Goal: Task Accomplishment & Management: Use online tool/utility

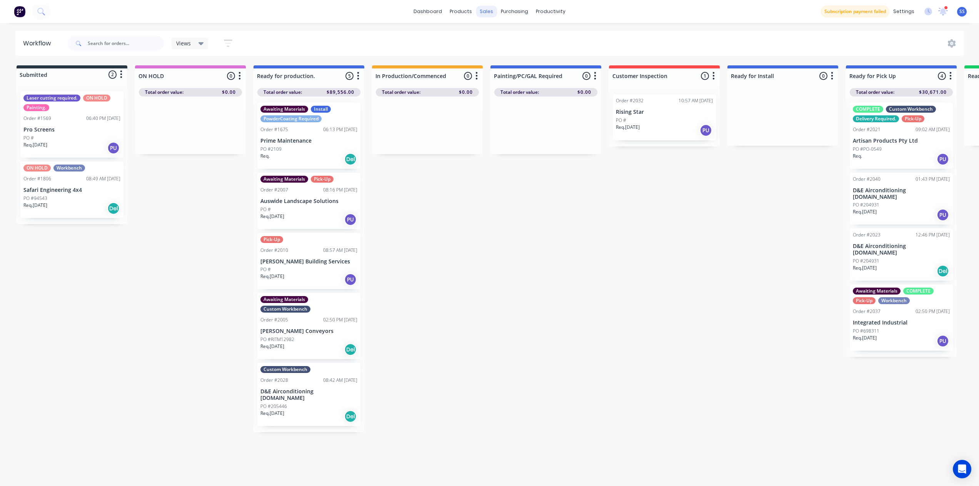
scroll to position [0, 2]
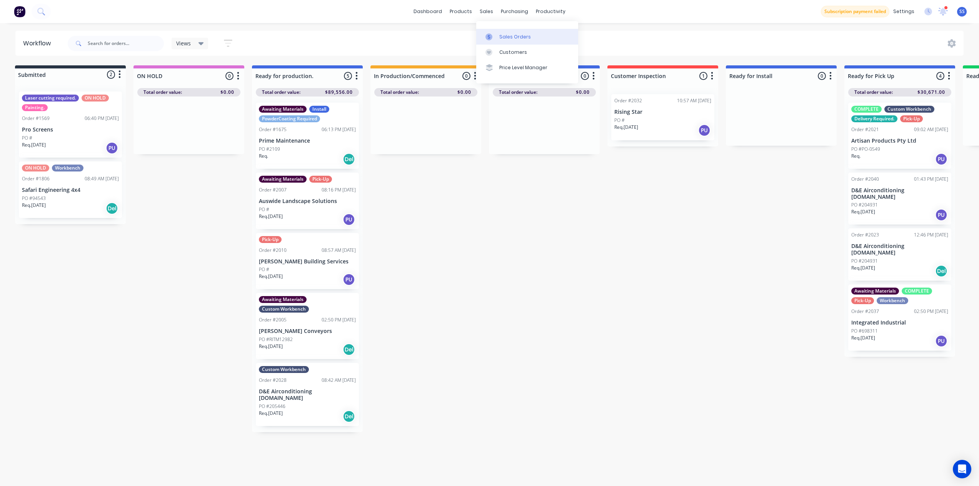
click at [504, 31] on link "Sales Orders" at bounding box center [527, 36] width 102 height 15
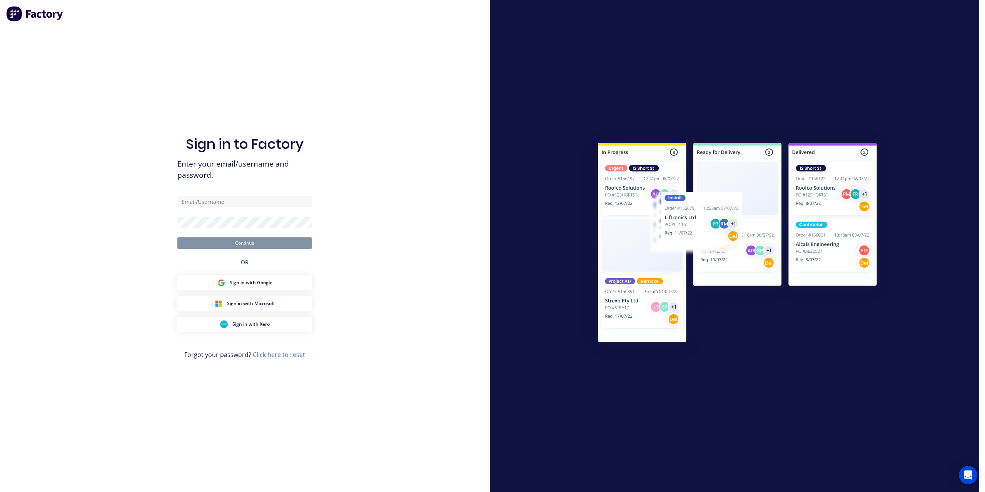
type input "sav@tullasteelfab.com.au"
click at [239, 245] on button "Continue" at bounding box center [244, 243] width 135 height 12
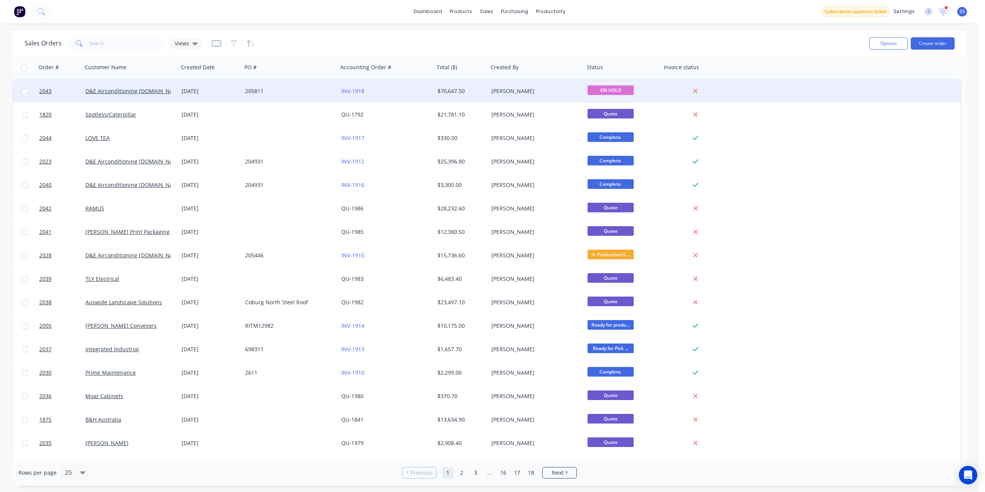
click at [275, 89] on div "205811" at bounding box center [287, 91] width 85 height 8
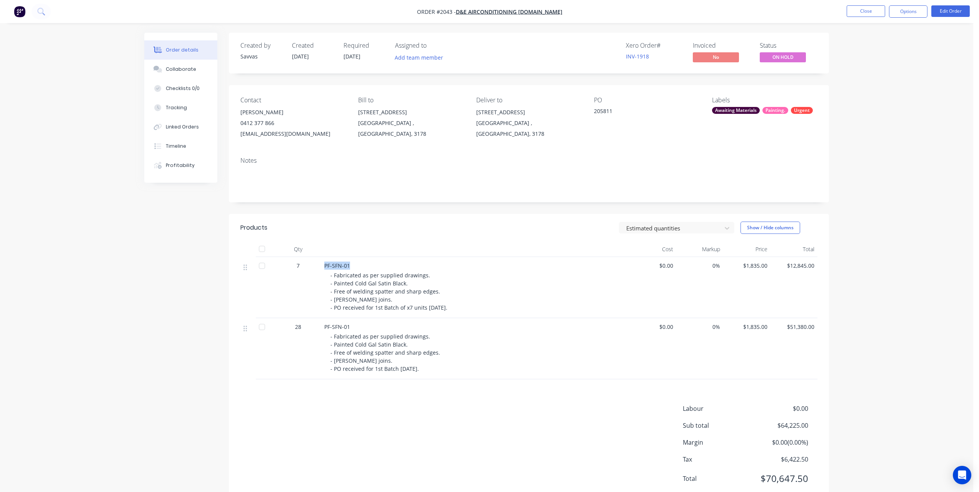
drag, startPoint x: 320, startPoint y: 265, endPoint x: 361, endPoint y: 263, distance: 41.6
click at [361, 263] on div "7 PF-SFN-01 - Fabricated as per supplied drawings. - Painted Cold Gal Satin Bla…" at bounding box center [528, 287] width 577 height 61
copy div "PF-SFN-01"
drag, startPoint x: 472, startPoint y: 311, endPoint x: 325, endPoint y: 273, distance: 151.4
click at [325, 273] on div "PF-SFN-01 - Fabricated as per supplied drawings. - Painted Cold Gal Satin Black…" at bounding box center [475, 287] width 308 height 61
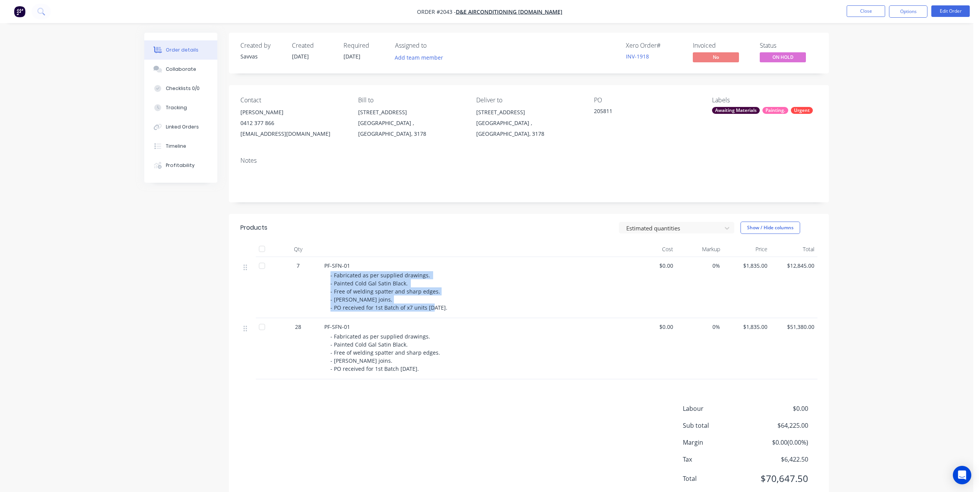
copy span "- Fabricated as per supplied drawings. - Painted Cold Gal Satin Black. - Free o…"
click at [943, 7] on button "Edit Order" at bounding box center [951, 11] width 38 height 12
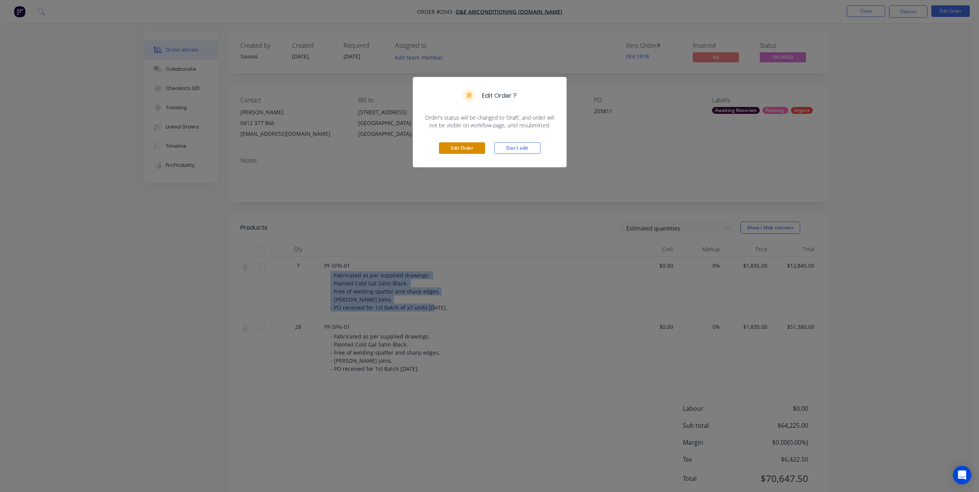
click at [469, 149] on button "Edit Order" at bounding box center [462, 148] width 46 height 12
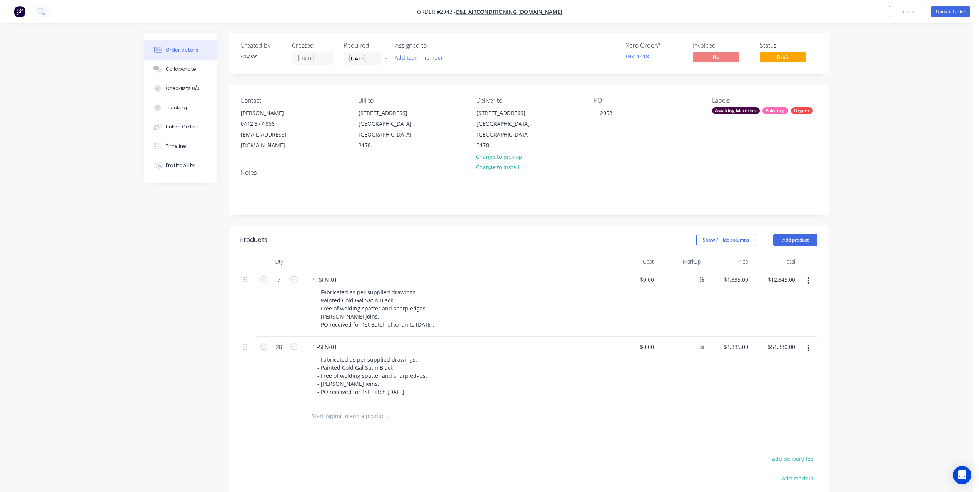
click at [807, 353] on button "button" at bounding box center [809, 348] width 18 height 14
click at [768, 414] on div "Delete" at bounding box center [780, 414] width 59 height 11
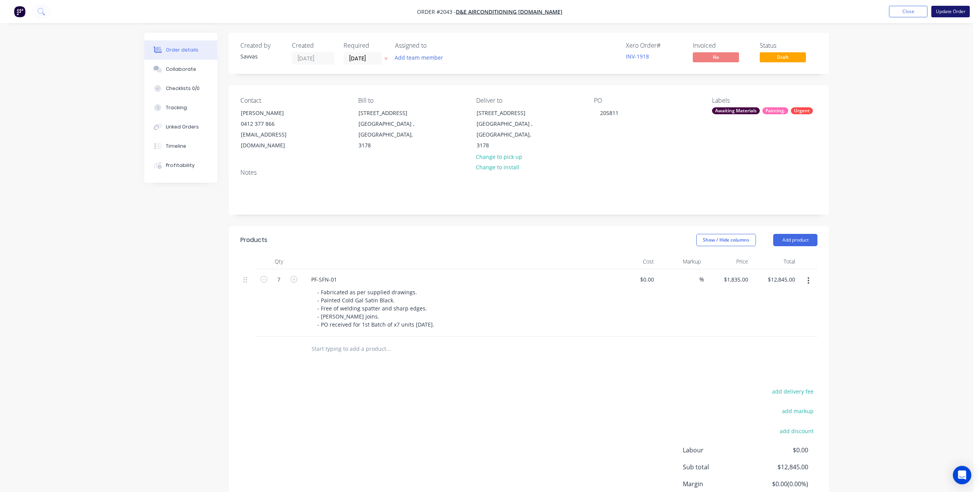
click at [944, 15] on button "Update Order" at bounding box center [951, 12] width 38 height 12
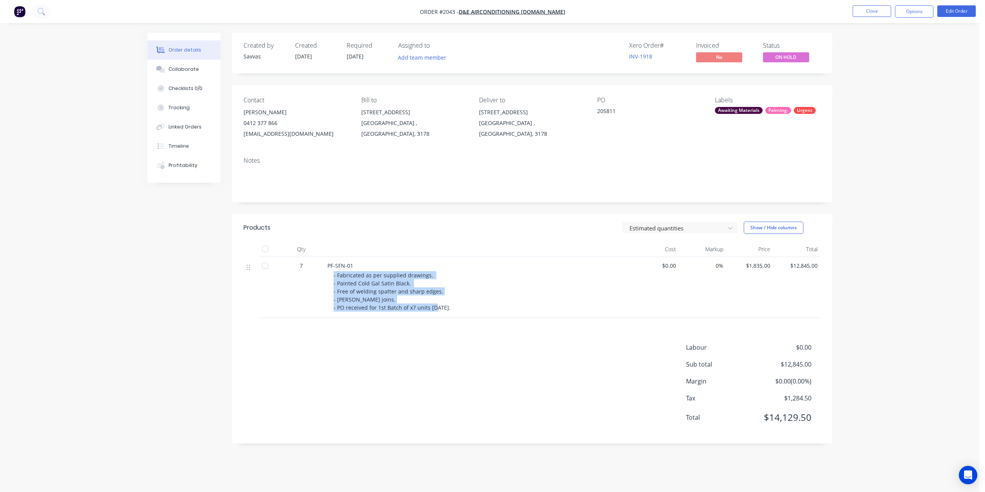
drag, startPoint x: 331, startPoint y: 272, endPoint x: 465, endPoint y: 313, distance: 140.2
click at [465, 313] on div "PF-SFN-01 - Fabricated as per supplied drawings. - Painted Cold Gal Satin Black…" at bounding box center [478, 287] width 308 height 61
copy span "- Fabricated as per supplied drawings. - Painted Cold Gal Satin Black. - Free o…"
drag, startPoint x: 359, startPoint y: 263, endPoint x: 324, endPoint y: 262, distance: 35.0
click at [324, 262] on div "PF-SFN-01 - Fabricated as per supplied drawings. - Painted Cold Gal Satin Black…" at bounding box center [478, 287] width 308 height 61
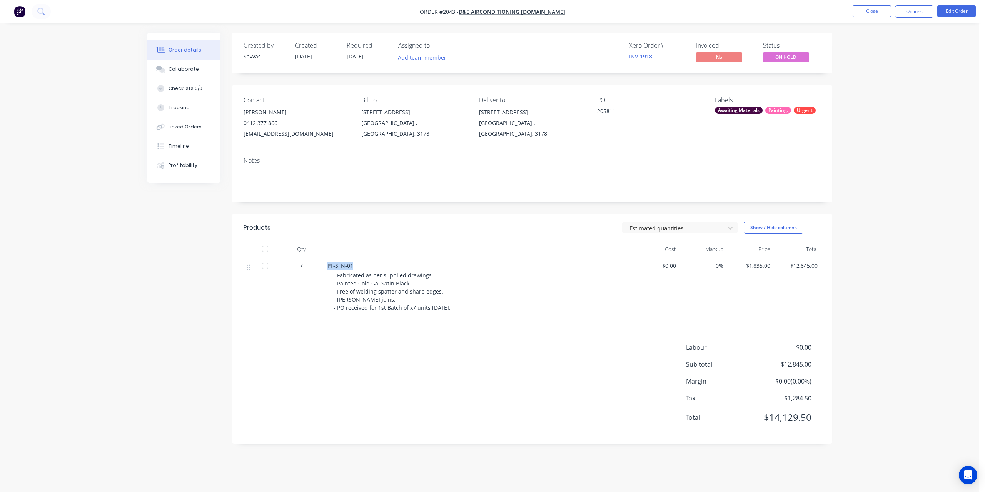
copy span "PF-SFN-01"
click at [466, 311] on div "- Fabricated as per supplied drawings. - Painted Cold Gal Satin Black. - Free o…" at bounding box center [482, 291] width 296 height 40
drag, startPoint x: 466, startPoint y: 309, endPoint x: 331, endPoint y: 274, distance: 139.1
click at [331, 274] on div "PF-SFN-01 - Fabricated as per supplied drawings. - Painted Cold Gal Satin Black…" at bounding box center [478, 287] width 308 height 61
copy span "- Fabricated as per supplied drawings. - Painted Cold Gal Satin Black. - Free o…"
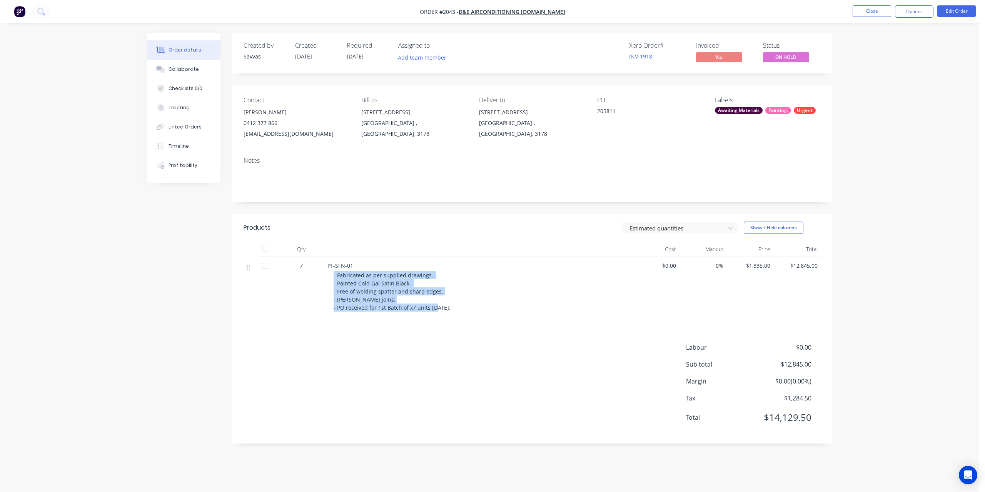
copy span "- Fabricated as per supplied drawings. - Painted Cold Gal Satin Black. - Free o…"
click at [354, 267] on div "PF-SFN-01" at bounding box center [478, 266] width 302 height 8
drag, startPoint x: 356, startPoint y: 265, endPoint x: 323, endPoint y: 265, distance: 33.5
click at [323, 265] on div "7 PF-SFN-01 - Fabricated as per supplied drawings. - Painted Cold Gal Satin Bla…" at bounding box center [532, 287] width 577 height 61
copy div "PF-SFN-01"
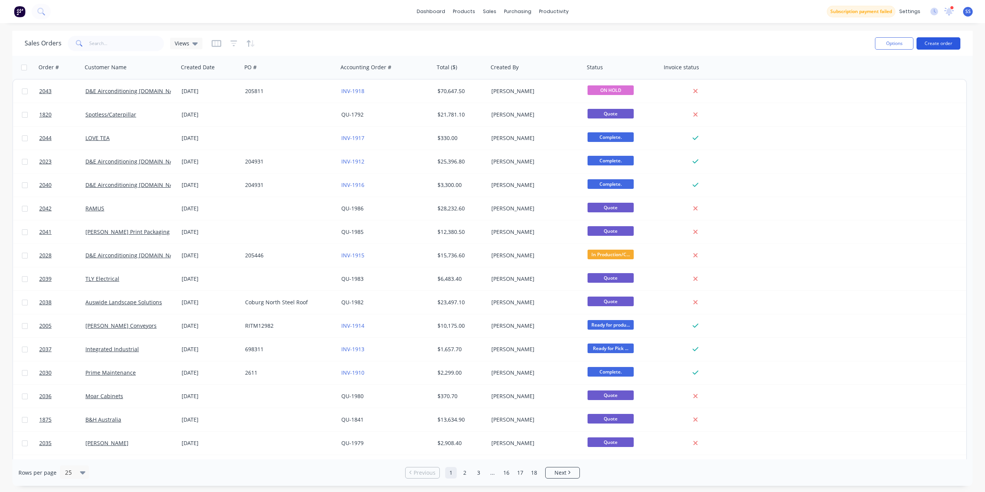
click at [942, 46] on button "Create order" at bounding box center [939, 43] width 44 height 12
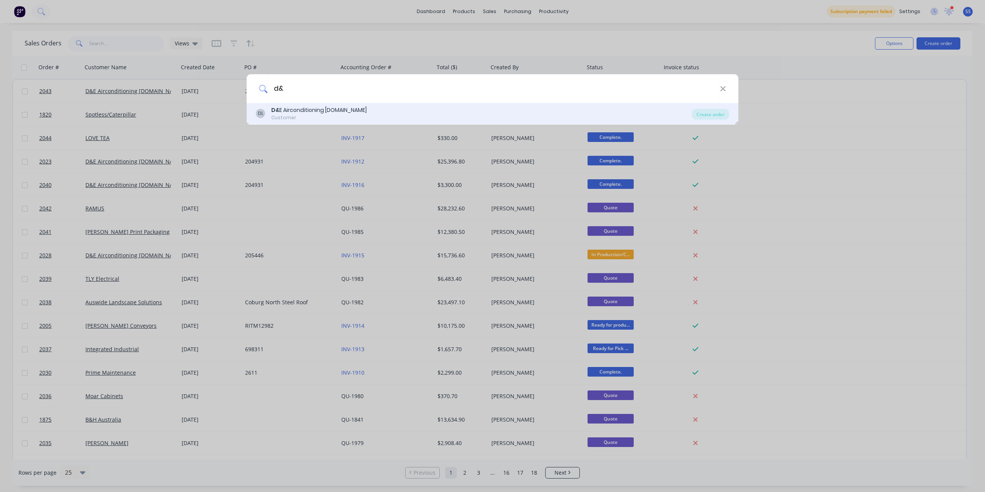
type input "d&"
click at [342, 109] on div "DL D& E Airconditioning [DOMAIN_NAME] Customer" at bounding box center [474, 113] width 436 height 15
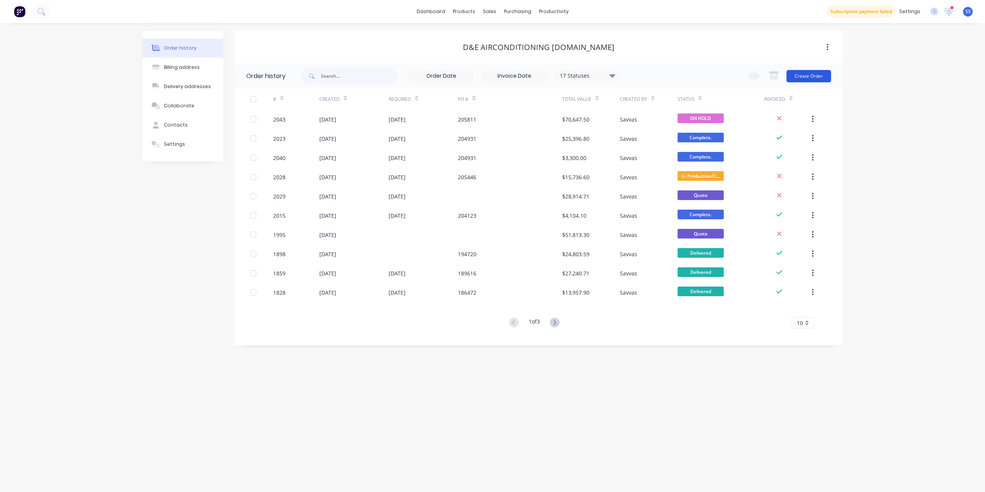
click at [798, 78] on button "Create Order" at bounding box center [808, 76] width 45 height 12
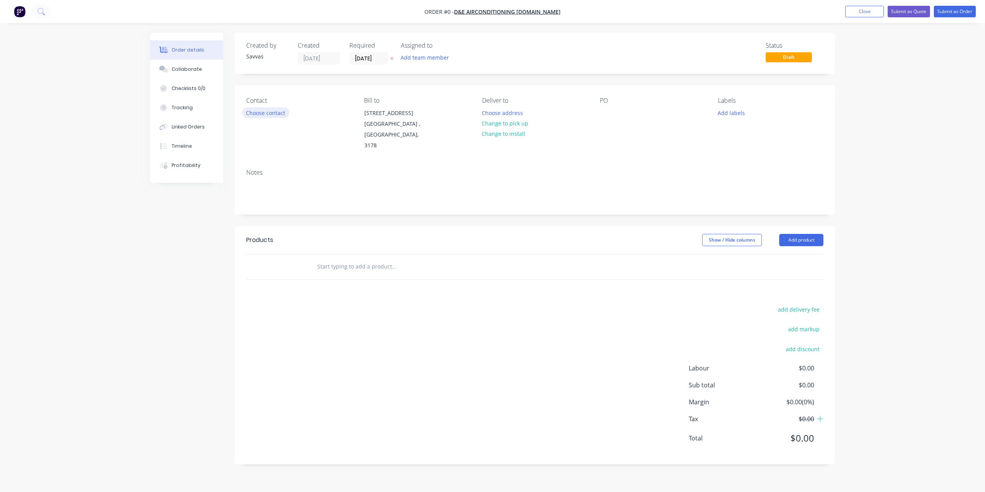
click at [275, 110] on button "Choose contact" at bounding box center [265, 112] width 47 height 10
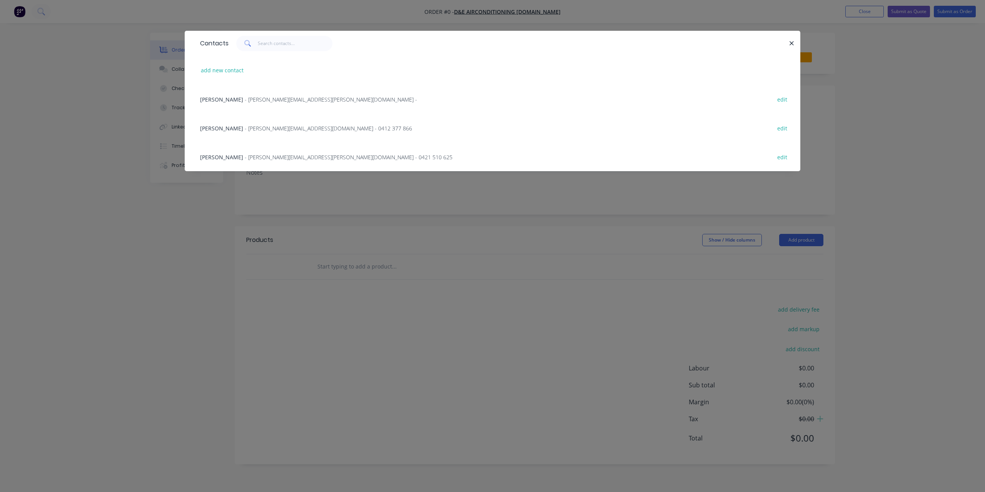
click at [383, 124] on div "Rohan Young - [EMAIL_ADDRESS][PERSON_NAME][DOMAIN_NAME] - 0412 377 866 edit" at bounding box center [492, 128] width 593 height 29
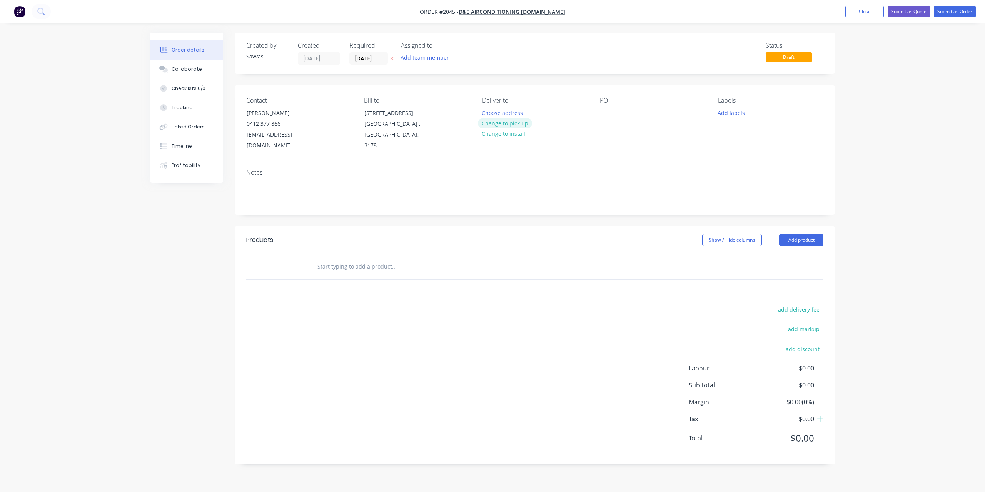
click at [512, 126] on button "Change to pick up" at bounding box center [505, 123] width 55 height 10
click at [795, 240] on button "Add product" at bounding box center [801, 240] width 44 height 12
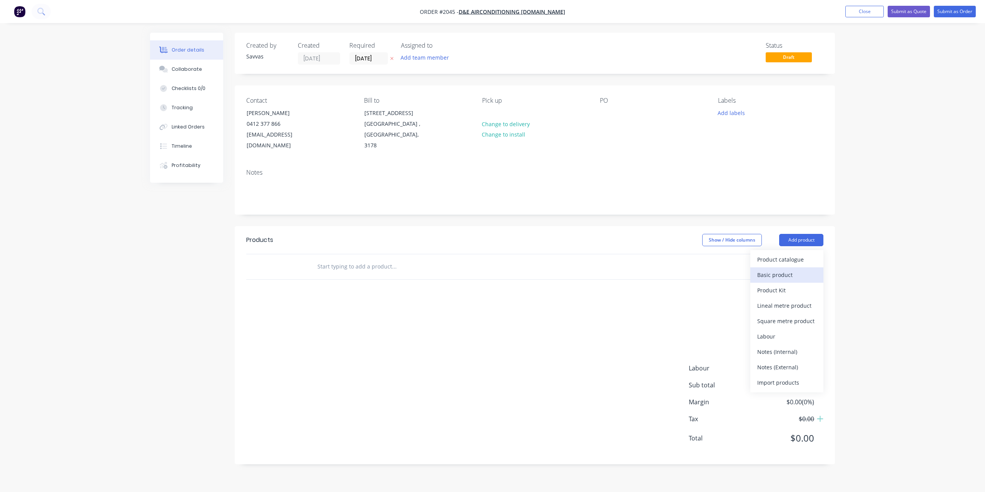
click at [794, 272] on div "Basic product" at bounding box center [786, 274] width 59 height 11
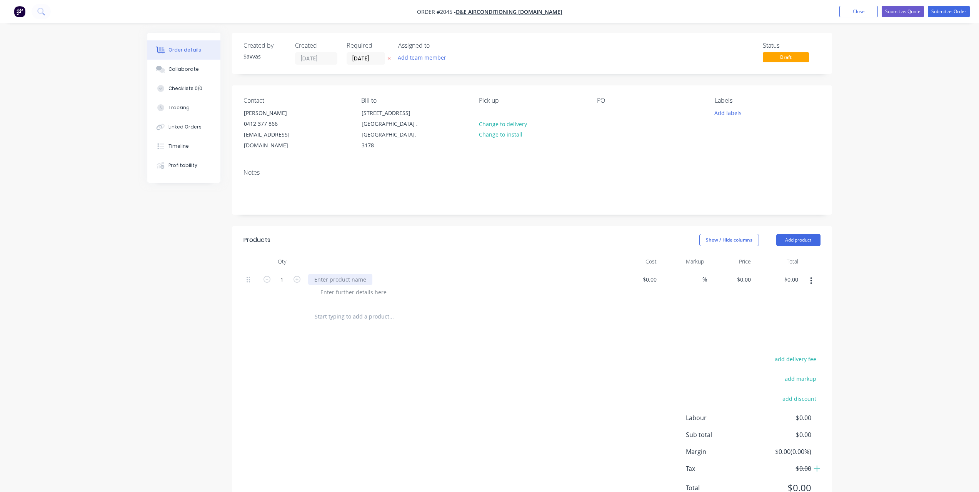
click at [353, 282] on div at bounding box center [340, 279] width 64 height 11
paste div
click at [338, 294] on div at bounding box center [353, 292] width 78 height 11
paste div
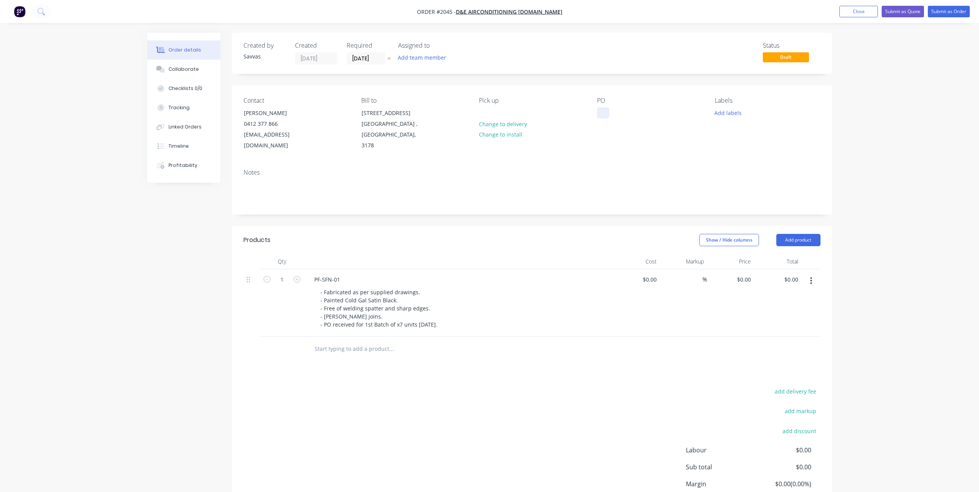
click at [604, 114] on div at bounding box center [603, 112] width 12 height 11
paste div
click at [390, 57] on icon "button" at bounding box center [388, 58] width 3 height 5
click at [554, 375] on div "Products Show / Hide columns Add product Qty Cost Markup Price Total 1 PF-SFN-0…" at bounding box center [532, 386] width 600 height 320
click at [744, 274] on div "0 $0.00" at bounding box center [730, 302] width 47 height 67
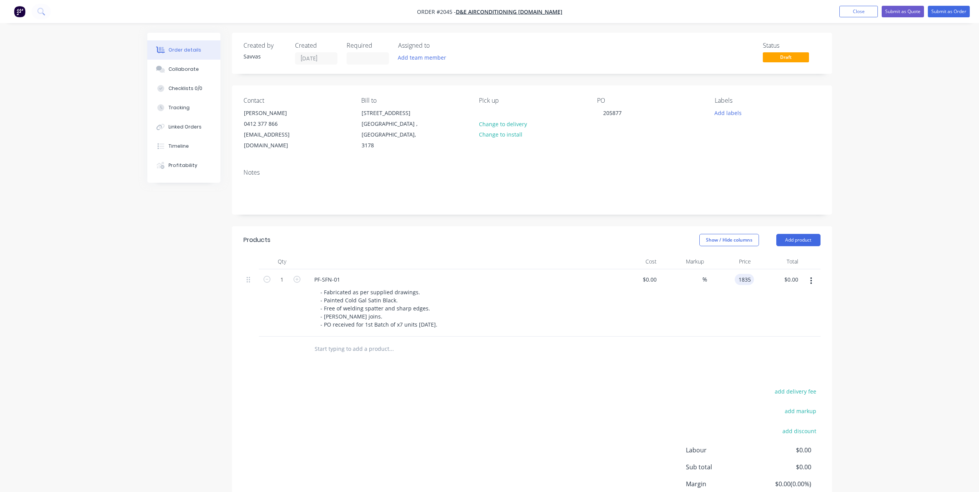
type input "$1,835.00"
click at [429, 377] on div "Products Show / Hide columns Add product Qty Cost Markup Price Total 1 PF-SFN-0…" at bounding box center [532, 386] width 600 height 320
click at [297, 282] on icon "button" at bounding box center [297, 279] width 7 height 7
type input "2"
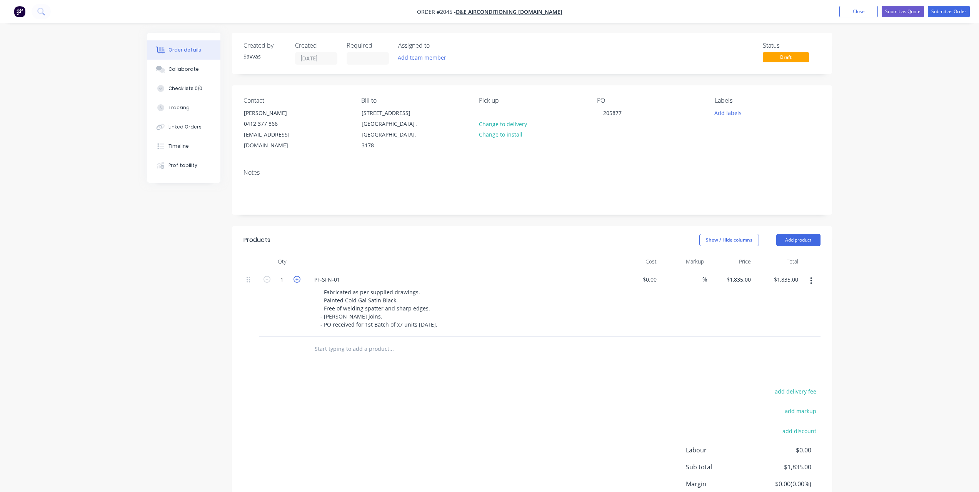
type input "$3,670.00"
click at [297, 282] on icon "button" at bounding box center [297, 279] width 7 height 7
type input "3"
type input "$5,505.00"
click at [297, 282] on icon "button" at bounding box center [297, 279] width 7 height 7
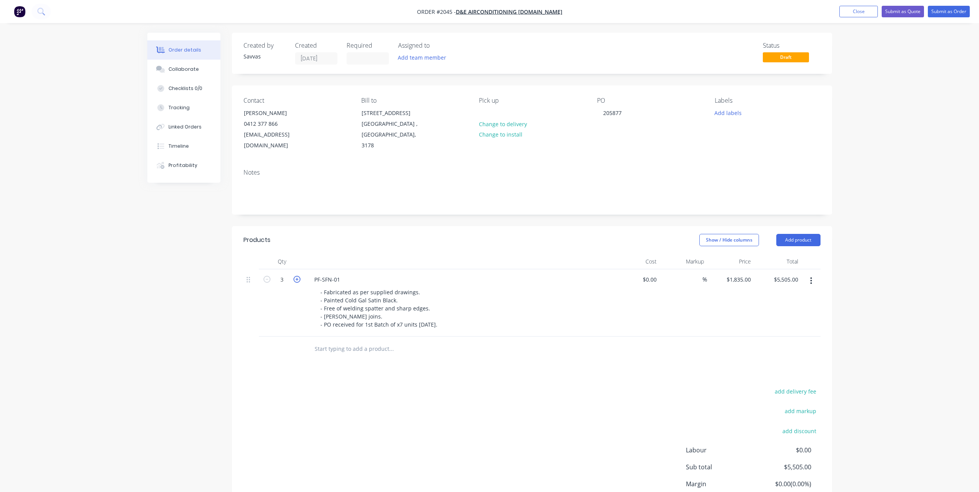
type input "4"
type input "$7,340.00"
click at [297, 282] on icon "button" at bounding box center [297, 279] width 7 height 7
type input "5"
type input "$9,175.00"
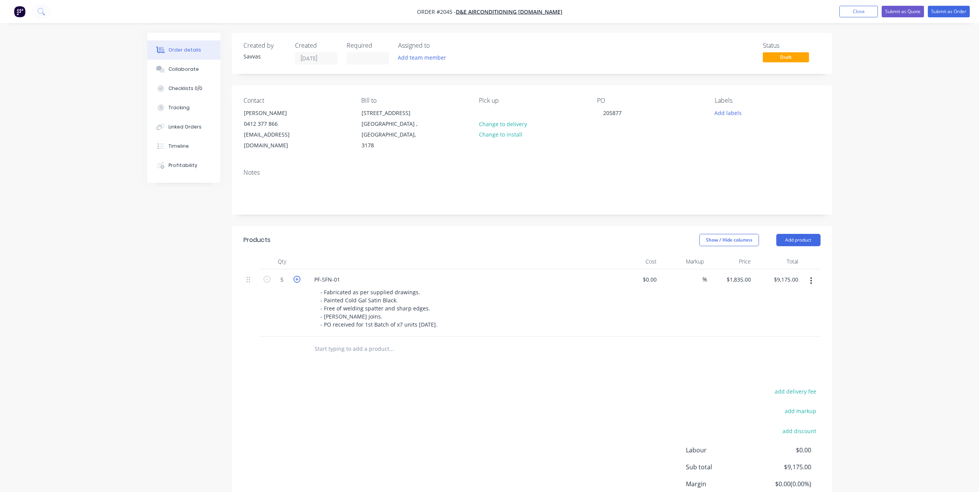
click at [297, 282] on icon "button" at bounding box center [297, 279] width 7 height 7
type input "6"
type input "$11,010.00"
click at [297, 282] on icon "button" at bounding box center [297, 279] width 7 height 7
type input "7"
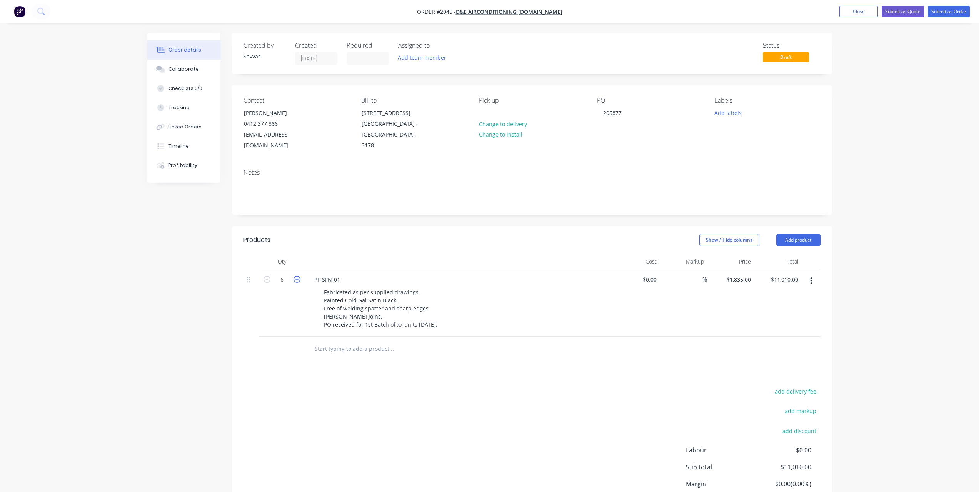
type input "$12,845.00"
click at [397, 408] on div "add delivery fee add markup add discount Labour $0.00 Sub total $12,845.00 Marg…" at bounding box center [532, 460] width 577 height 149
click at [942, 15] on button "Submit as Order" at bounding box center [949, 12] width 42 height 12
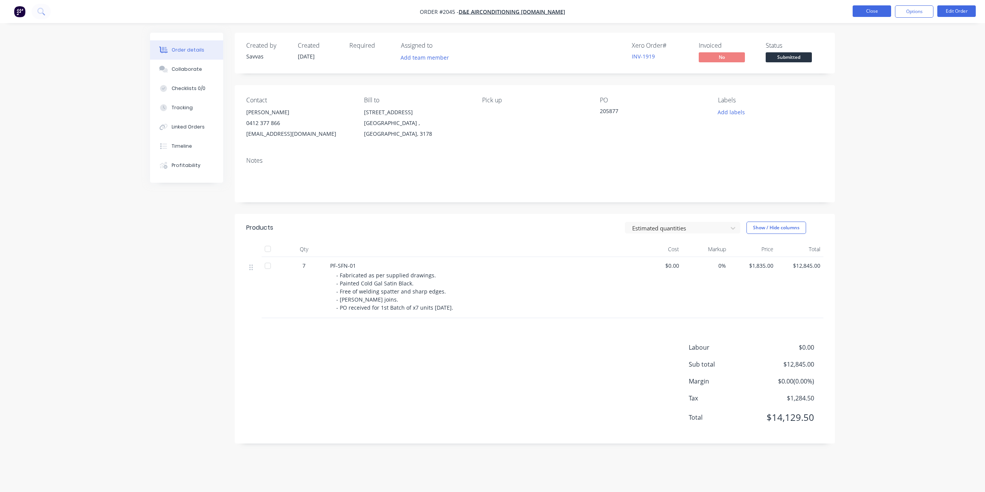
click at [880, 12] on button "Close" at bounding box center [872, 11] width 38 height 12
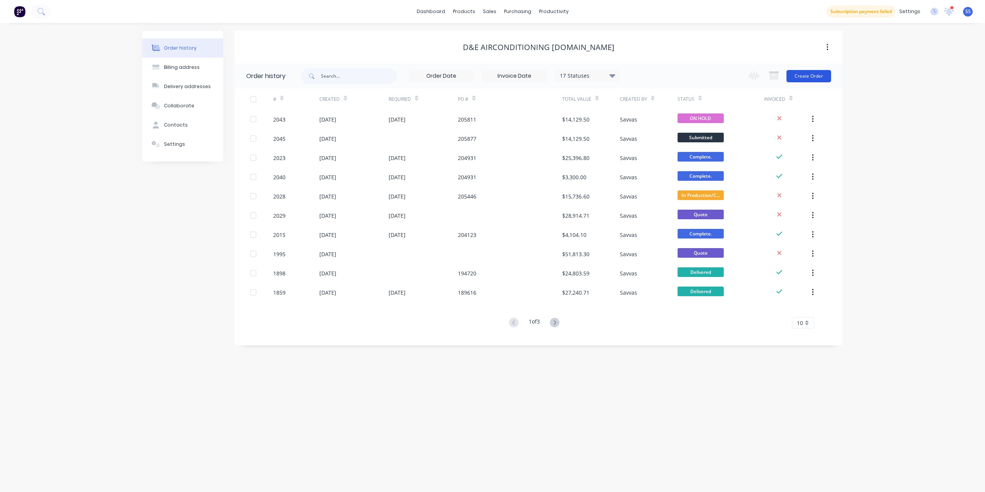
click at [797, 78] on button "Create Order" at bounding box center [808, 76] width 45 height 12
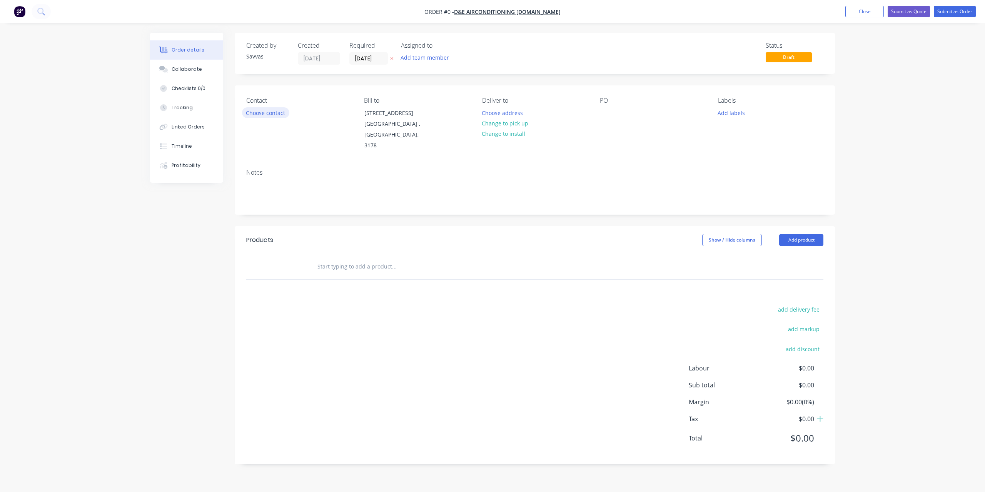
click at [274, 114] on button "Choose contact" at bounding box center [265, 112] width 47 height 10
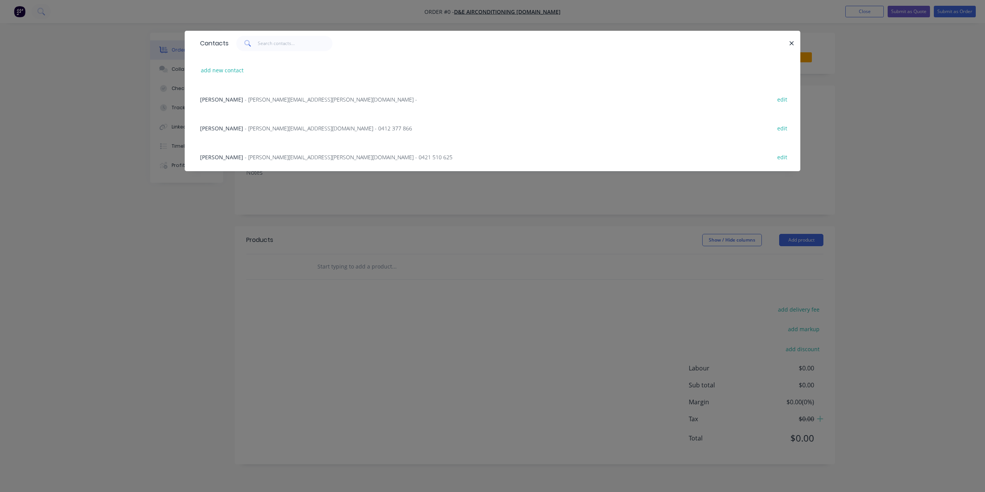
click at [368, 130] on div "Rohan Young - [EMAIL_ADDRESS][PERSON_NAME][DOMAIN_NAME] - 0412 377 866 edit" at bounding box center [492, 128] width 593 height 29
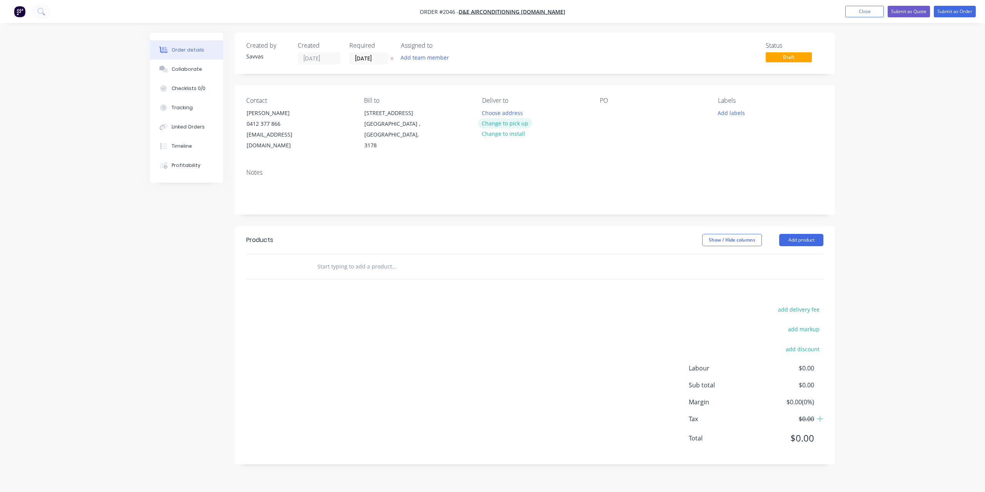
click at [511, 122] on button "Change to pick up" at bounding box center [505, 123] width 55 height 10
click at [793, 235] on button "Add product" at bounding box center [801, 240] width 44 height 12
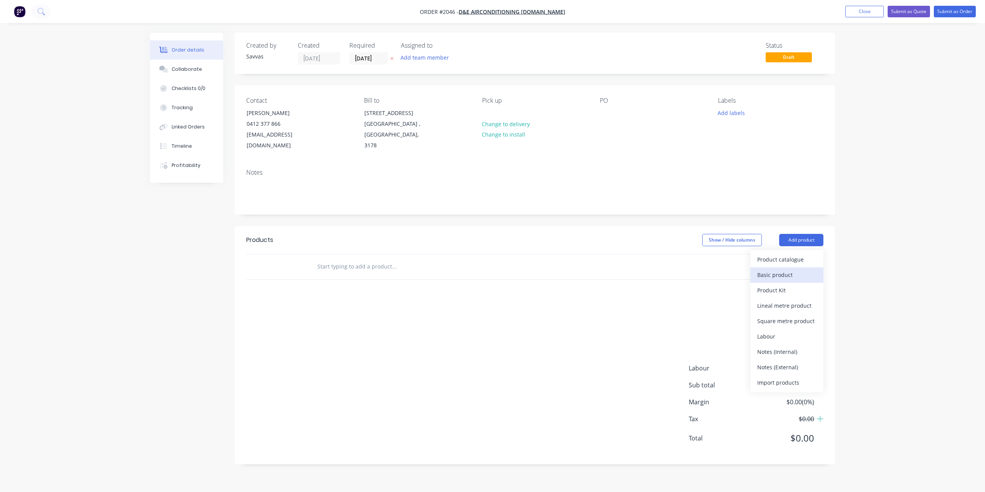
click at [785, 267] on button "Basic product" at bounding box center [786, 274] width 73 height 15
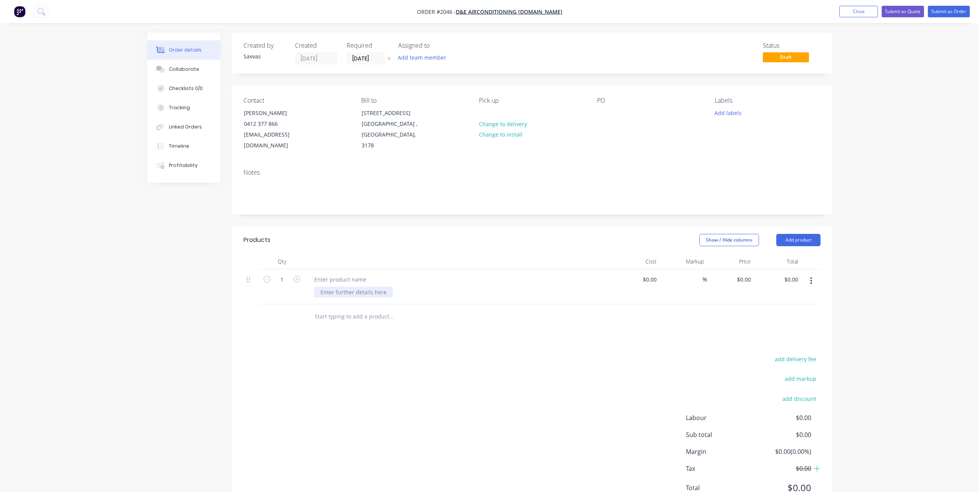
click at [364, 293] on div at bounding box center [353, 292] width 78 height 11
paste div
drag, startPoint x: 332, startPoint y: 291, endPoint x: 275, endPoint y: 298, distance: 56.9
click at [275, 298] on div "1 205877 $0.00 $0.00 % $0.00 $0.00 $0.00 $0.00" at bounding box center [532, 286] width 577 height 35
click at [608, 115] on div at bounding box center [603, 112] width 12 height 11
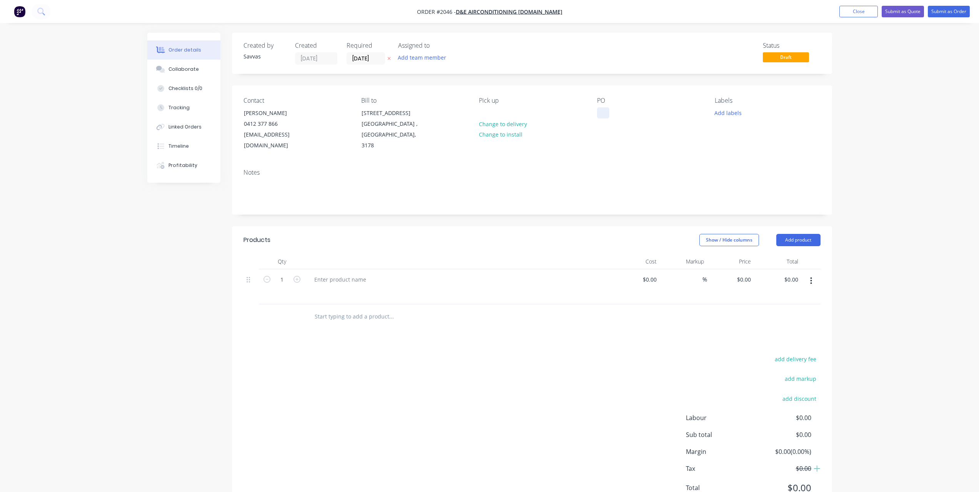
paste div
click at [340, 289] on div at bounding box center [462, 292] width 296 height 11
click at [339, 289] on div at bounding box center [462, 292] width 296 height 11
click at [331, 292] on div at bounding box center [462, 292] width 296 height 11
drag, startPoint x: 328, startPoint y: 290, endPoint x: 323, endPoint y: 290, distance: 5.4
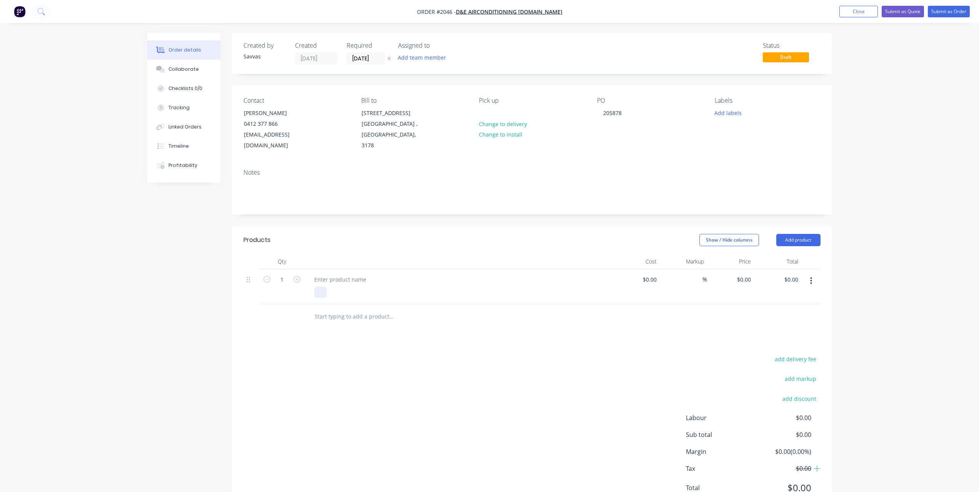
click at [327, 290] on div at bounding box center [462, 292] width 296 height 11
click at [323, 290] on div at bounding box center [320, 292] width 12 height 11
click at [323, 289] on div at bounding box center [320, 292] width 12 height 11
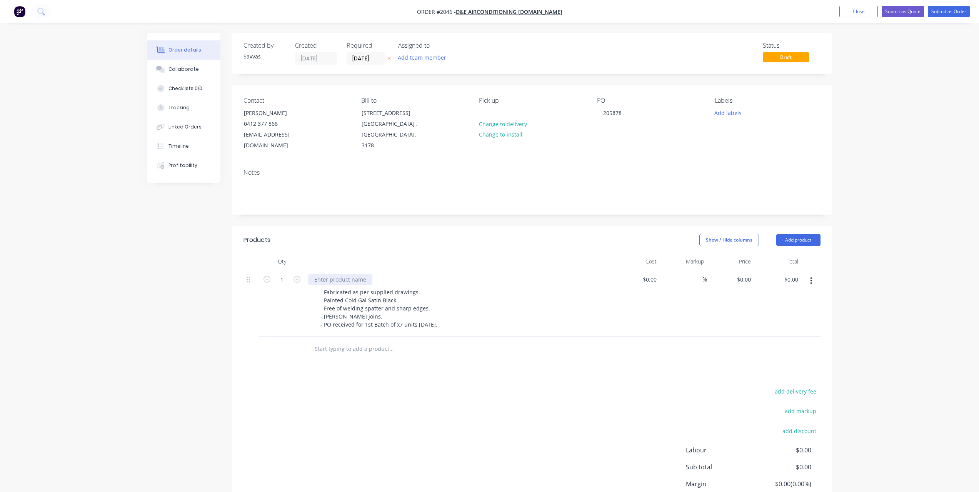
click at [351, 279] on div at bounding box center [340, 279] width 64 height 11
paste div
click at [737, 278] on div "0 $0.00" at bounding box center [730, 302] width 47 height 67
type input "$1,835.00"
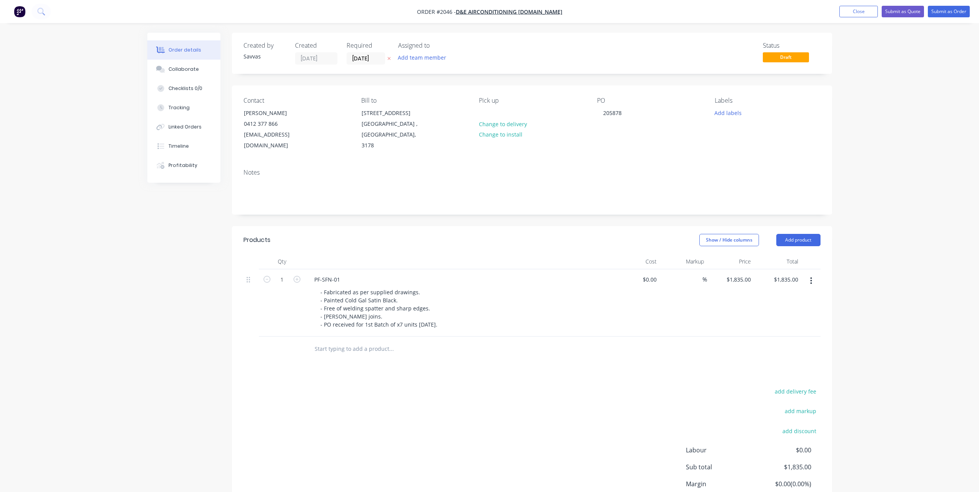
click at [539, 369] on div "Products Show / Hide columns Add product Qty Cost Markup Price Total 1 PF-SFN-0…" at bounding box center [532, 386] width 600 height 320
click at [300, 279] on icon "button" at bounding box center [297, 279] width 7 height 7
type input "2"
type input "$3,670.00"
click at [300, 279] on icon "button" at bounding box center [297, 279] width 7 height 7
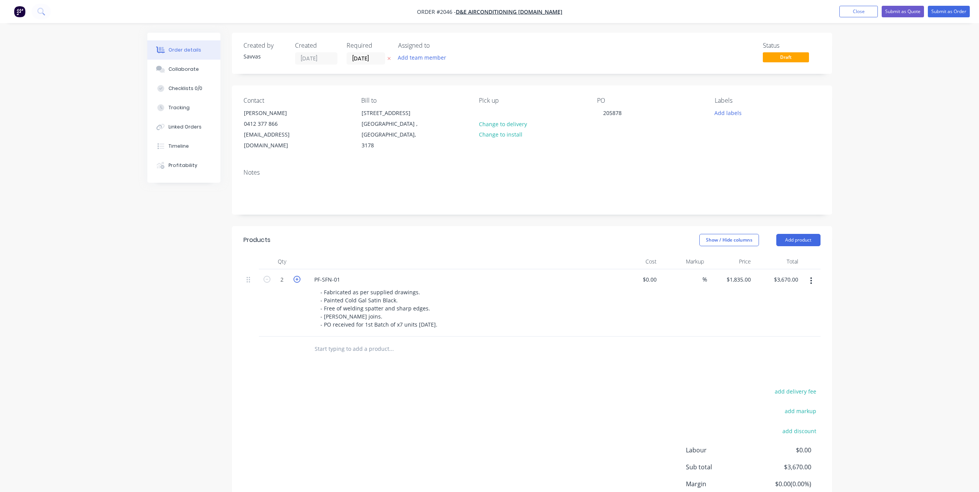
type input "3"
type input "$5,505.00"
click at [300, 279] on icon "button" at bounding box center [297, 279] width 7 height 7
type input "4"
type input "$7,340.00"
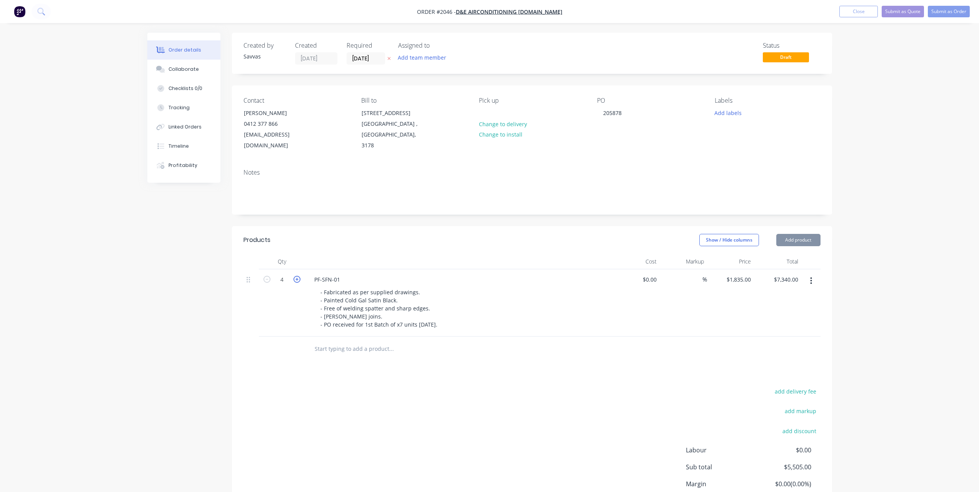
click at [300, 279] on icon "button" at bounding box center [297, 279] width 7 height 7
type input "5"
type input "$9,175.00"
click at [300, 279] on icon "button" at bounding box center [297, 279] width 7 height 7
type input "6"
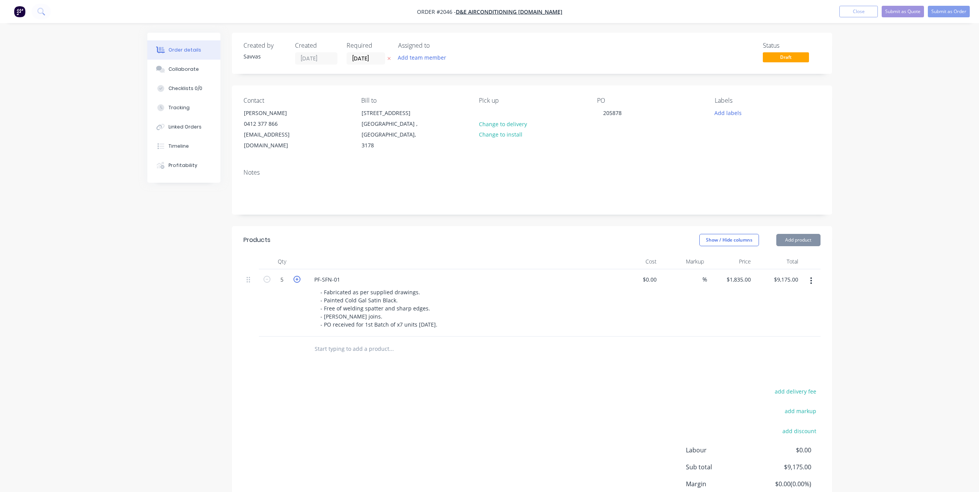
type input "$11,010.00"
click at [300, 279] on icon "button" at bounding box center [297, 279] width 7 height 7
type input "7"
type input "$12,845.00"
click at [941, 12] on button "Submit as Order" at bounding box center [949, 12] width 42 height 12
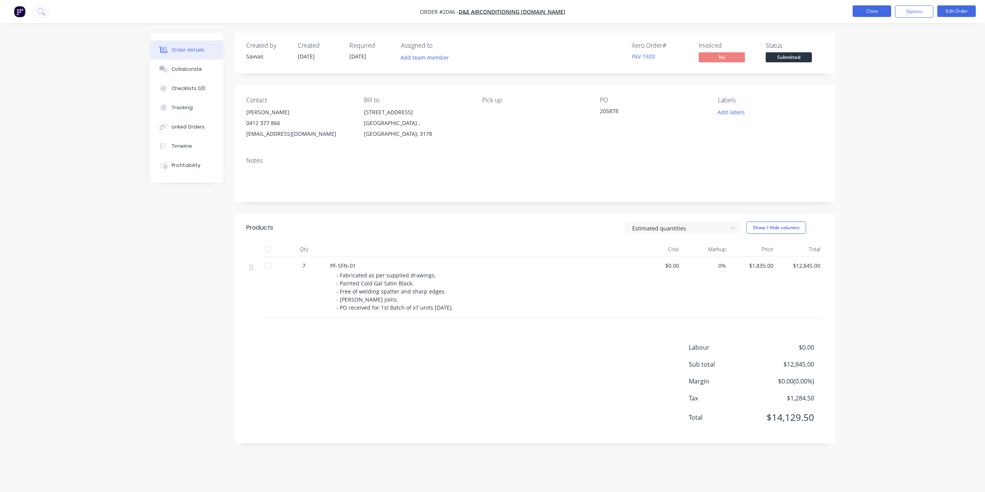
click at [870, 14] on button "Close" at bounding box center [872, 11] width 38 height 12
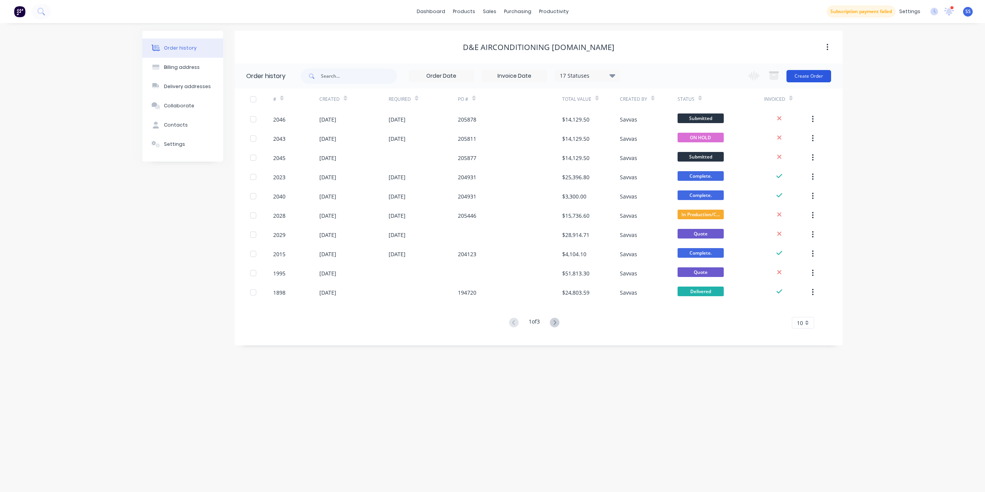
click at [796, 79] on button "Create Order" at bounding box center [808, 76] width 45 height 12
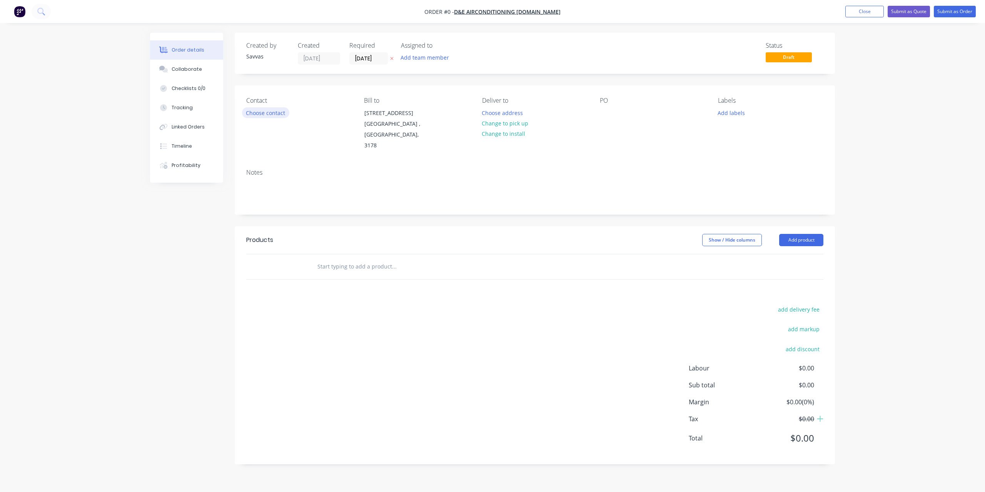
click at [261, 111] on button "Choose contact" at bounding box center [265, 112] width 47 height 10
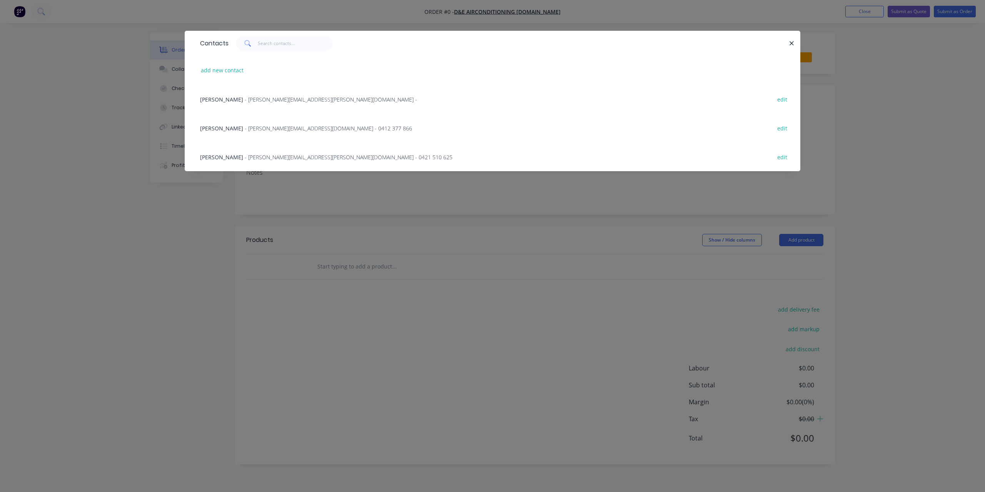
click at [269, 125] on span "- [PERSON_NAME][EMAIL_ADDRESS][DOMAIN_NAME] - 0412 377 866" at bounding box center [328, 128] width 167 height 7
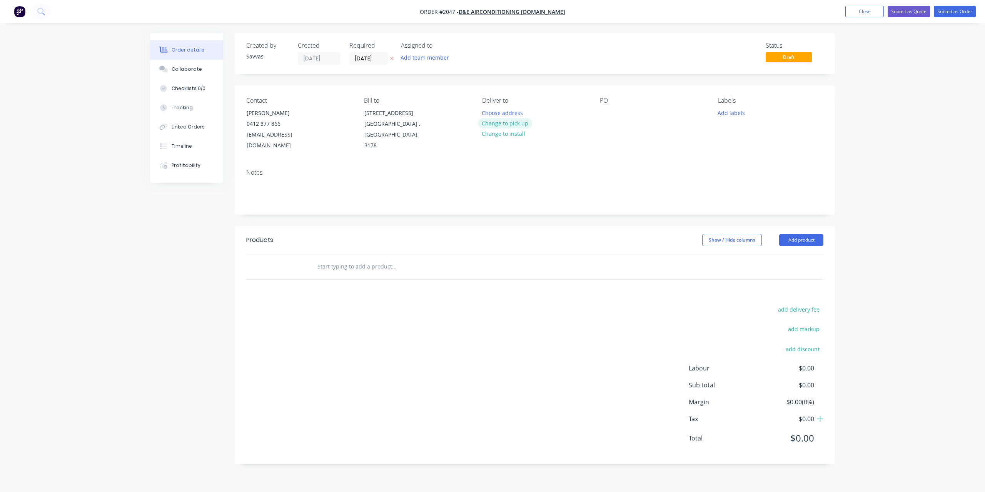
click at [521, 123] on button "Change to pick up" at bounding box center [505, 123] width 55 height 10
click at [393, 56] on button "button" at bounding box center [392, 58] width 8 height 9
click at [793, 243] on button "Add product" at bounding box center [801, 240] width 44 height 12
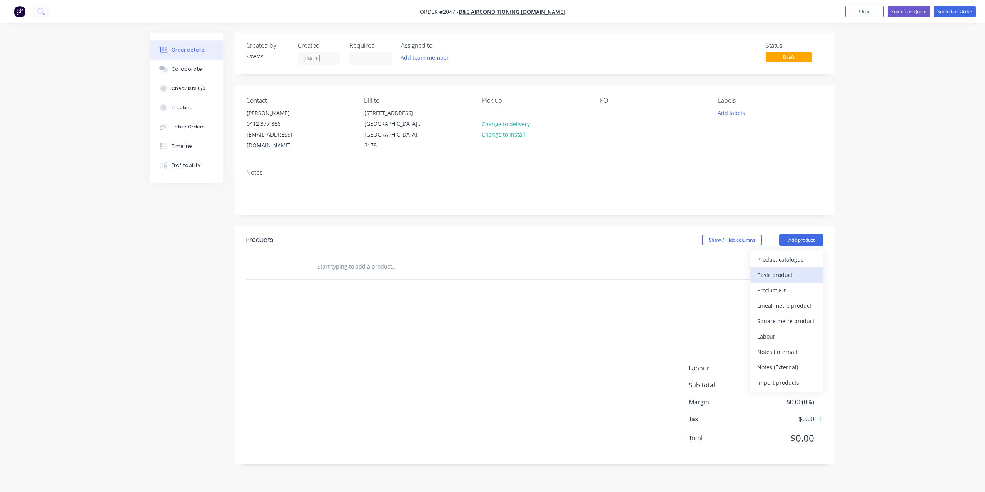
click at [775, 277] on div "Basic product" at bounding box center [786, 274] width 59 height 11
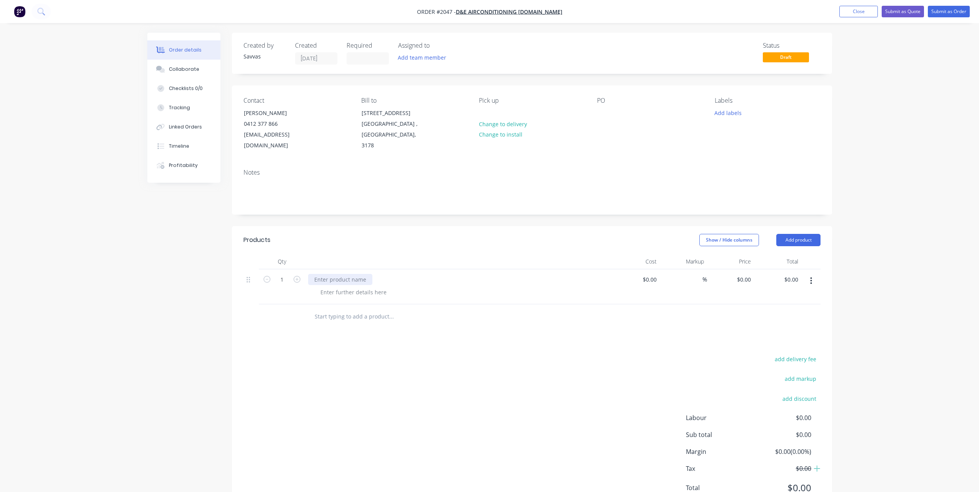
click at [343, 282] on div at bounding box center [340, 279] width 64 height 11
paste div
click at [336, 289] on div at bounding box center [353, 292] width 78 height 11
paste div
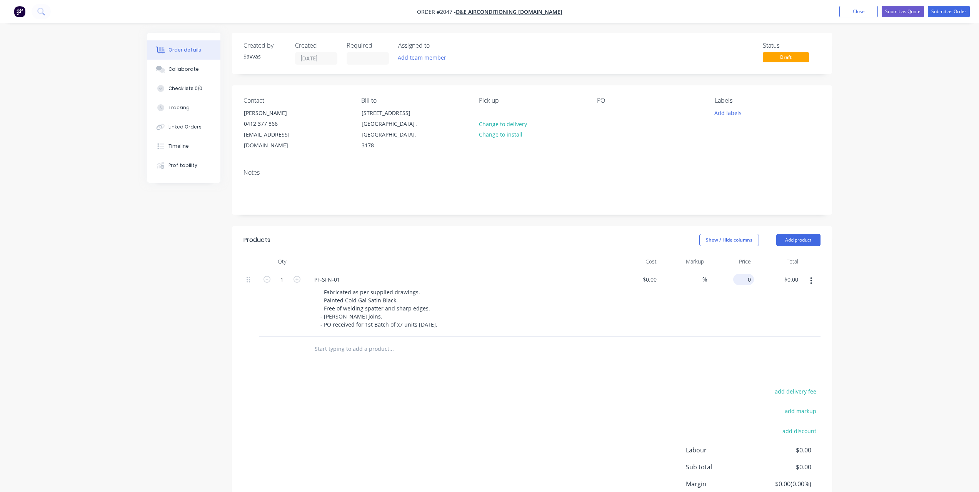
click at [750, 275] on input "0" at bounding box center [745, 279] width 18 height 11
type input "$1,835.00"
click at [587, 375] on div "Products Show / Hide columns Add product Qty Cost Markup Price Total 1 PF-SFN-0…" at bounding box center [532, 386] width 600 height 320
click at [294, 281] on icon "button" at bounding box center [297, 279] width 7 height 7
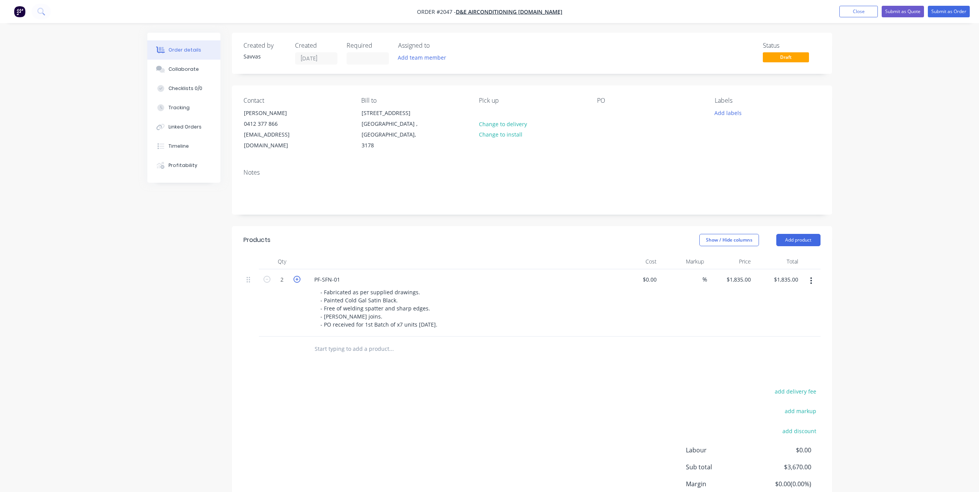
type input "2"
type input "$3,670.00"
click at [296, 281] on icon "button" at bounding box center [297, 279] width 7 height 7
type input "3"
type input "$5,505.00"
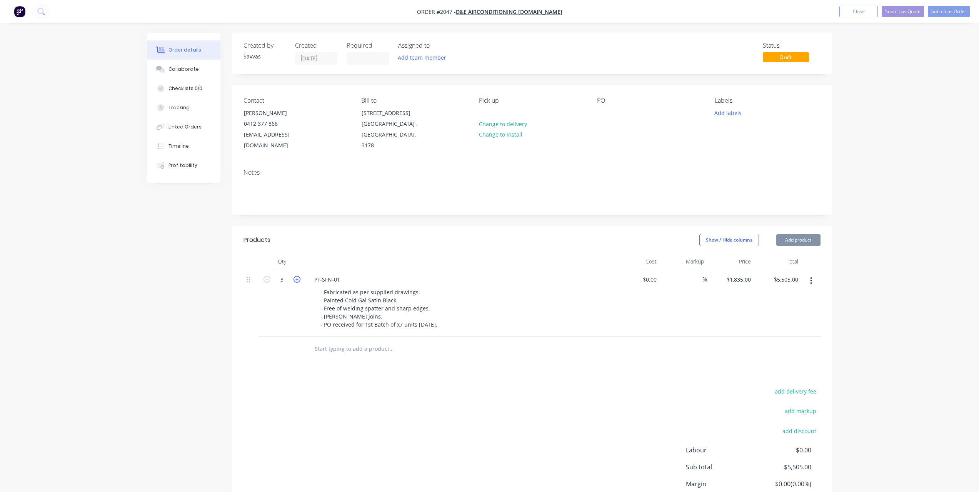
click at [296, 281] on icon "button" at bounding box center [297, 279] width 7 height 7
type input "4"
type input "$7,340.00"
click at [296, 281] on icon "button" at bounding box center [297, 279] width 7 height 7
type input "5"
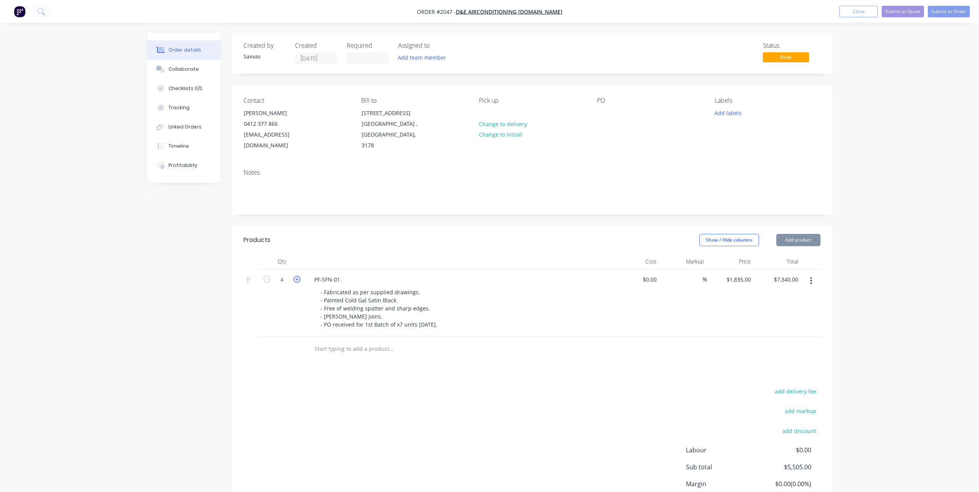
type input "$9,175.00"
click at [296, 281] on icon "button" at bounding box center [297, 279] width 7 height 7
type input "6"
type input "$11,010.00"
click at [296, 281] on icon "button" at bounding box center [297, 279] width 7 height 7
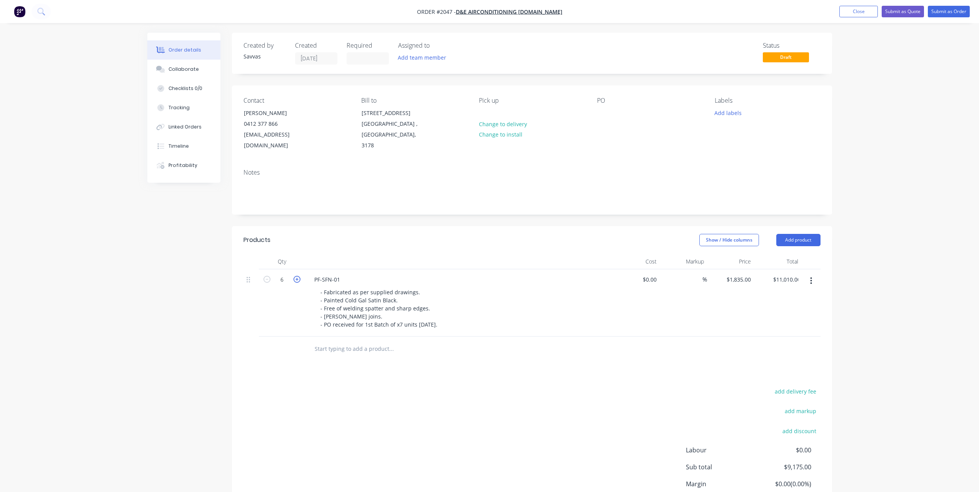
type input "7"
type input "$12,845.00"
click at [603, 111] on div at bounding box center [603, 112] width 12 height 11
paste div
click at [950, 13] on button "Submit as Order" at bounding box center [949, 12] width 42 height 12
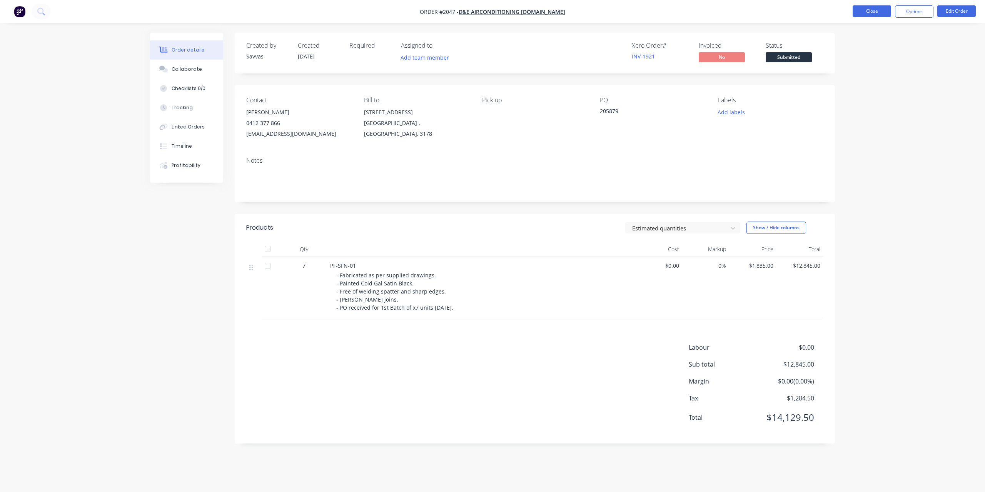
click at [866, 14] on button "Close" at bounding box center [872, 11] width 38 height 12
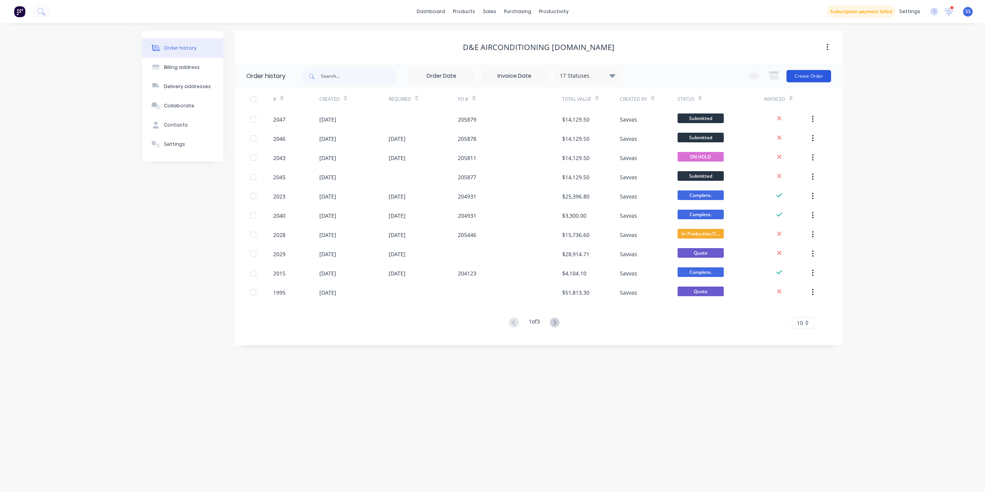
click at [795, 79] on button "Create Order" at bounding box center [808, 76] width 45 height 12
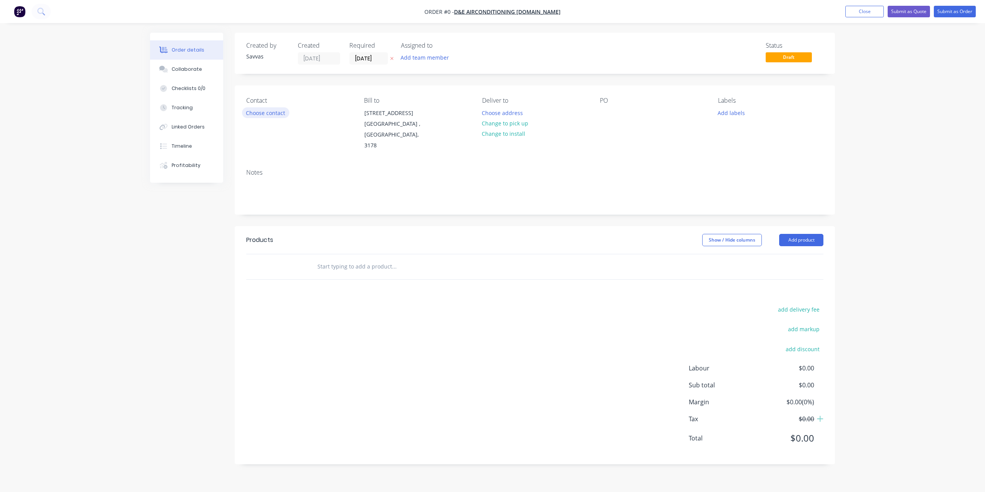
click at [269, 112] on button "Choose contact" at bounding box center [265, 112] width 47 height 10
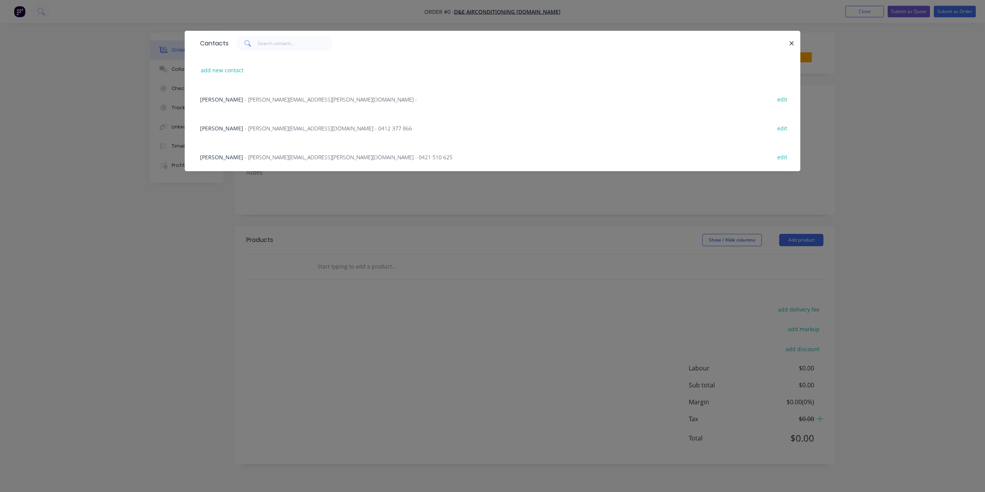
click at [384, 124] on div "Rohan Young - [EMAIL_ADDRESS][PERSON_NAME][DOMAIN_NAME] - 0412 377 866 edit" at bounding box center [492, 128] width 593 height 29
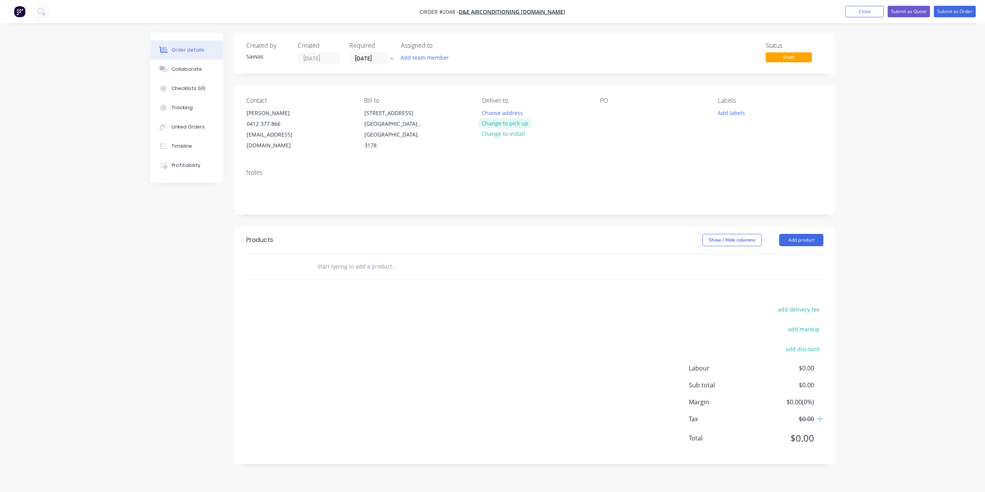
click at [507, 122] on button "Change to pick up" at bounding box center [505, 123] width 55 height 10
click at [607, 114] on div at bounding box center [606, 112] width 12 height 11
paste div
click at [391, 58] on icon "button" at bounding box center [391, 58] width 3 height 5
click at [785, 237] on button "Add product" at bounding box center [801, 240] width 44 height 12
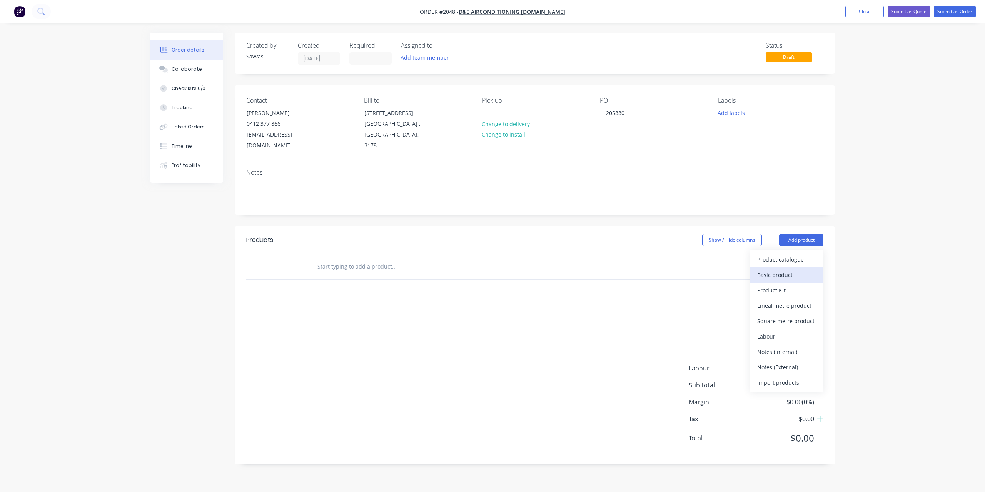
click at [789, 274] on div "Basic product" at bounding box center [786, 274] width 59 height 11
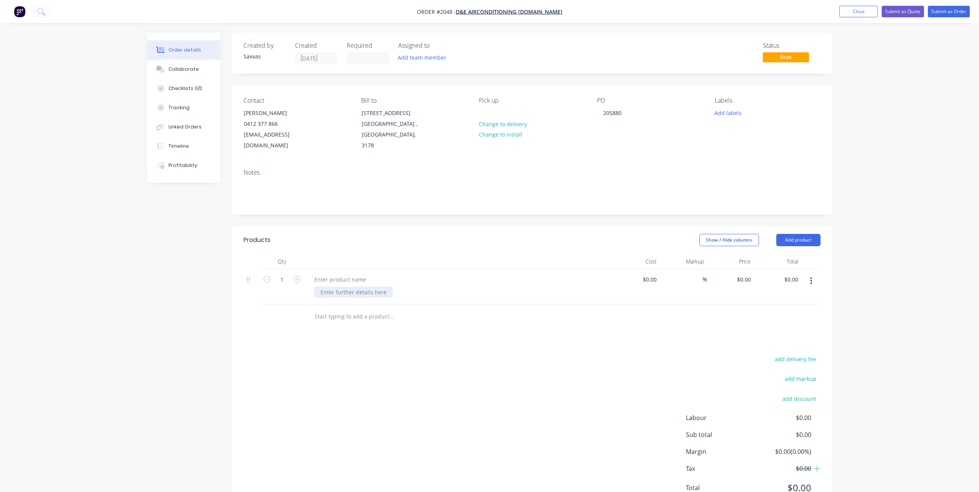
click at [335, 294] on div at bounding box center [353, 292] width 78 height 11
paste div
click at [302, 280] on div "1" at bounding box center [282, 302] width 46 height 67
click at [296, 280] on icon "button" at bounding box center [297, 279] width 7 height 7
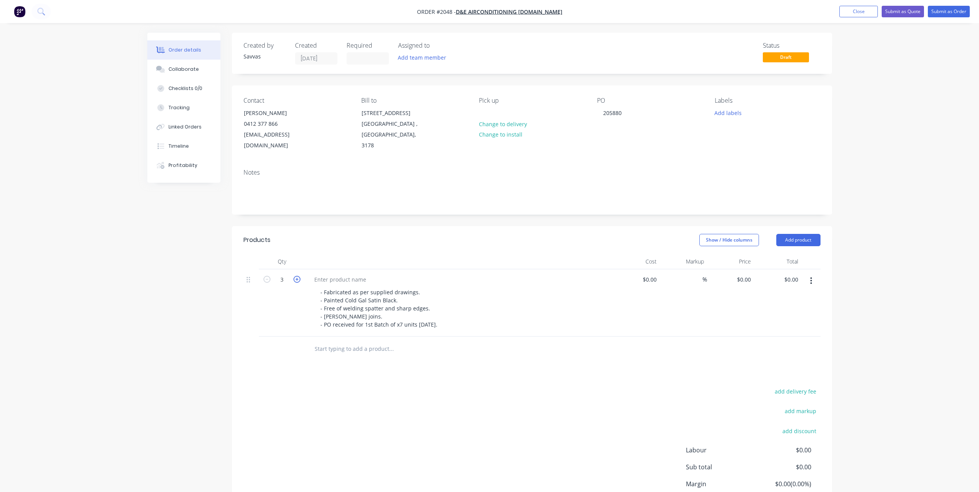
click at [296, 280] on icon "button" at bounding box center [297, 279] width 7 height 7
type input "7"
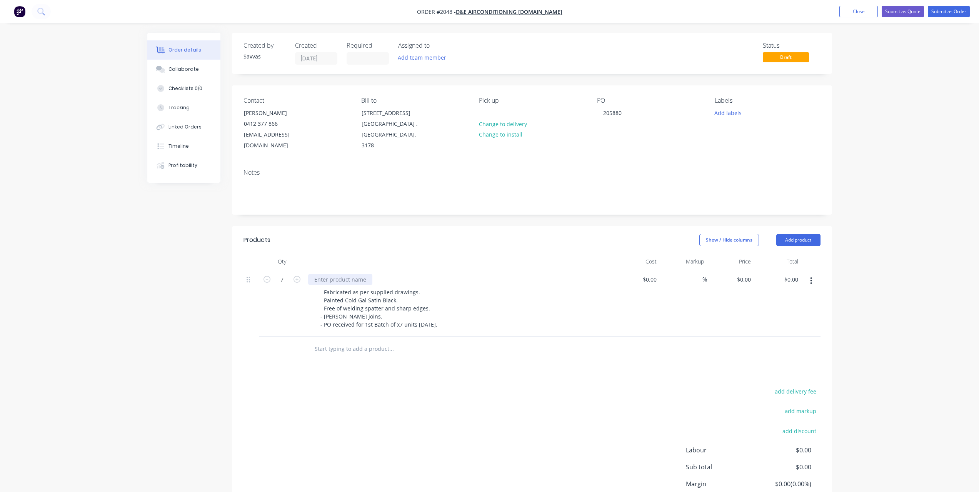
click at [351, 277] on div at bounding box center [340, 279] width 64 height 11
paste div
click at [745, 282] on input "0" at bounding box center [745, 279] width 18 height 11
type input "$1,835.00"
type input "$12,845.00"
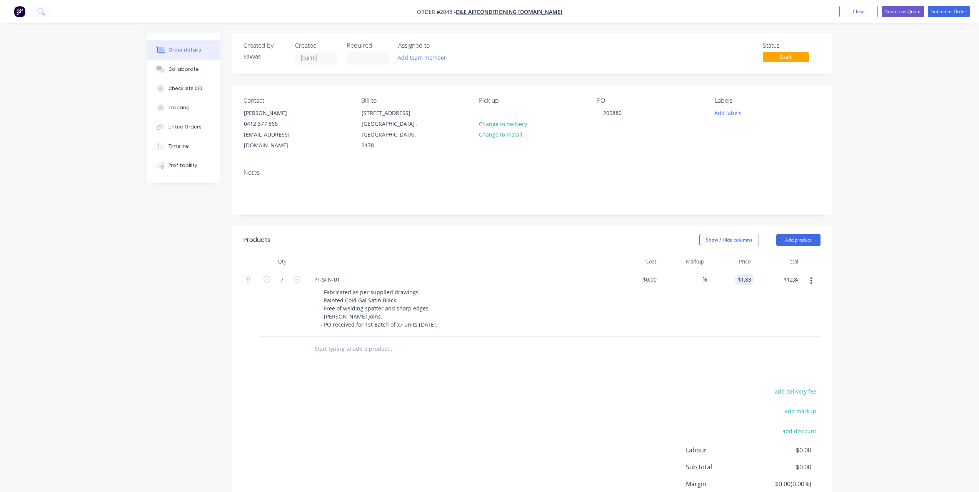
click at [525, 388] on div "add delivery fee add markup add discount Labour $0.00 Sub total $0.00 Margin $0…" at bounding box center [532, 460] width 577 height 149
click at [300, 278] on icon "button" at bounding box center [297, 279] width 7 height 7
type input "8"
type input "$14,680.00"
click at [300, 278] on icon "button" at bounding box center [297, 279] width 7 height 7
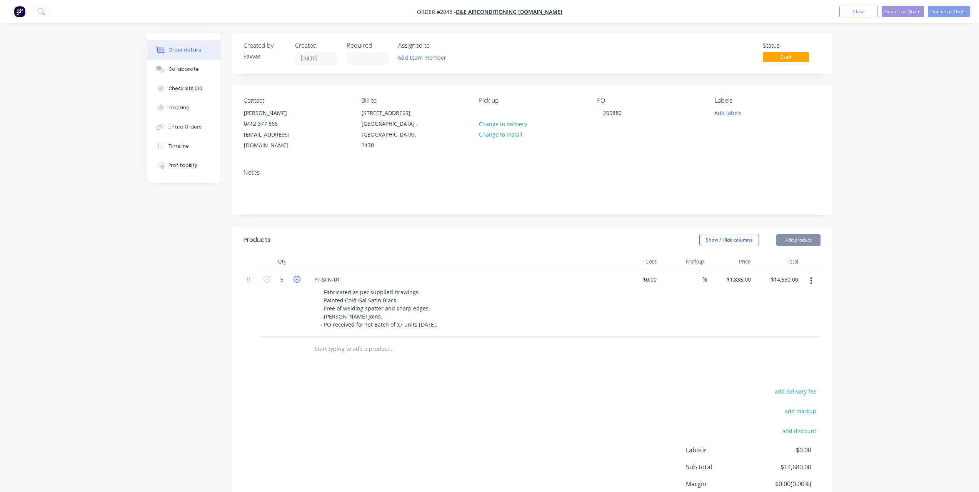
type input "9"
type input "$16,515.00"
click at [300, 278] on icon "button" at bounding box center [297, 279] width 7 height 7
type input "10"
type input "$18,350.00"
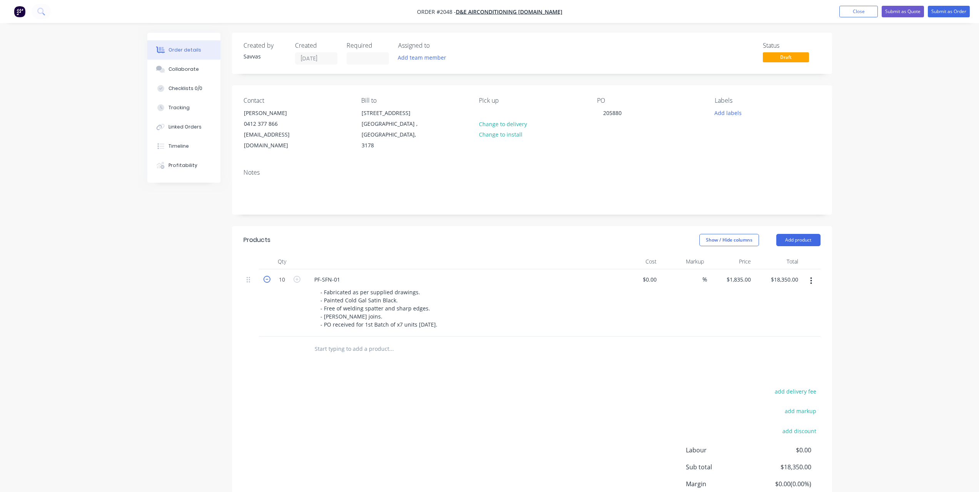
click at [264, 282] on icon "button" at bounding box center [267, 279] width 7 height 7
type input "9"
type input "$16,515.00"
click at [264, 282] on icon "button" at bounding box center [267, 279] width 7 height 7
type input "8"
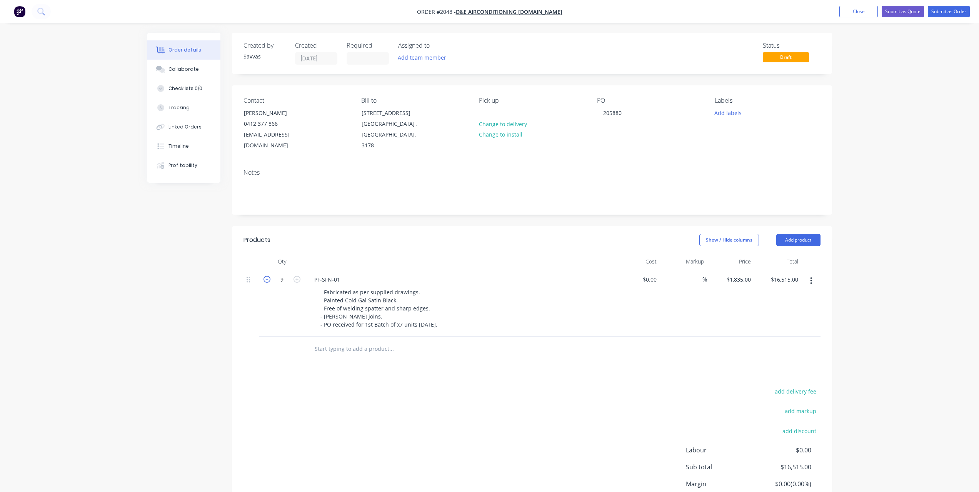
type input "$14,680.00"
click at [269, 277] on icon "button" at bounding box center [267, 279] width 7 height 7
type input "7"
type input "$12,845.00"
click at [397, 392] on div "add delivery fee add markup add discount Labour $0.00 Sub total $12,845.00 Marg…" at bounding box center [532, 460] width 577 height 149
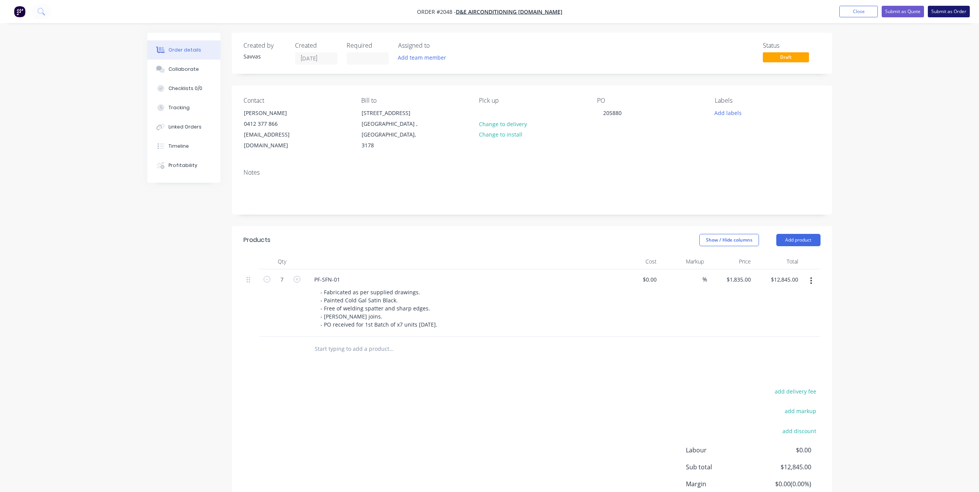
click at [937, 10] on button "Submit as Order" at bounding box center [949, 12] width 42 height 12
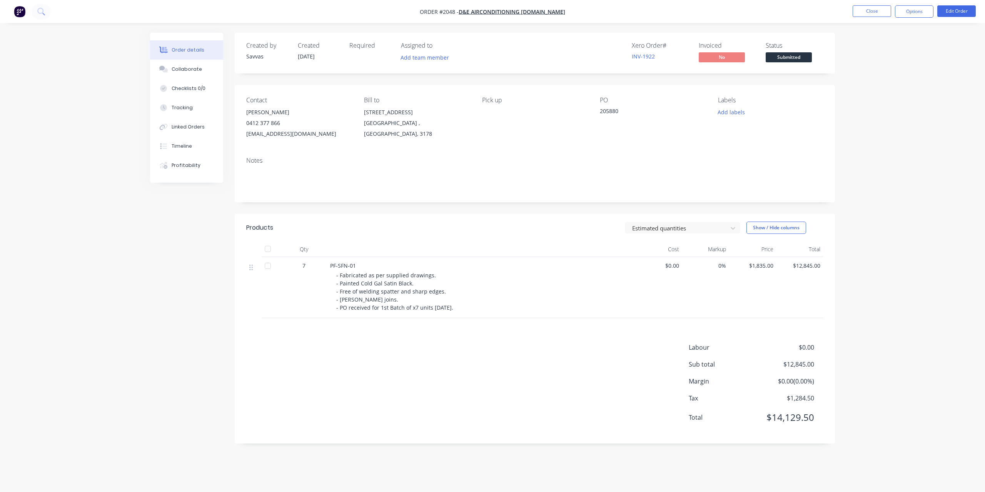
click at [875, 162] on div "Order details Collaborate Checklists 0/0 Tracking Linked Orders Timeline Profit…" at bounding box center [492, 246] width 985 height 492
click at [872, 150] on div "Order details Collaborate Checklists 0/0 Tracking Linked Orders Timeline Profit…" at bounding box center [492, 246] width 985 height 492
click at [857, 135] on div "Order details Collaborate Checklists 0/0 Tracking Linked Orders Timeline Profit…" at bounding box center [492, 246] width 985 height 492
click at [855, 9] on button "Close" at bounding box center [872, 11] width 38 height 12
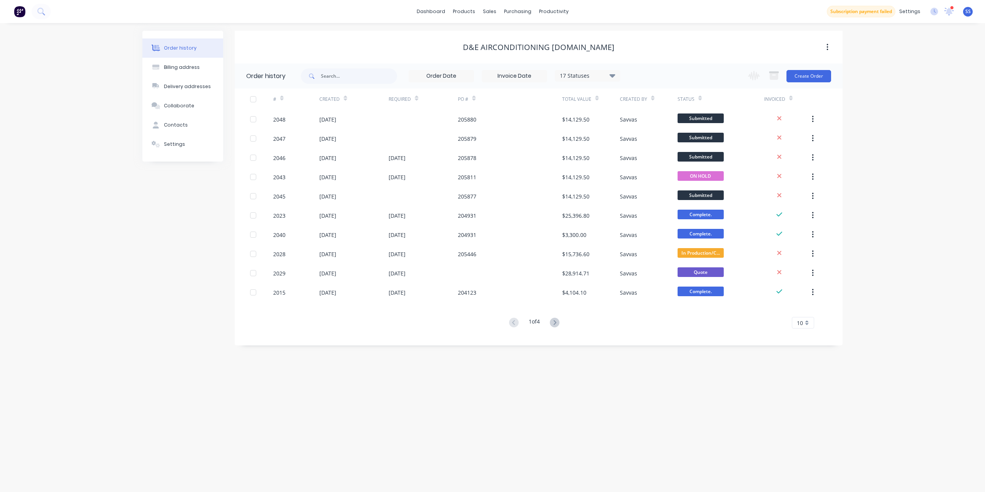
click at [560, 391] on div "Order history Billing address Delivery addresses Collaborate Contacts Settings …" at bounding box center [492, 257] width 985 height 469
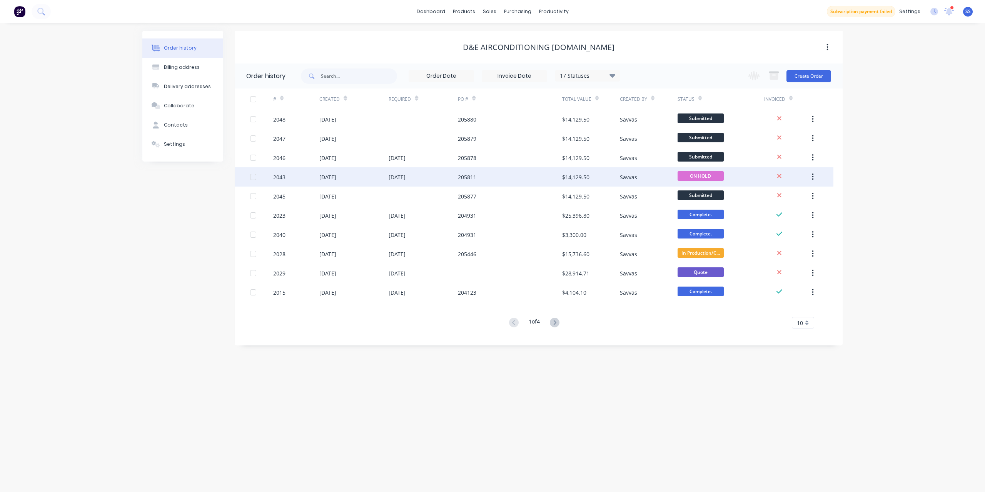
click at [537, 177] on div "205811" at bounding box center [510, 176] width 104 height 19
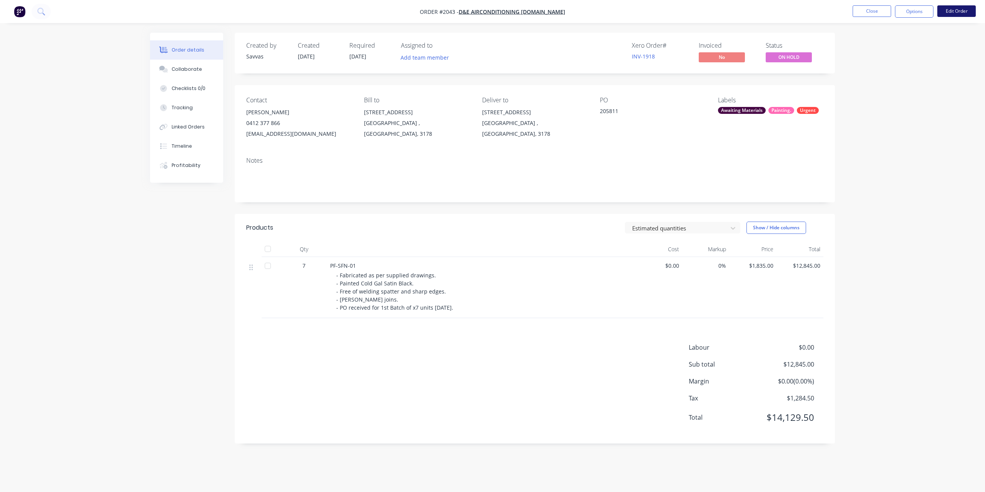
click at [953, 9] on button "Edit Order" at bounding box center [956, 11] width 38 height 12
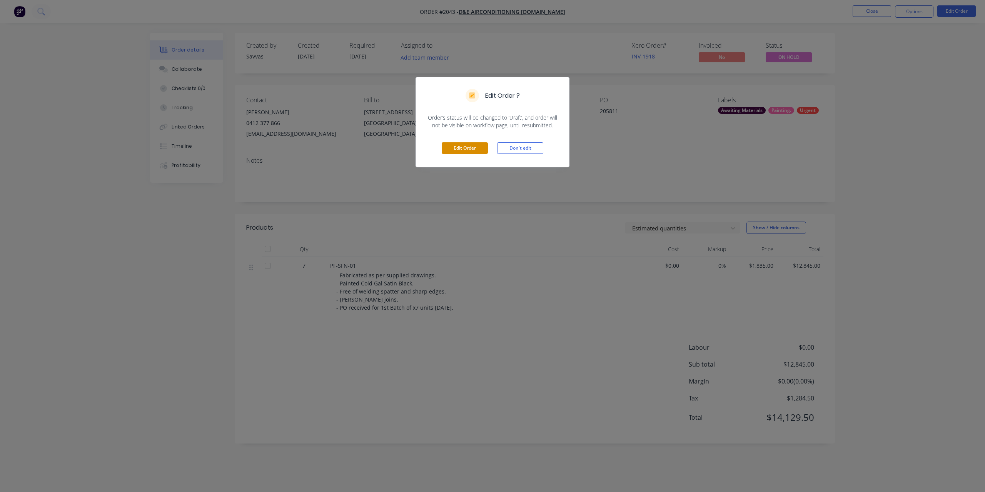
click at [475, 145] on button "Edit Order" at bounding box center [465, 148] width 46 height 12
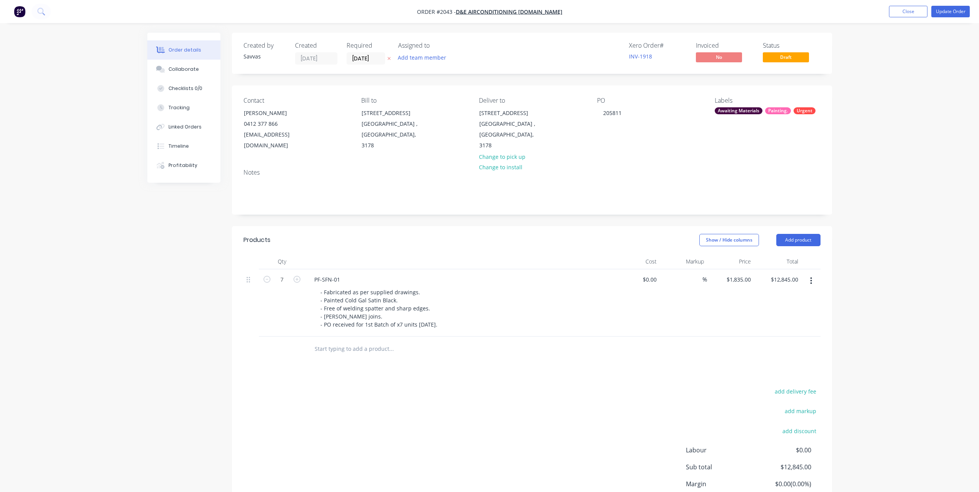
click at [387, 57] on icon "button" at bounding box center [388, 58] width 3 height 5
click at [949, 9] on button "Update Order" at bounding box center [951, 12] width 38 height 12
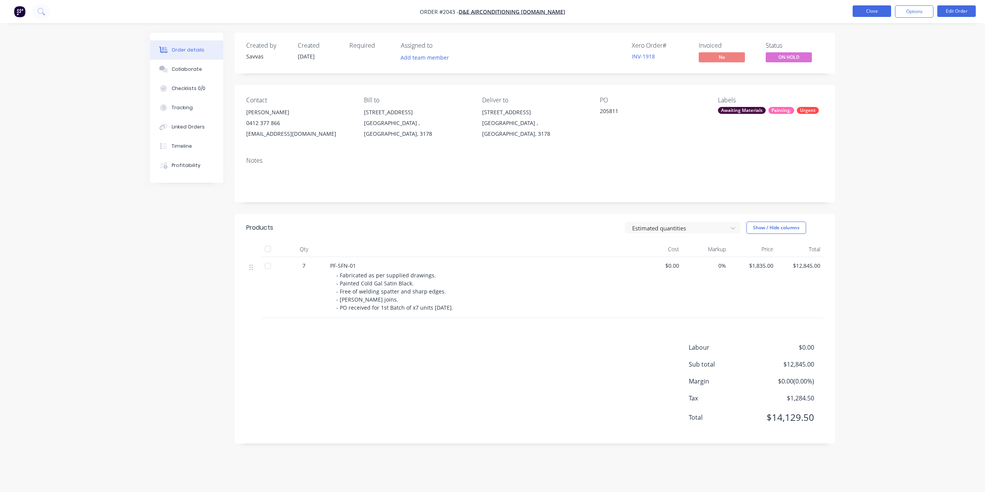
click at [871, 9] on button "Close" at bounding box center [872, 11] width 38 height 12
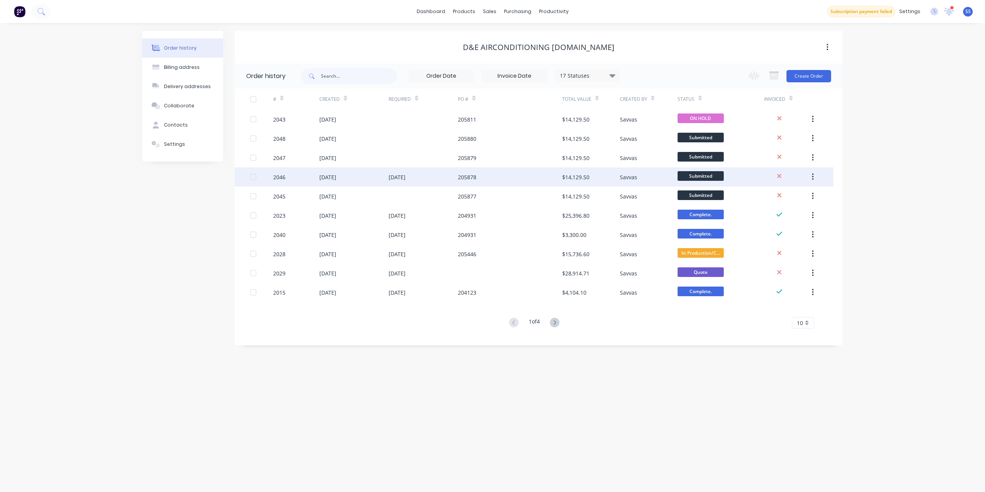
click at [420, 173] on div "[DATE]" at bounding box center [423, 176] width 69 height 19
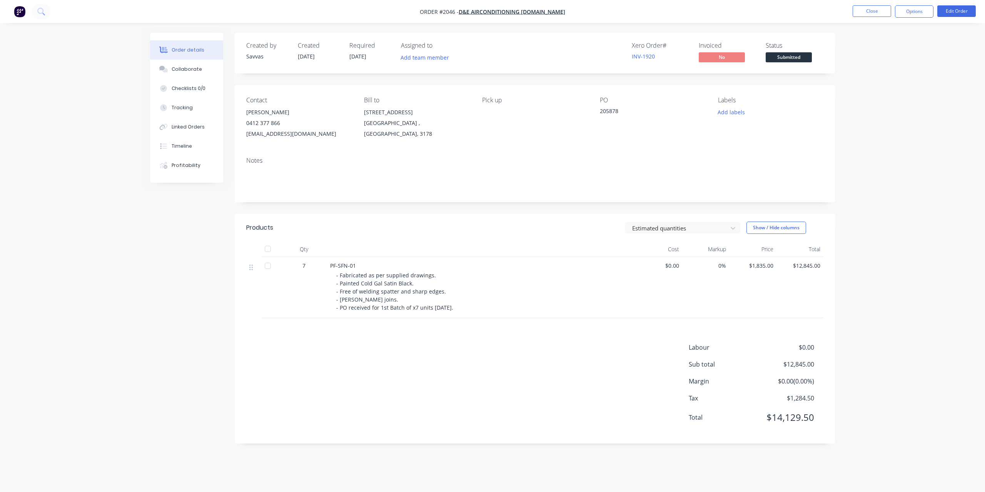
click at [954, 18] on nav "Order #2046 - D&E Airconditioning [DOMAIN_NAME] Close Options Edit Order" at bounding box center [492, 11] width 985 height 23
click at [955, 15] on button "Edit Order" at bounding box center [956, 11] width 38 height 12
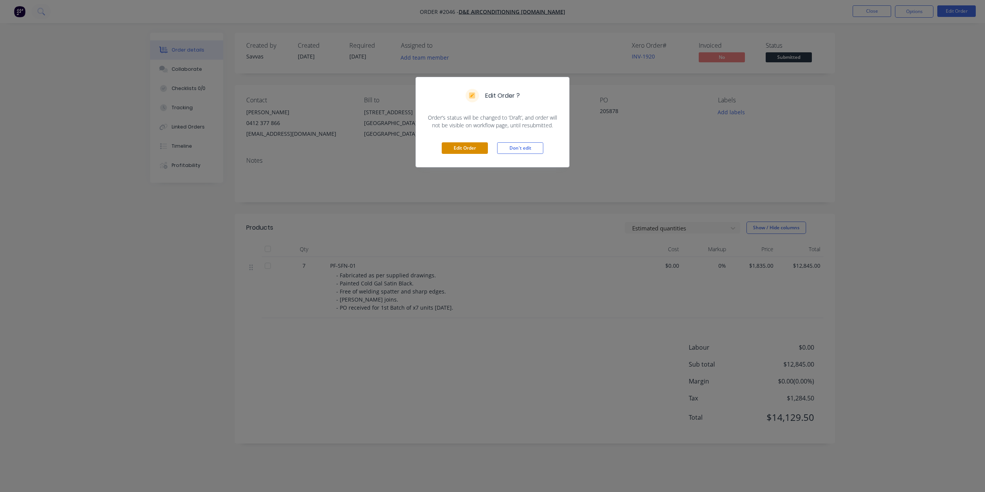
click at [466, 147] on button "Edit Order" at bounding box center [465, 148] width 46 height 12
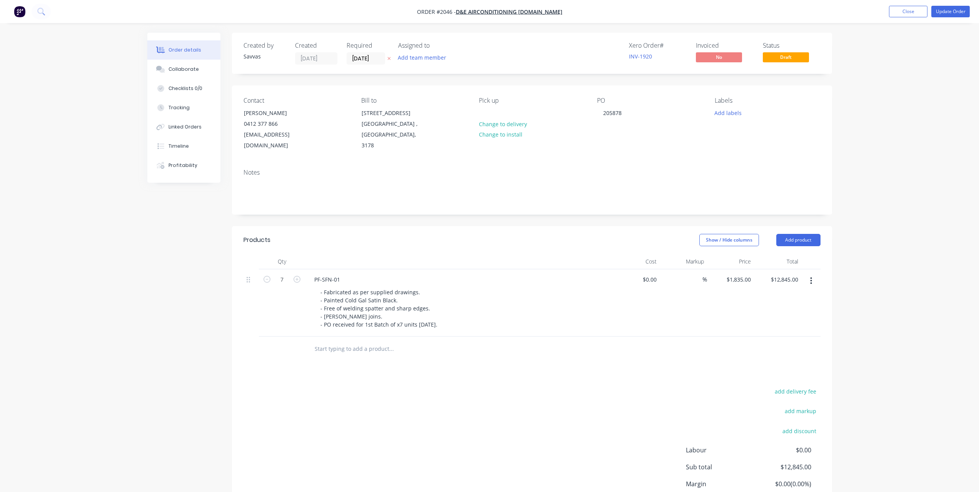
click at [389, 58] on icon "button" at bounding box center [388, 58] width 3 height 3
click at [942, 9] on button "Update Order" at bounding box center [951, 12] width 38 height 12
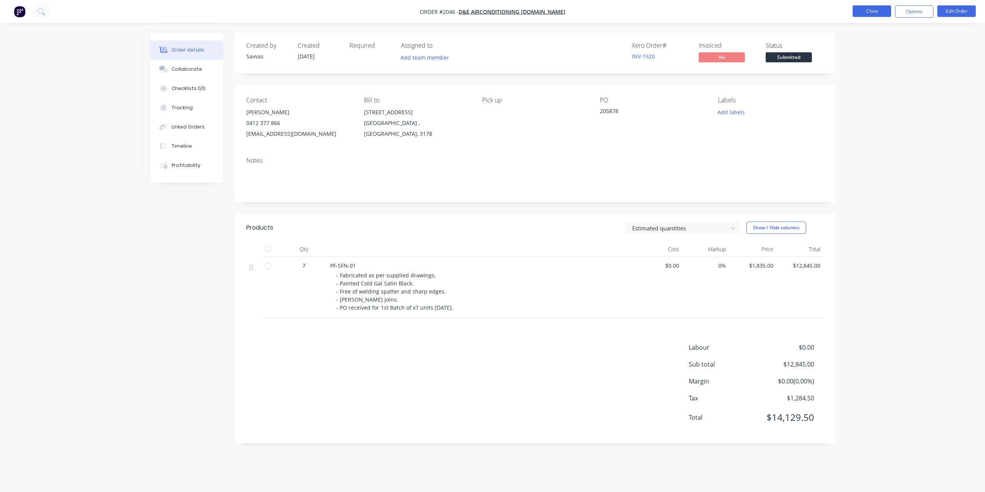
click at [871, 12] on button "Close" at bounding box center [872, 11] width 38 height 12
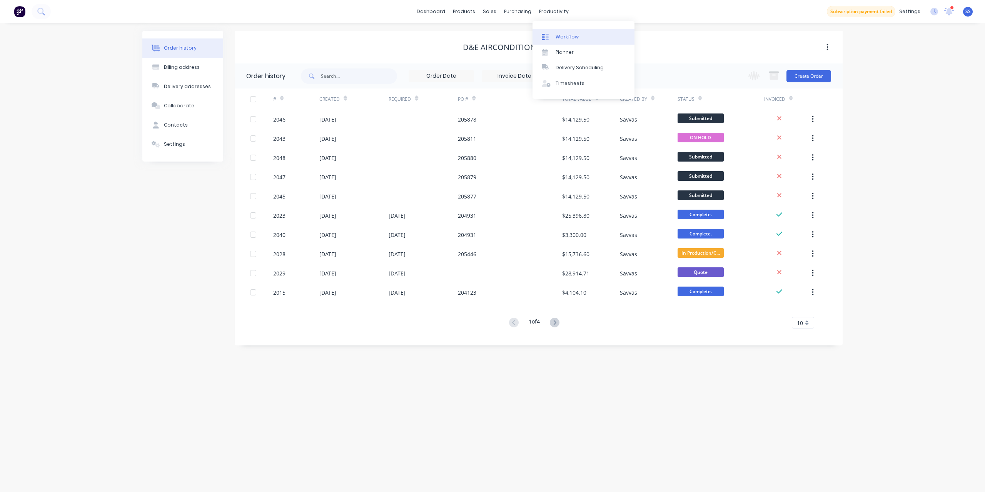
click at [566, 32] on link "Workflow" at bounding box center [584, 36] width 102 height 15
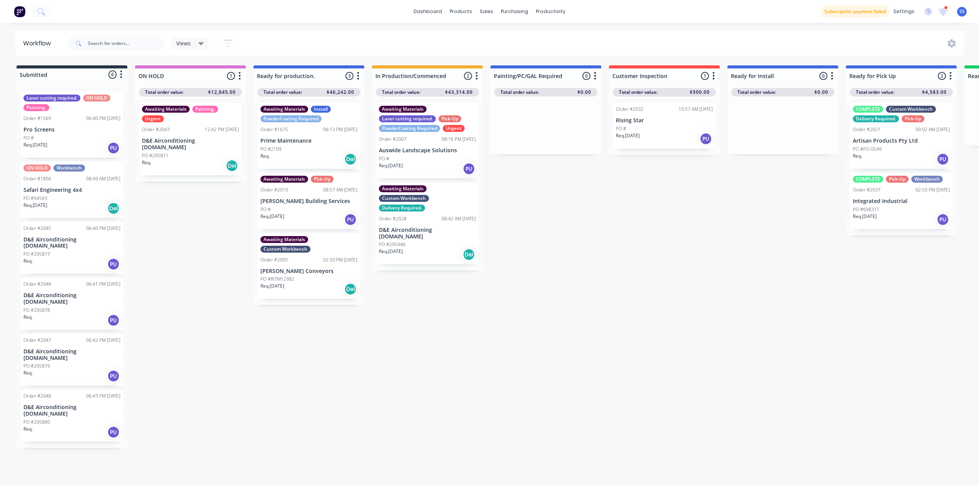
click at [91, 258] on div "Req. PU" at bounding box center [71, 264] width 97 height 13
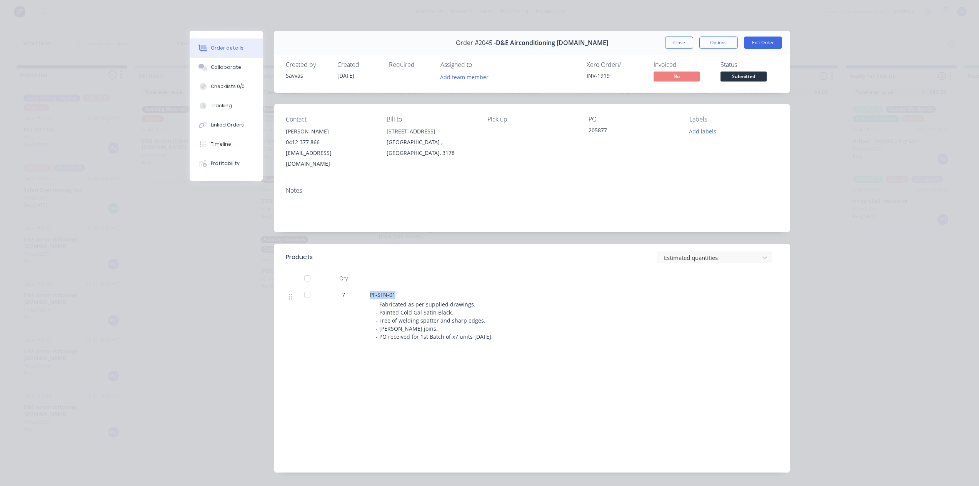
drag, startPoint x: 391, startPoint y: 282, endPoint x: 364, endPoint y: 281, distance: 27.0
click at [367, 286] on div "PF-SFN-01 - Fabricated as per supplied drawings. - Painted Cold Gal Satin Black…" at bounding box center [521, 316] width 308 height 61
copy span "PF-SFN-01"
click at [670, 44] on button "Close" at bounding box center [679, 43] width 28 height 12
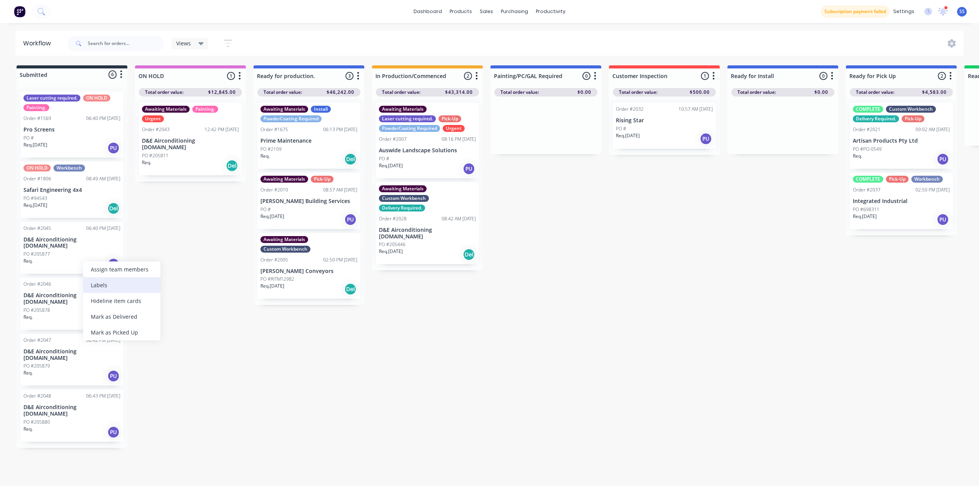
click at [96, 282] on div "Labels" at bounding box center [121, 285] width 77 height 16
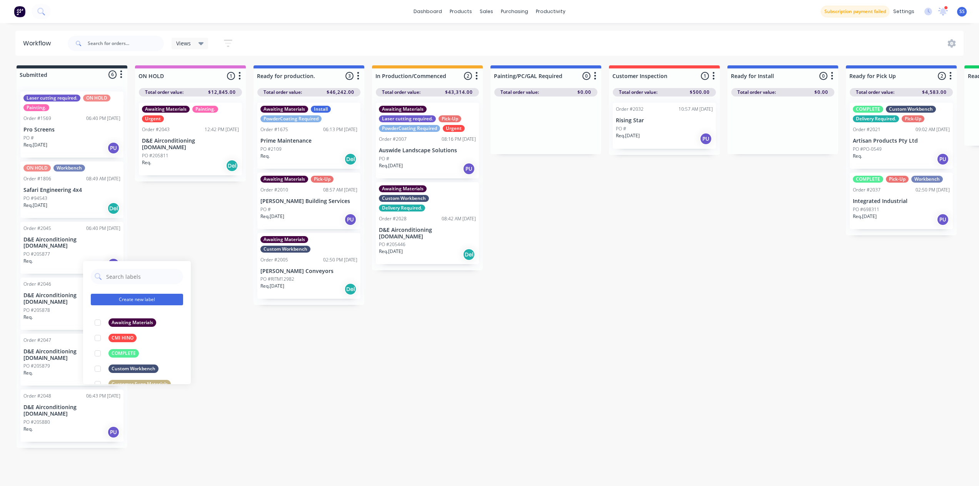
click at [117, 296] on button "Create new label" at bounding box center [137, 300] width 92 height 12
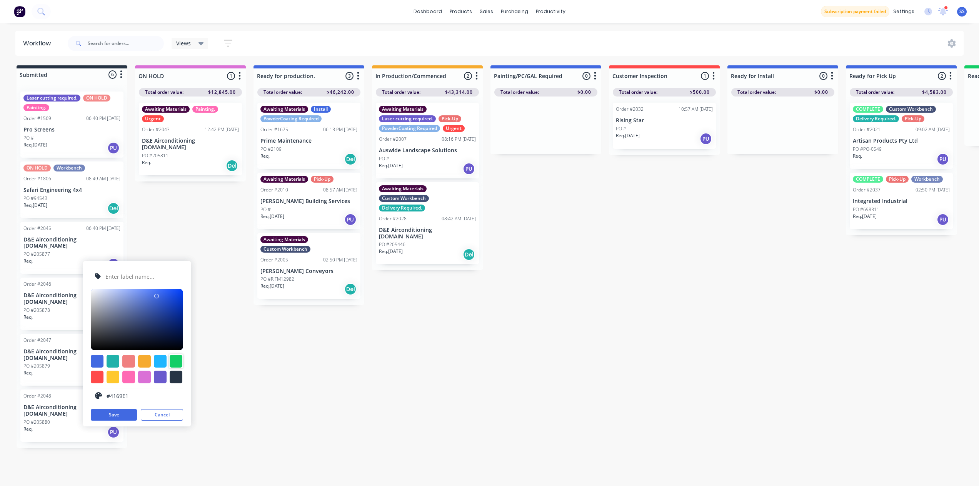
click at [179, 363] on div at bounding box center [176, 361] width 13 height 13
click at [150, 298] on div at bounding box center [137, 320] width 92 height 62
type input "#48DE8A"
click at [153, 297] on div at bounding box center [137, 320] width 92 height 62
click at [140, 275] on input "text" at bounding box center [142, 276] width 74 height 15
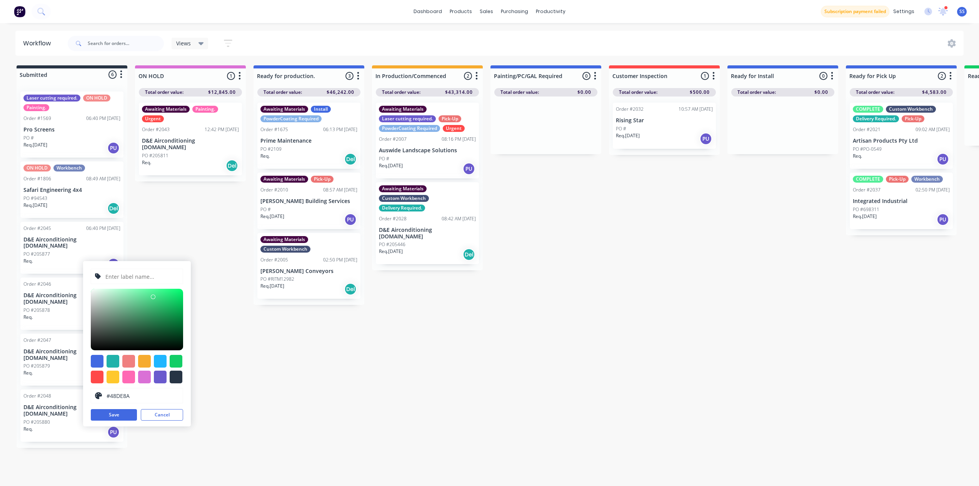
paste input "PF-SFN-01"
type input "PF-SFN-01"
click at [127, 418] on button "Save" at bounding box center [114, 415] width 46 height 12
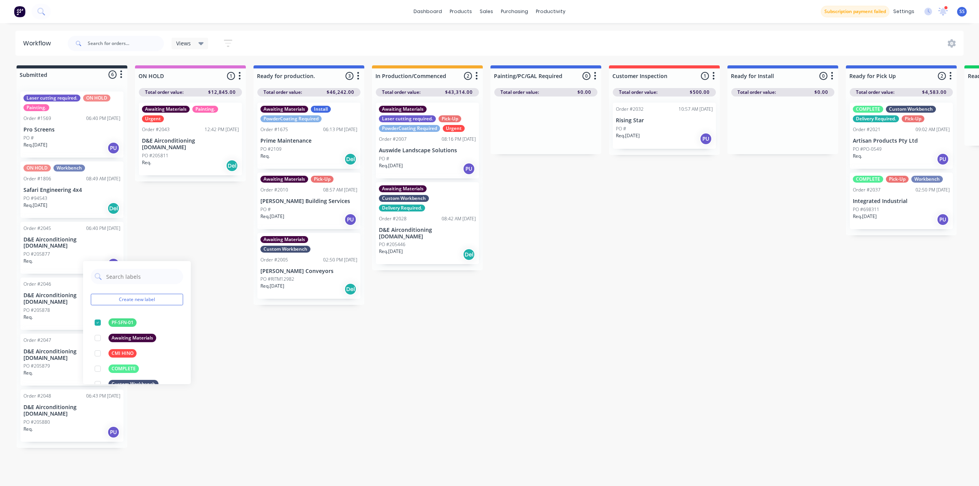
click at [212, 344] on div "Submitted 6 Status colour #273444 hex #273444 Save Cancel Summaries Total order…" at bounding box center [691, 277] width 1395 height 425
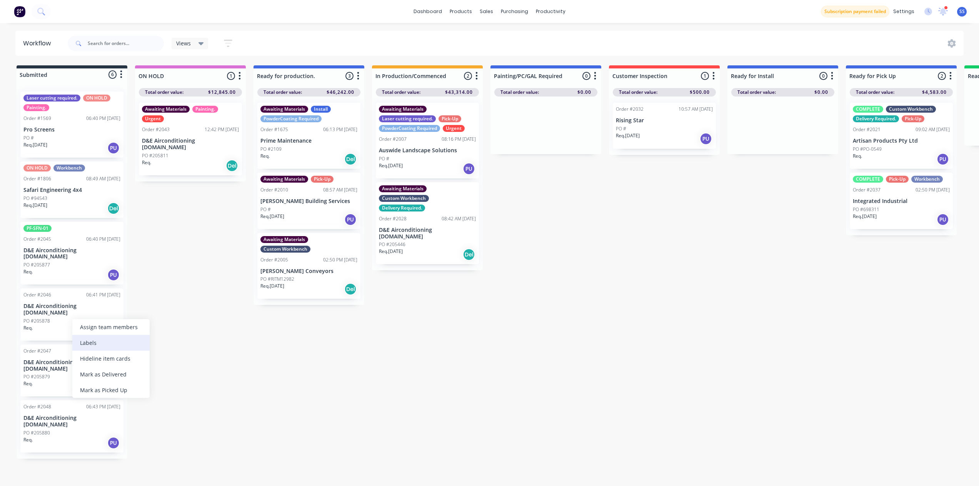
click at [91, 345] on div "Labels" at bounding box center [110, 343] width 77 height 16
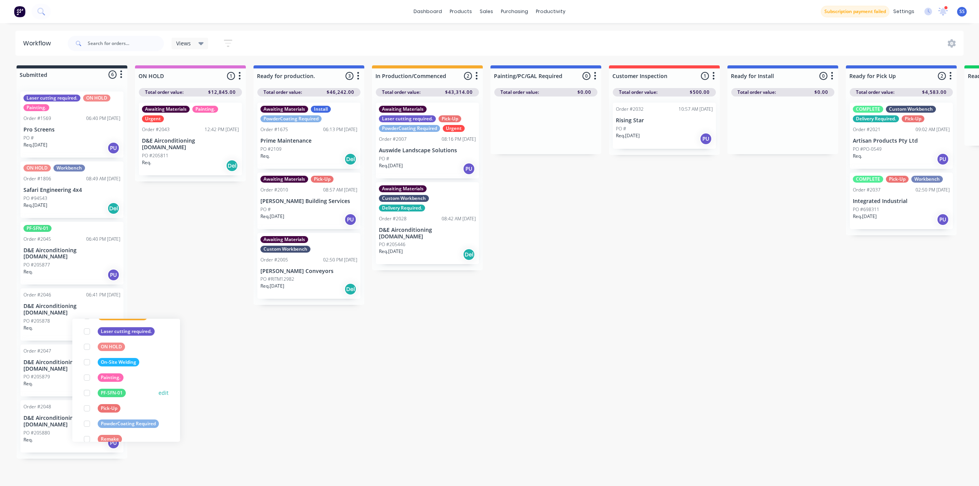
click at [87, 394] on div at bounding box center [86, 393] width 15 height 15
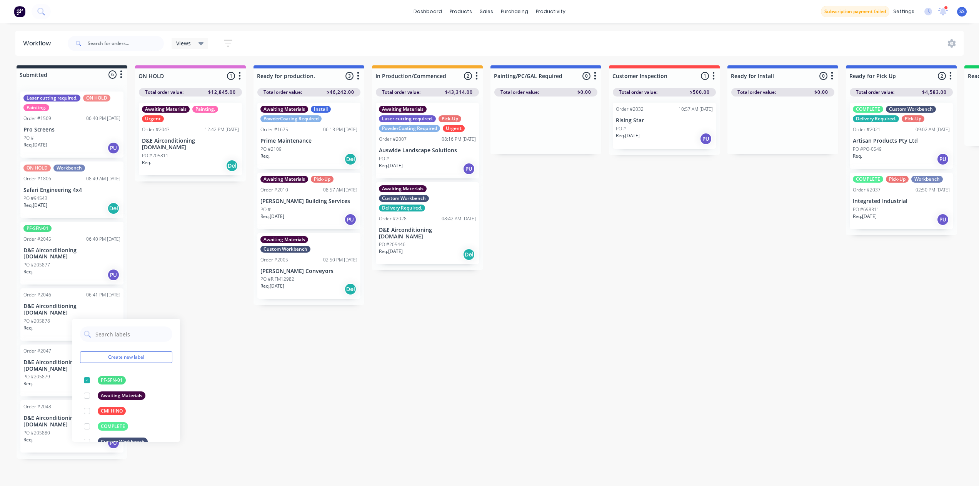
click at [240, 396] on div "Submitted 6 Status colour #273444 hex #273444 Save Cancel Summaries Total order…" at bounding box center [691, 277] width 1395 height 425
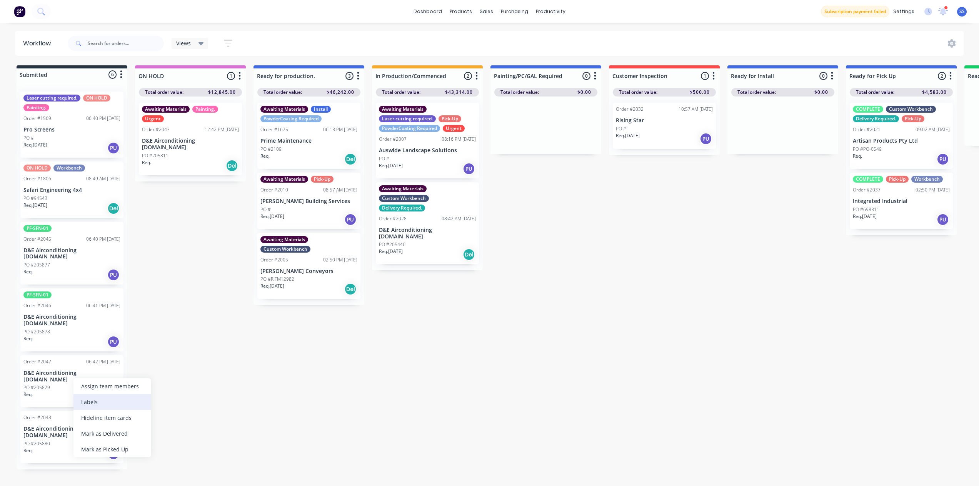
click at [110, 399] on div "Labels" at bounding box center [111, 402] width 77 height 16
click at [90, 447] on div at bounding box center [87, 447] width 15 height 15
click at [269, 407] on div "Submitted 6 Status colour #273444 hex #273444 Save Cancel Summaries Total order…" at bounding box center [691, 277] width 1395 height 425
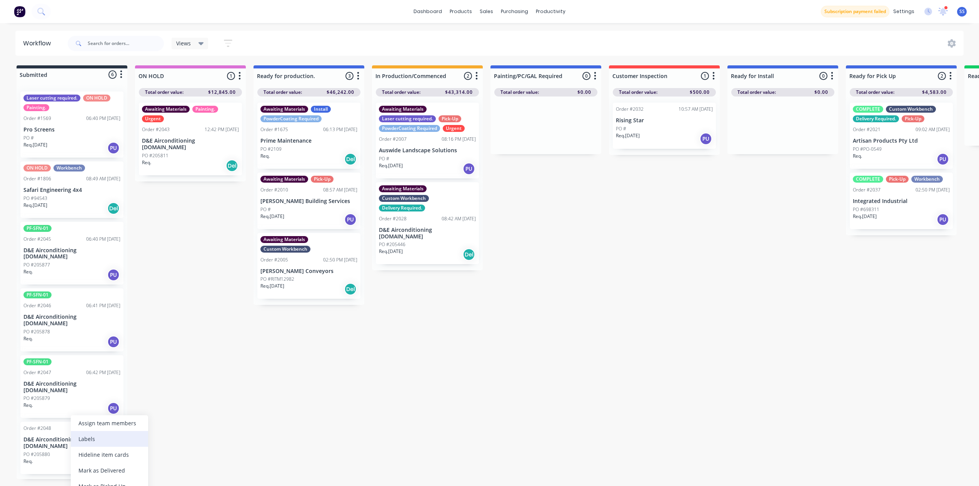
click at [91, 442] on div "Labels" at bounding box center [109, 439] width 77 height 16
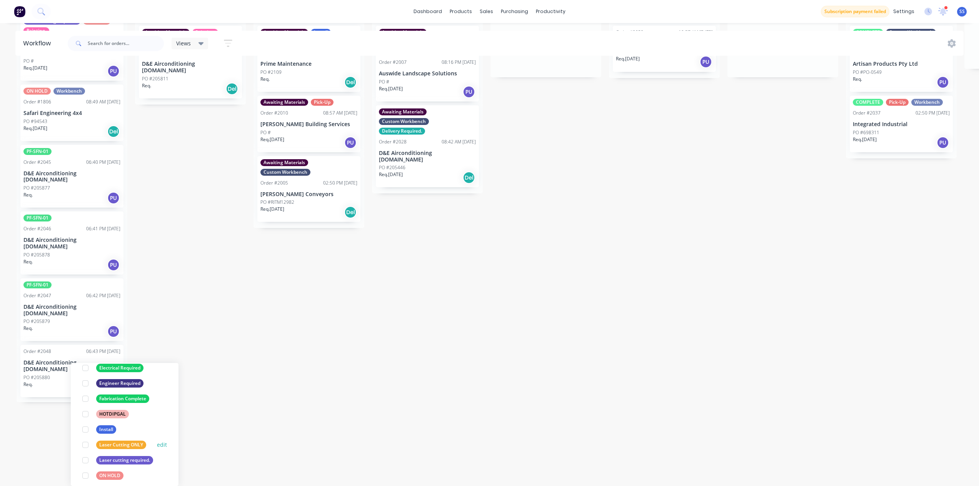
scroll to position [269, 0]
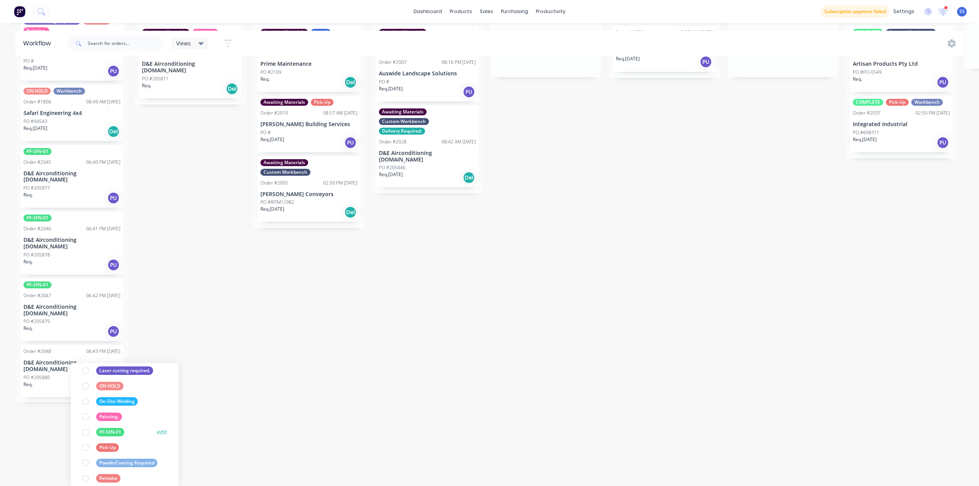
click at [86, 433] on div at bounding box center [85, 432] width 15 height 15
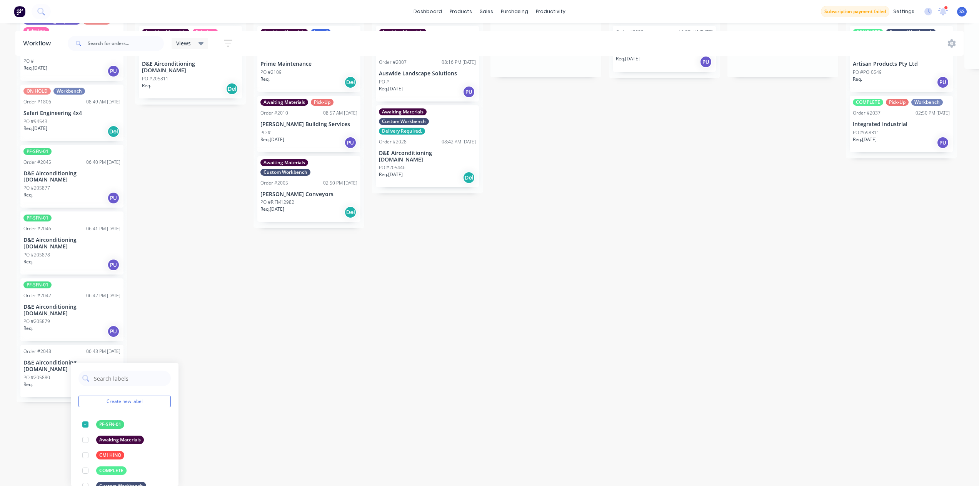
click at [265, 386] on div "Submitted 6 Status colour #273444 hex #273444 Save Cancel Summaries Total order…" at bounding box center [691, 200] width 1395 height 425
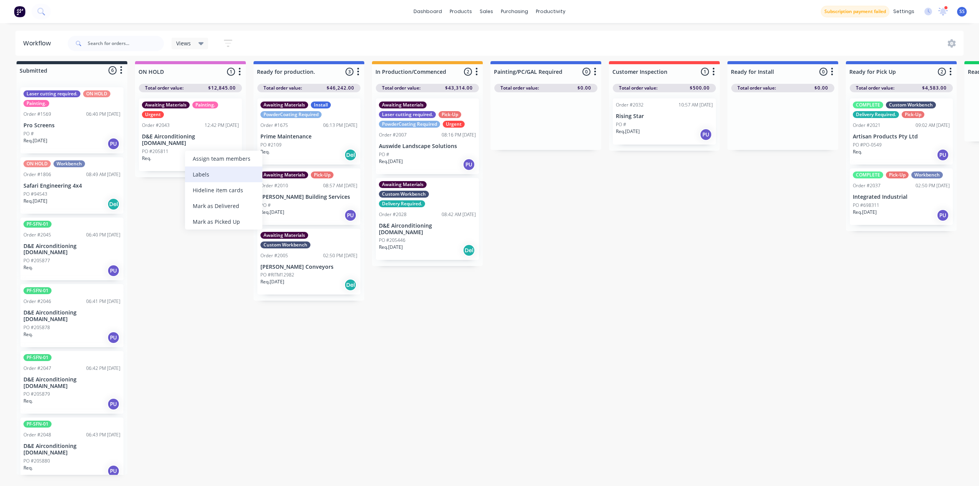
click at [207, 177] on div "Labels" at bounding box center [223, 175] width 77 height 16
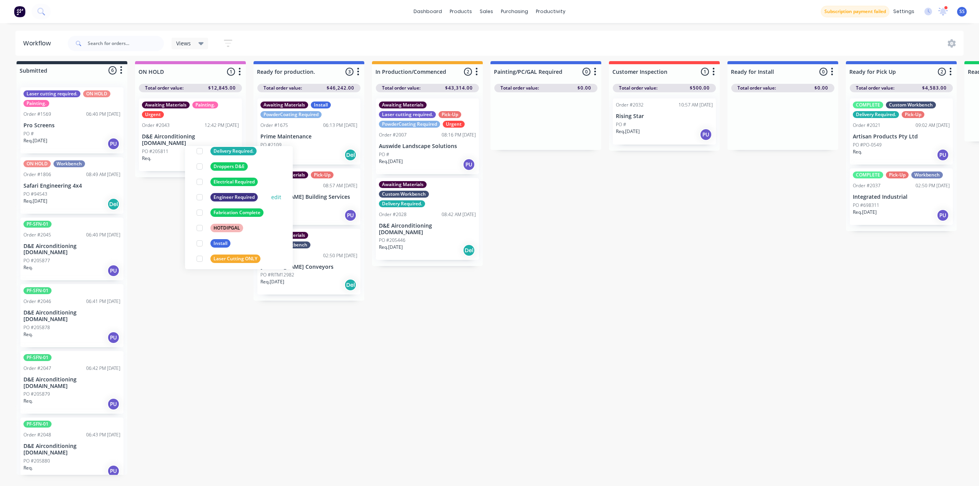
scroll to position [0, 0]
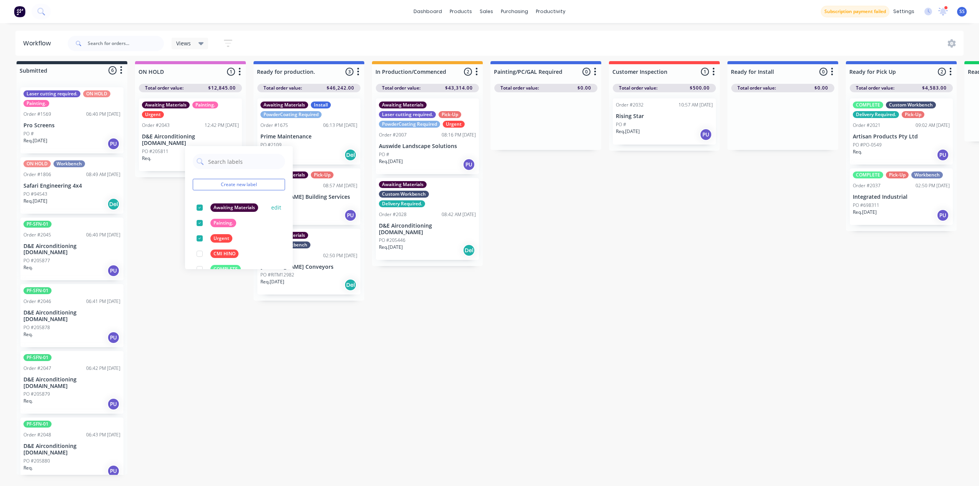
click at [197, 200] on div at bounding box center [199, 207] width 15 height 15
click at [199, 201] on div at bounding box center [199, 207] width 15 height 15
click at [199, 202] on div at bounding box center [199, 207] width 15 height 15
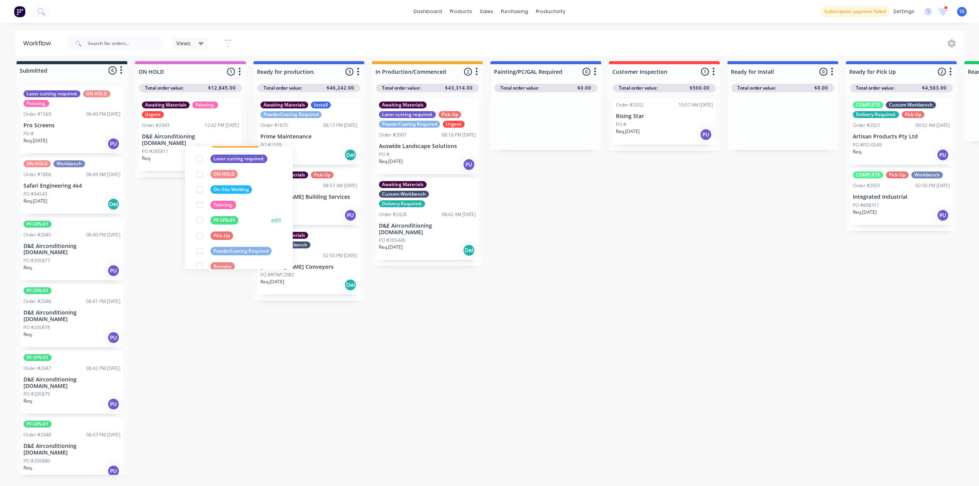
click at [197, 215] on div at bounding box center [199, 220] width 15 height 15
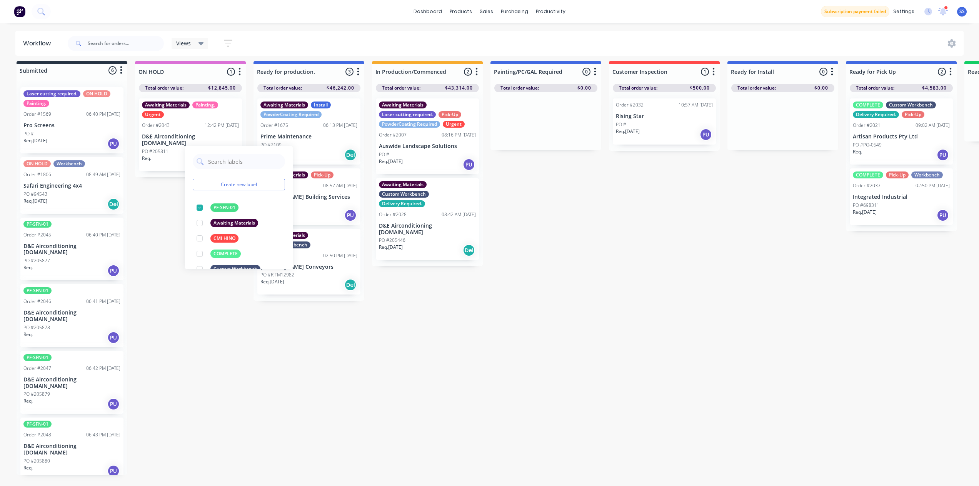
click at [162, 251] on div "Submitted 6 Status colour #273444 hex #273444 Save Cancel Summaries Total order…" at bounding box center [691, 273] width 1395 height 425
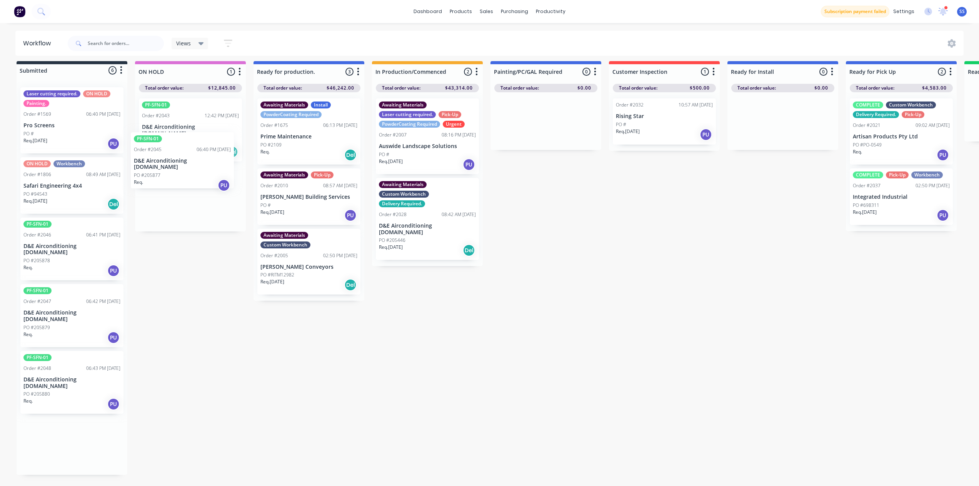
drag, startPoint x: 93, startPoint y: 244, endPoint x: 184, endPoint y: 181, distance: 110.5
click at [188, 172] on div "Submitted 6 Status colour #273444 hex #273444 Save Cancel Summaries Total order…" at bounding box center [691, 273] width 1395 height 425
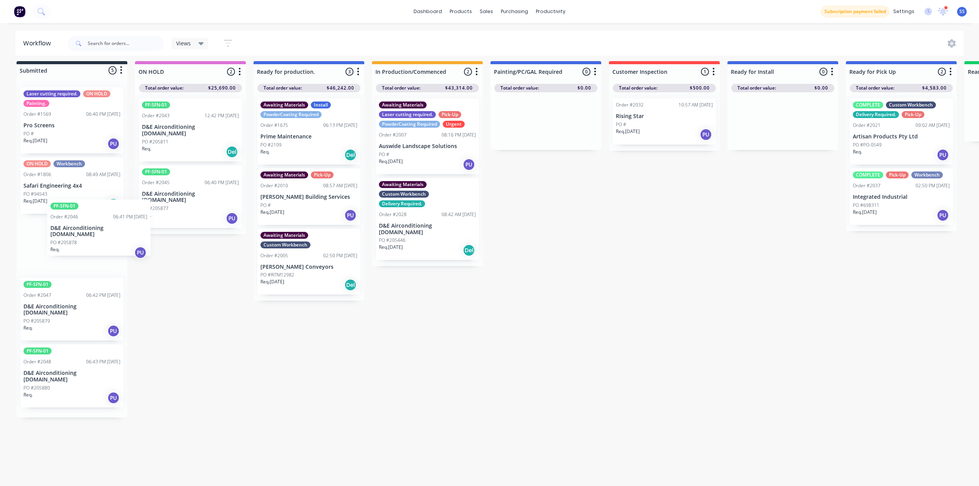
drag, startPoint x: 91, startPoint y: 252, endPoint x: 180, endPoint y: 219, distance: 95.0
click at [180, 219] on div "Submitted 5 Status colour #273444 hex #273444 Save Cancel Summaries Total order…" at bounding box center [691, 273] width 1395 height 425
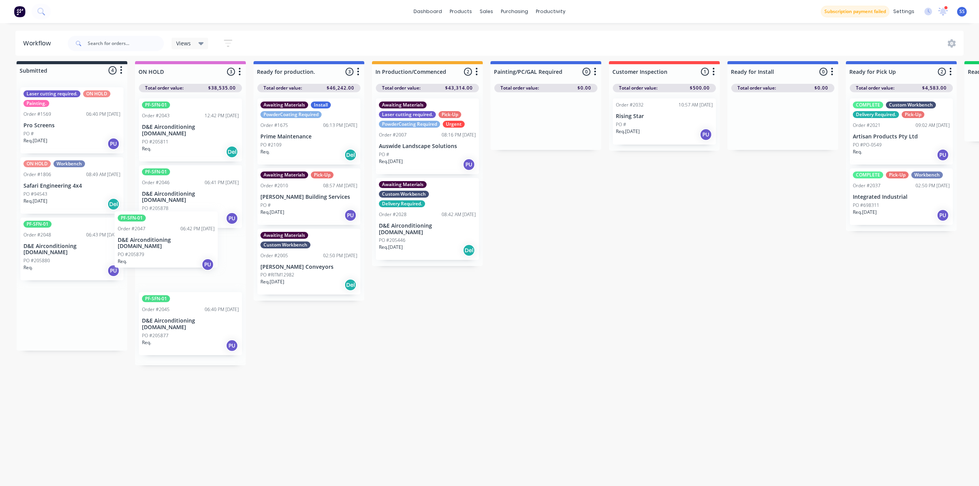
drag, startPoint x: 83, startPoint y: 254, endPoint x: 172, endPoint y: 254, distance: 88.9
click at [172, 254] on div "Submitted 4 Status colour #273444 hex #273444 Save Cancel Summaries Total order…" at bounding box center [691, 273] width 1395 height 425
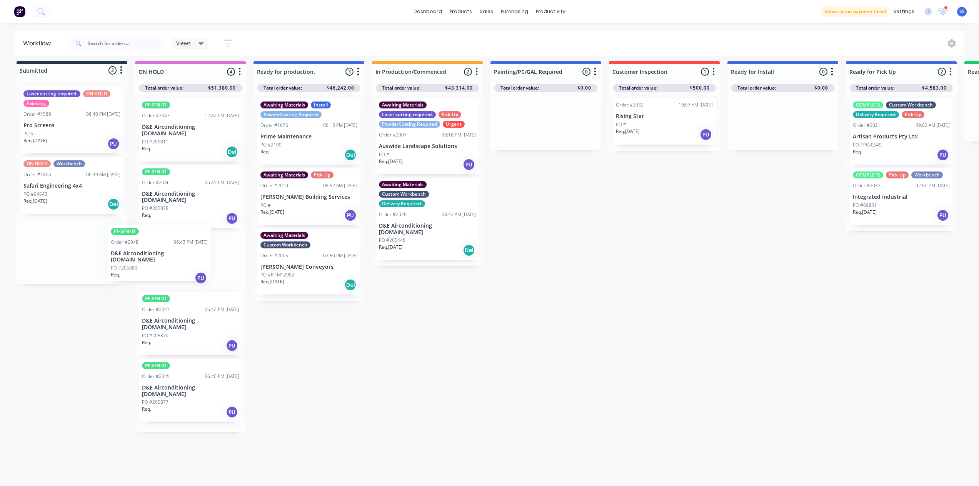
drag, startPoint x: 76, startPoint y: 258, endPoint x: 164, endPoint y: 270, distance: 88.2
click at [164, 270] on div "Submitted 3 Status colour #273444 hex #273444 Save Cancel Summaries Total order…" at bounding box center [691, 273] width 1395 height 425
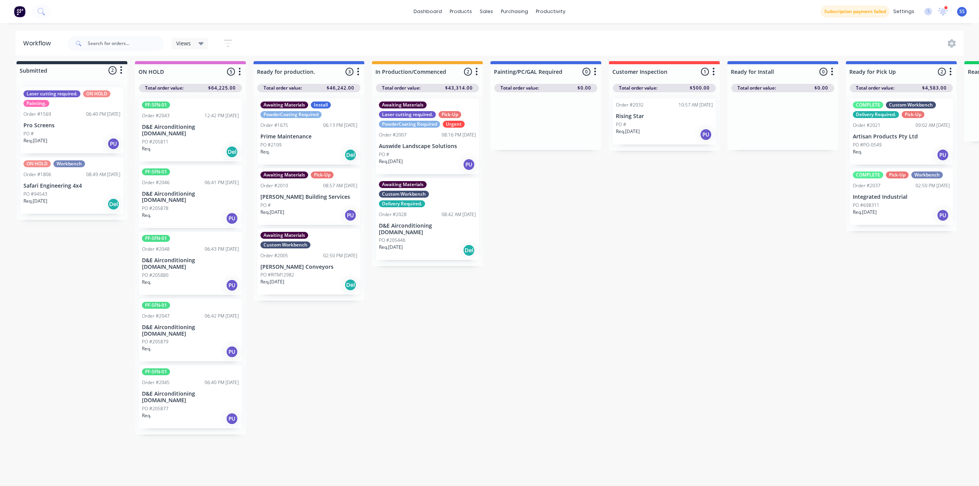
click at [397, 337] on div "Submitted 2 Status colour #273444 hex #273444 Save Cancel Summaries Total order…" at bounding box center [691, 273] width 1395 height 425
click at [199, 139] on div "PO #205811" at bounding box center [190, 142] width 97 height 7
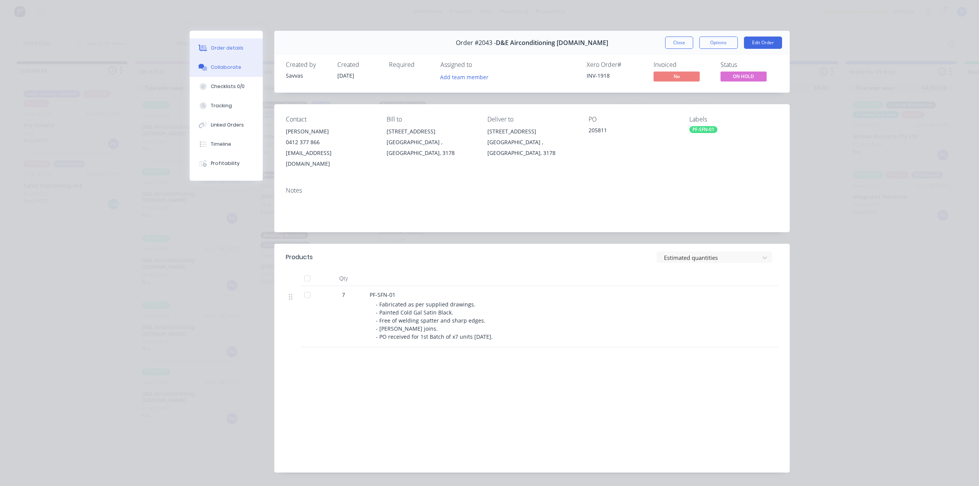
click at [224, 71] on button "Collaborate" at bounding box center [226, 67] width 73 height 19
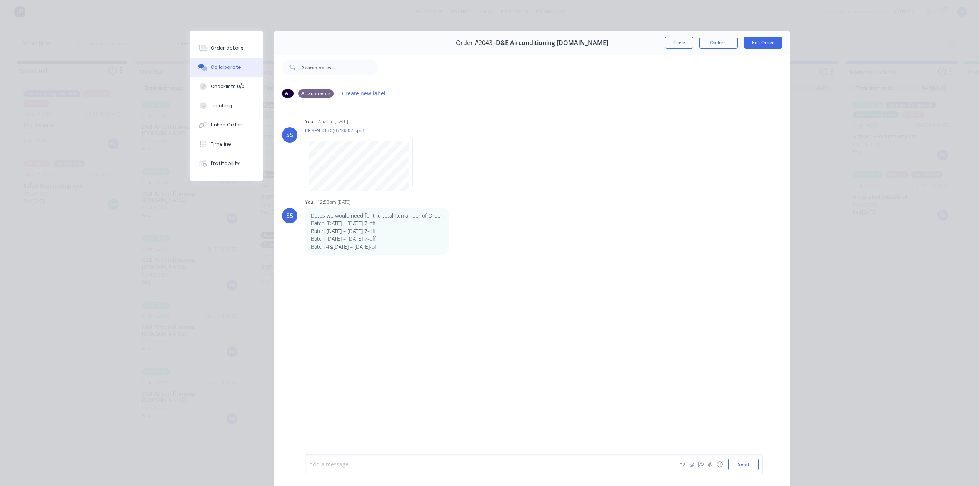
click at [370, 461] on div at bounding box center [478, 465] width 337 height 8
click at [735, 464] on button "Send" at bounding box center [743, 465] width 30 height 12
click at [673, 45] on button "Close" at bounding box center [679, 43] width 28 height 12
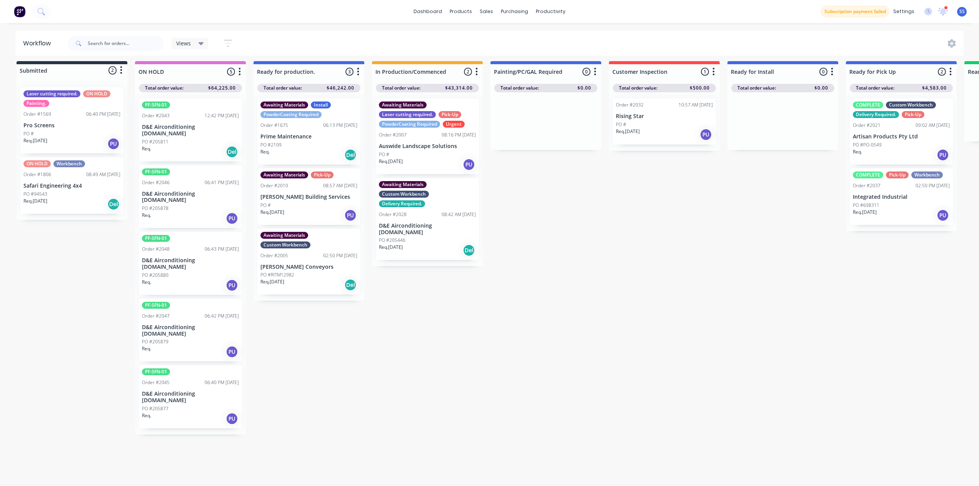
click at [192, 212] on div "Req. PU" at bounding box center [190, 218] width 97 height 13
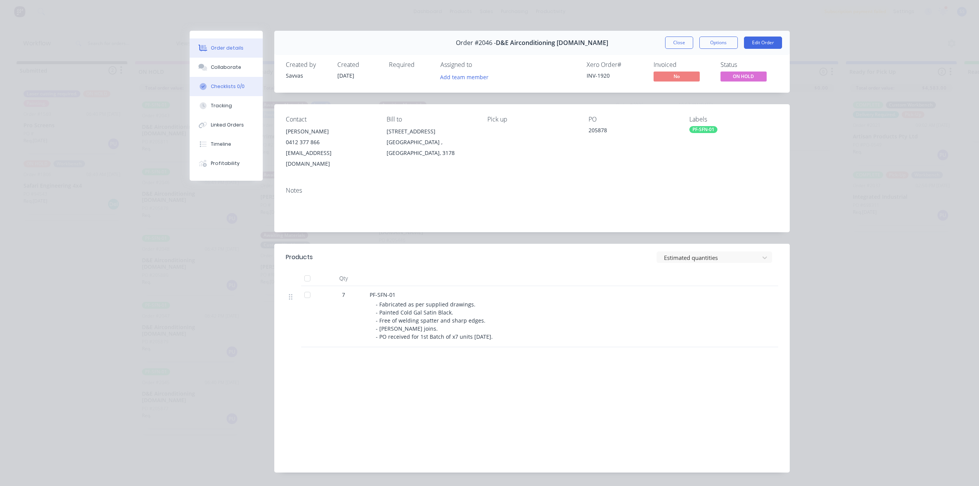
click at [222, 67] on div "Collaborate" at bounding box center [226, 67] width 30 height 7
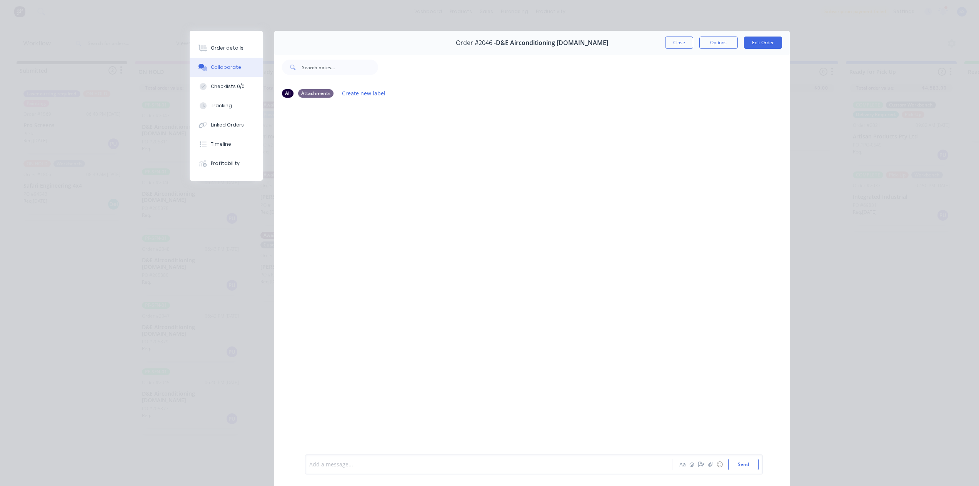
click at [348, 462] on div at bounding box center [478, 465] width 337 height 8
click at [745, 467] on button "Send" at bounding box center [743, 465] width 30 height 12
click at [682, 45] on button "Close" at bounding box center [679, 43] width 28 height 12
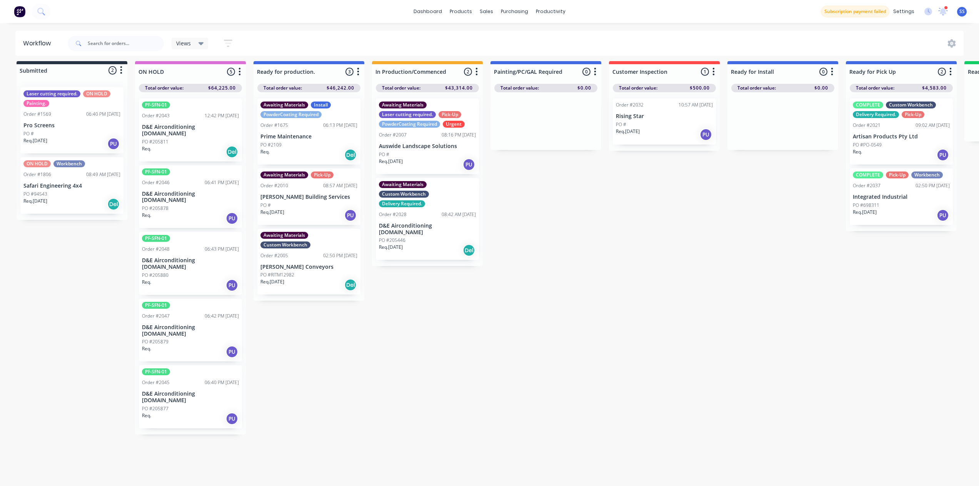
click at [189, 272] on div "PO #205880" at bounding box center [190, 275] width 97 height 7
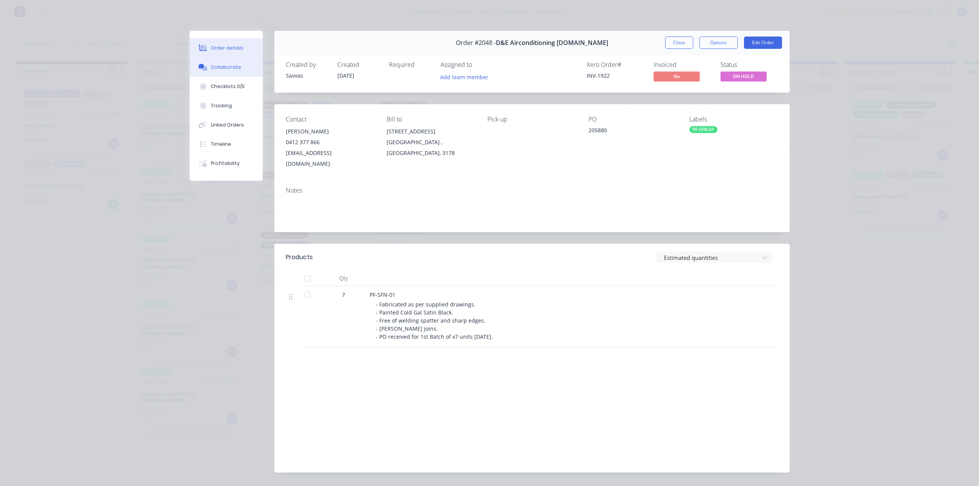
click at [227, 69] on div "Collaborate" at bounding box center [226, 67] width 30 height 7
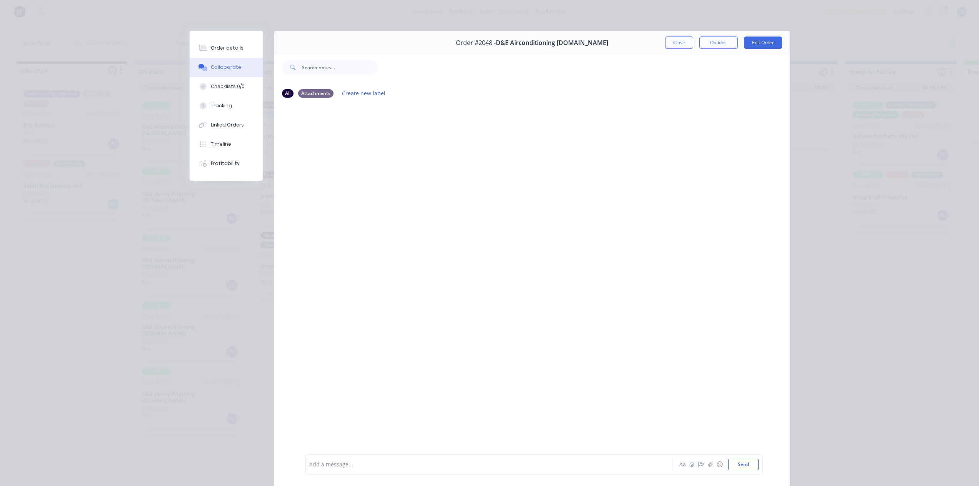
click at [387, 464] on div at bounding box center [478, 465] width 337 height 8
click at [752, 467] on button "Send" at bounding box center [743, 465] width 30 height 12
click at [678, 40] on button "Close" at bounding box center [679, 43] width 28 height 12
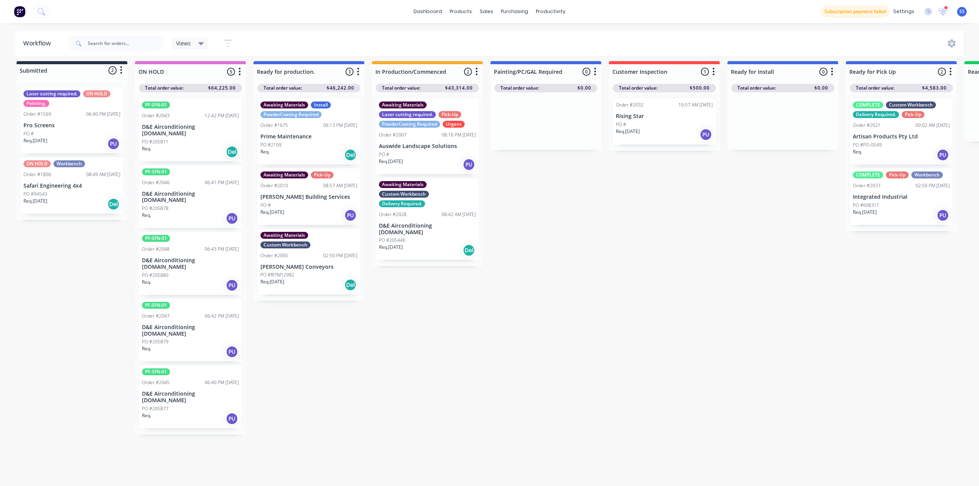
click at [192, 346] on div "Req. PU" at bounding box center [190, 352] width 97 height 13
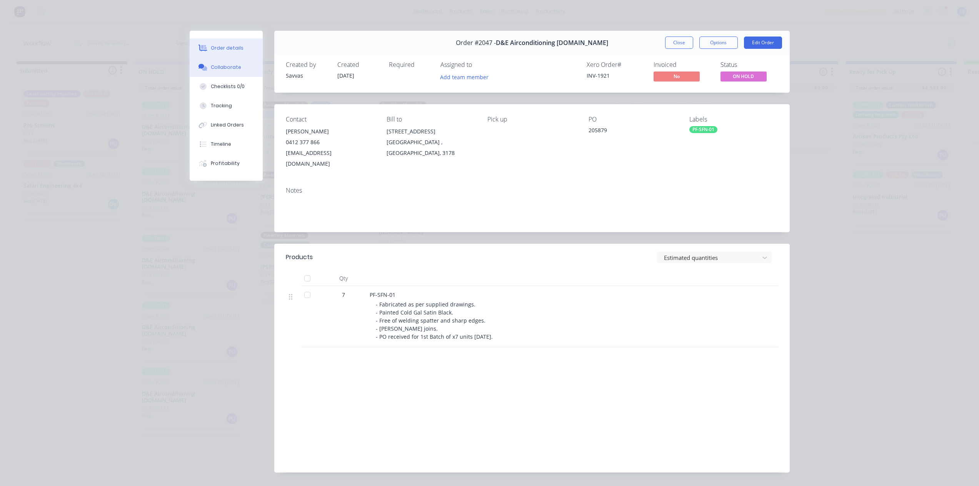
click at [234, 67] on div "Collaborate" at bounding box center [226, 67] width 30 height 7
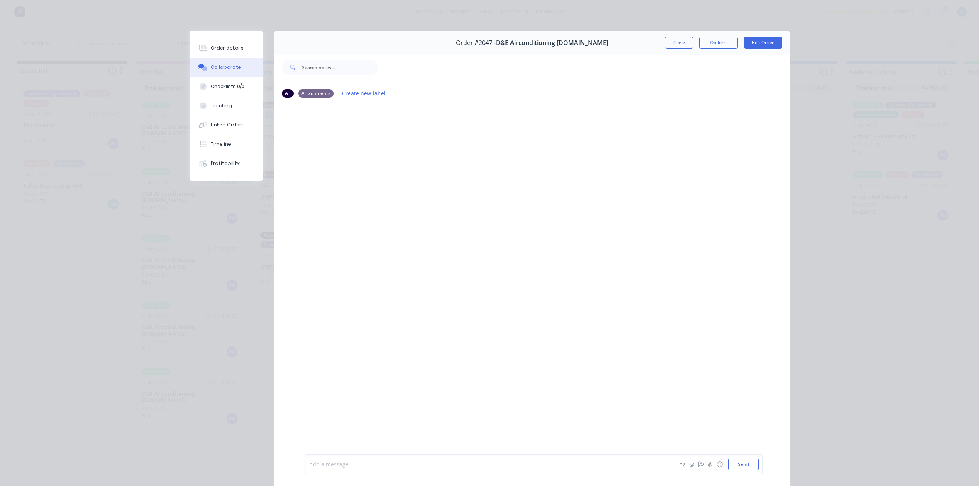
click at [359, 461] on div at bounding box center [478, 465] width 337 height 8
click at [743, 465] on button "Send" at bounding box center [743, 465] width 30 height 12
click at [675, 38] on button "Close" at bounding box center [679, 43] width 28 height 12
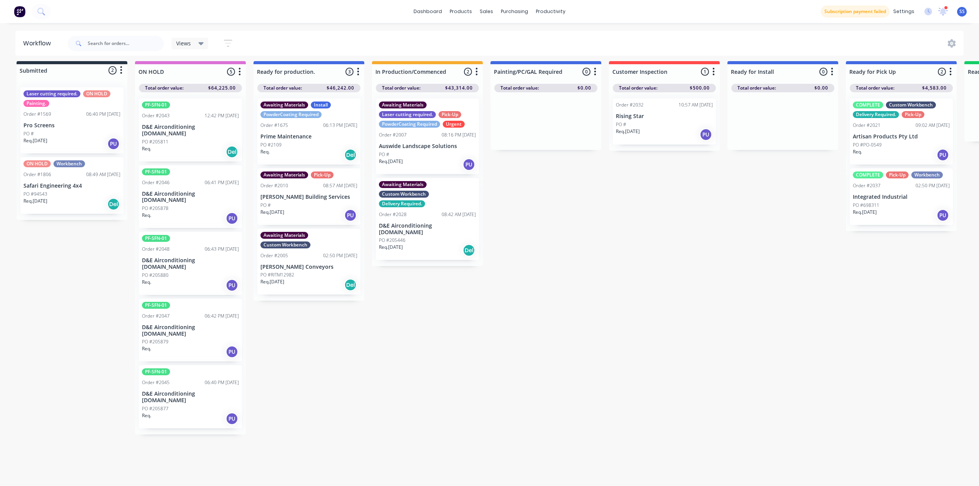
click at [189, 412] on div "Req. PU" at bounding box center [190, 418] width 97 height 13
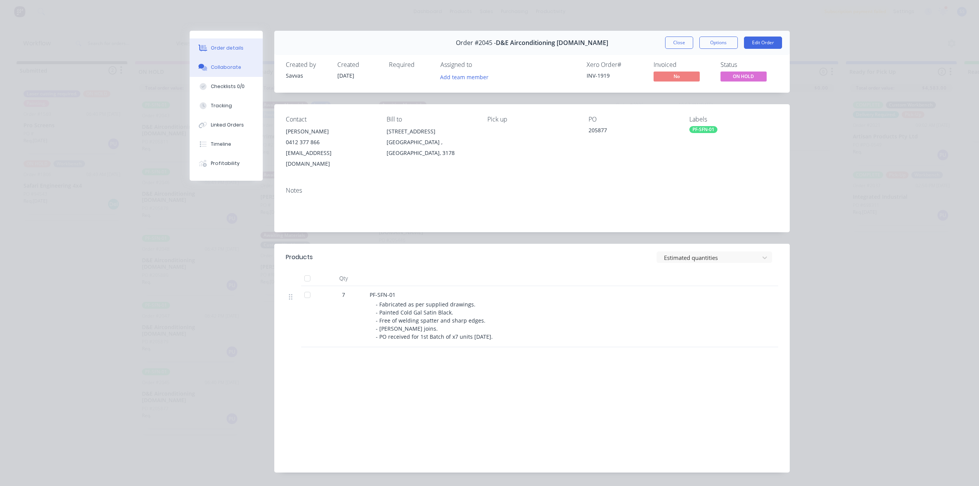
click at [226, 75] on button "Collaborate" at bounding box center [226, 67] width 73 height 19
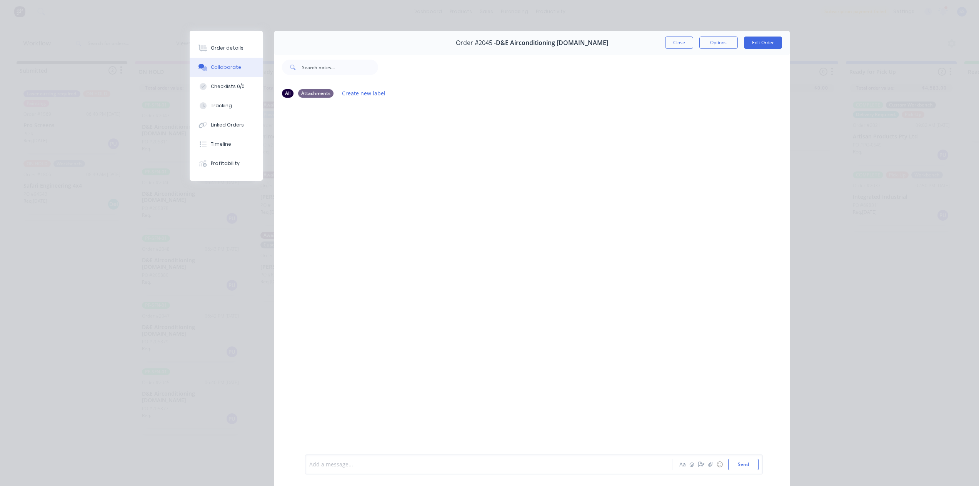
click at [340, 461] on div at bounding box center [478, 465] width 337 height 8
click at [754, 465] on button "Send" at bounding box center [743, 465] width 30 height 12
click at [670, 40] on button "Close" at bounding box center [679, 43] width 28 height 12
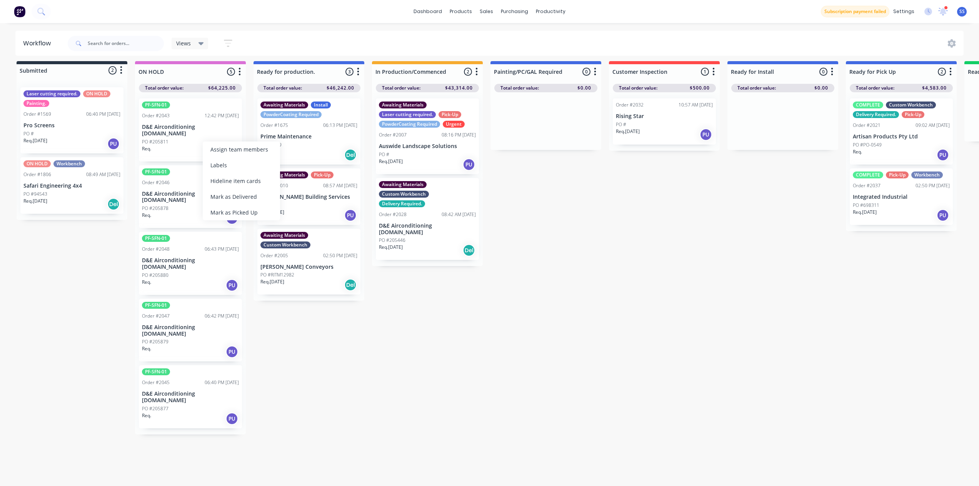
click at [659, 322] on div "Submitted 2 Status colour #273444 hex #273444 Save Cancel Summaries Total order…" at bounding box center [691, 273] width 1395 height 425
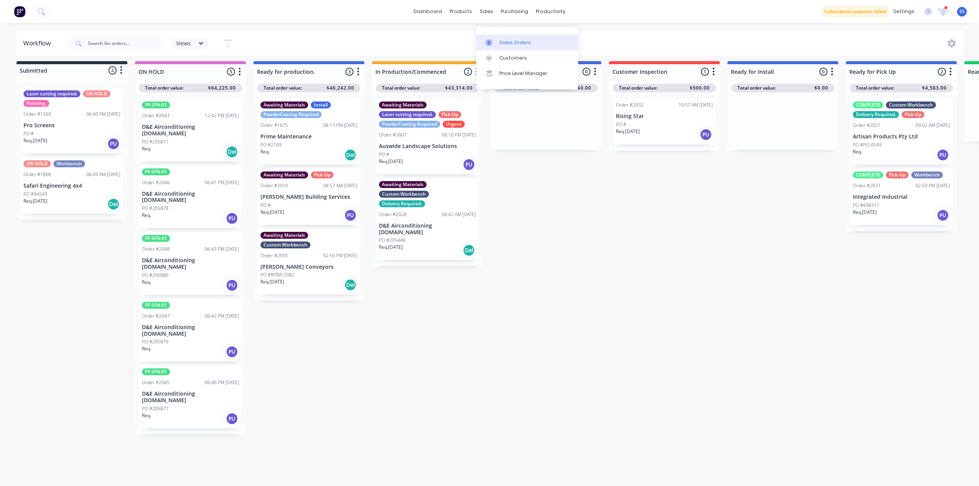
click at [503, 35] on link "Sales Orders" at bounding box center [527, 42] width 102 height 15
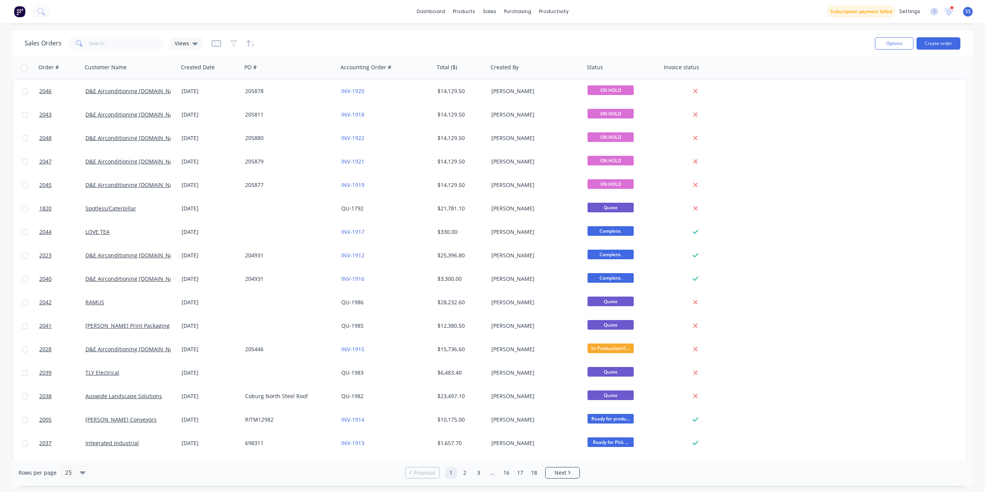
click at [439, 18] on div "dashboard products sales purchasing productivity dashboard products Product Cat…" at bounding box center [492, 11] width 985 height 23
click at [440, 13] on link "dashboard" at bounding box center [431, 12] width 36 height 12
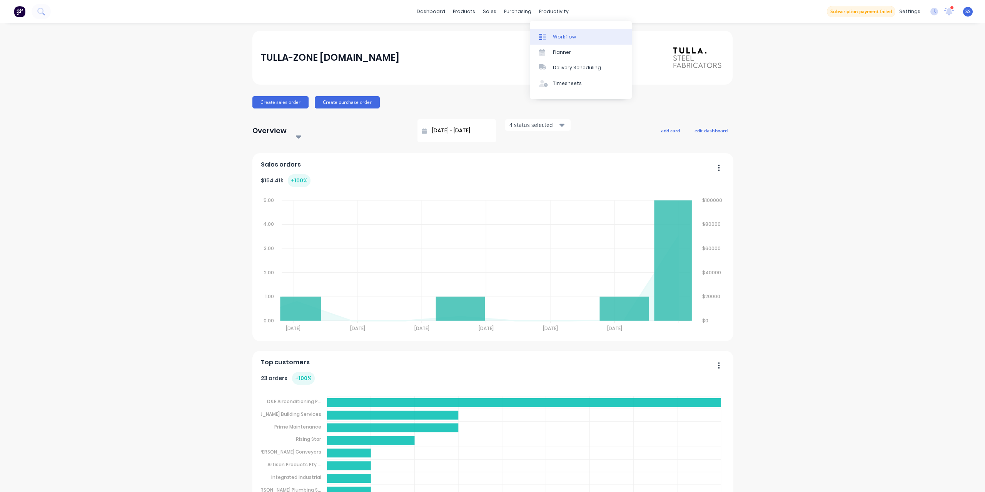
click at [563, 32] on link "Workflow" at bounding box center [581, 36] width 102 height 15
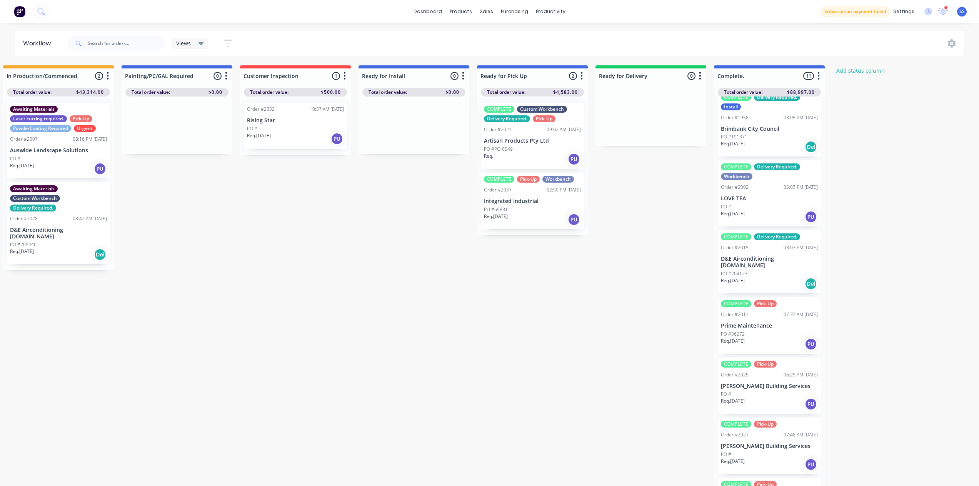
scroll to position [90, 0]
click at [817, 195] on div "Mark as Delivered" at bounding box center [812, 194] width 77 height 16
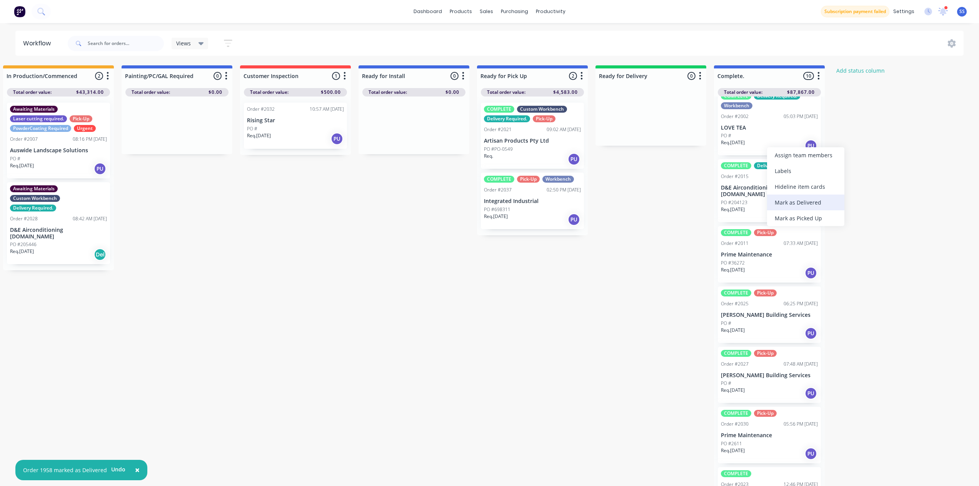
click at [800, 201] on div "Mark as Delivered" at bounding box center [805, 203] width 77 height 16
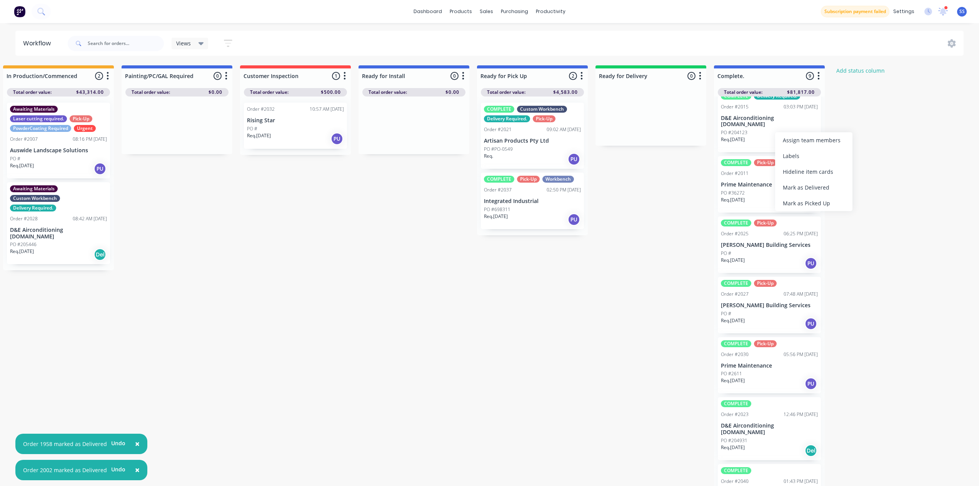
click at [766, 136] on div "Req. [DATE] Del" at bounding box center [769, 142] width 97 height 13
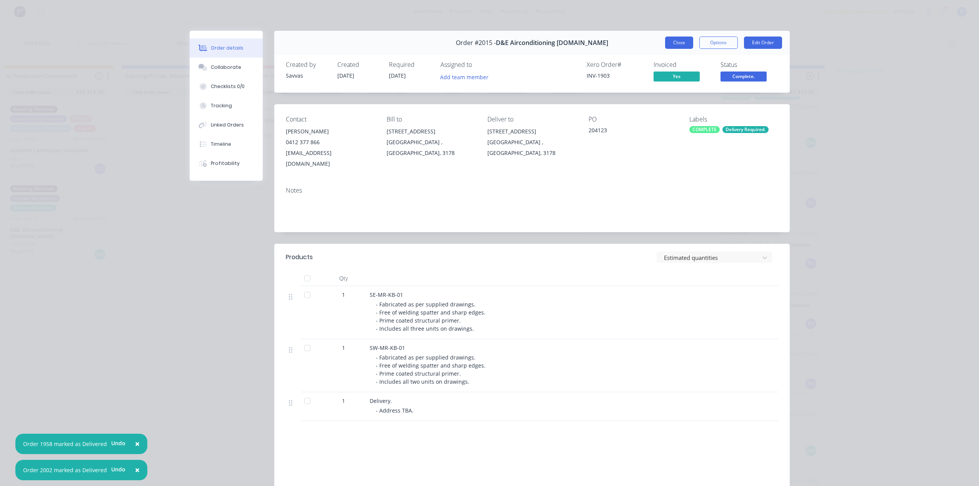
click at [677, 43] on button "Close" at bounding box center [679, 43] width 28 height 12
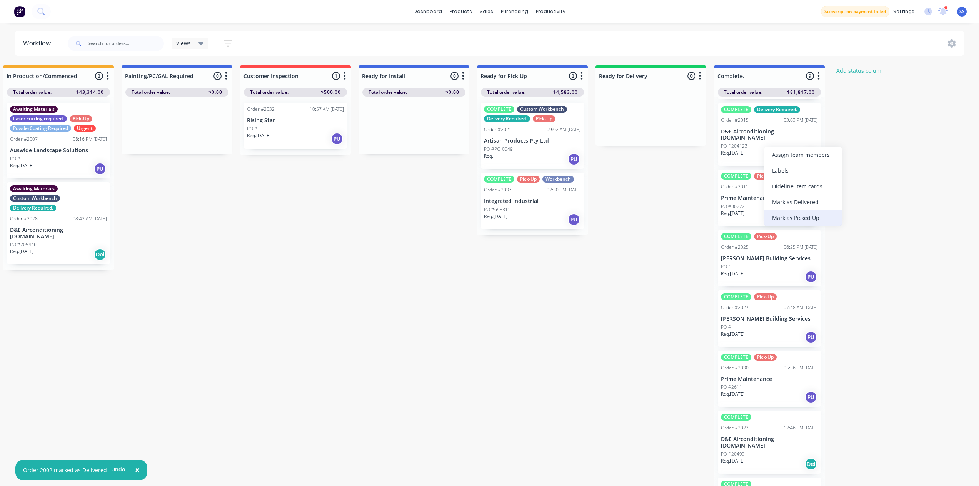
click at [808, 214] on div "Mark as Picked Up" at bounding box center [803, 218] width 77 height 16
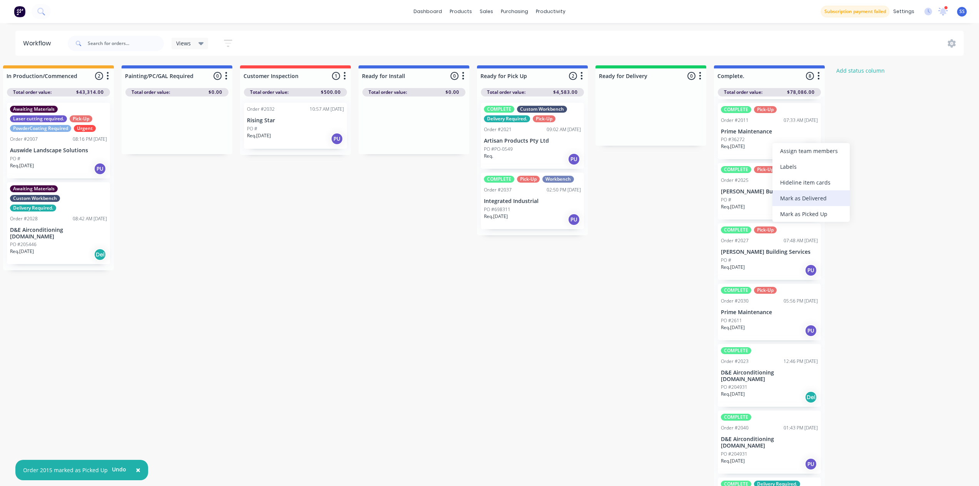
click at [805, 199] on div "Mark as Delivered" at bounding box center [811, 198] width 77 height 16
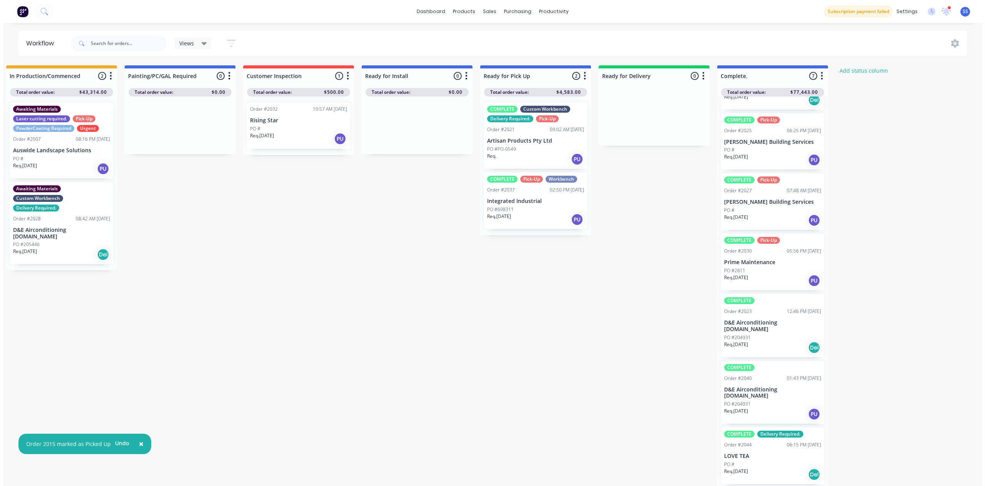
scroll to position [41, 0]
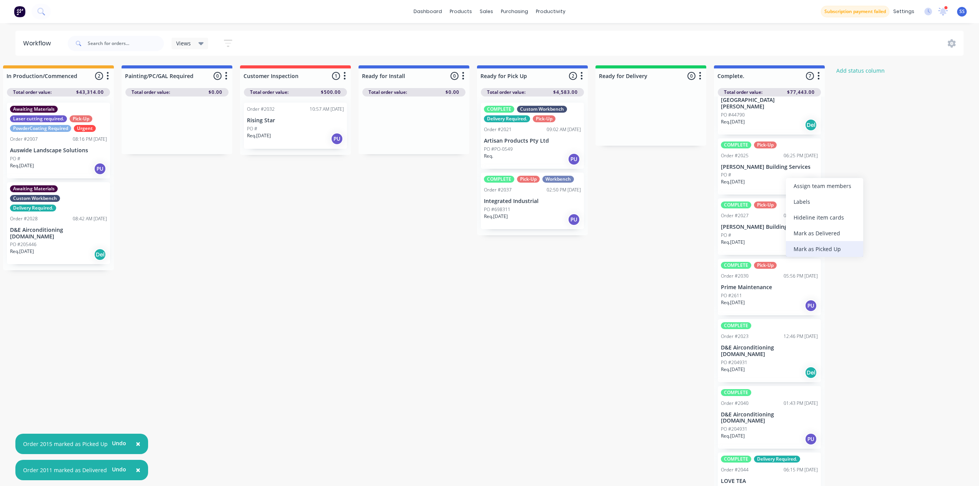
click at [814, 244] on div "Mark as Picked Up" at bounding box center [824, 249] width 77 height 16
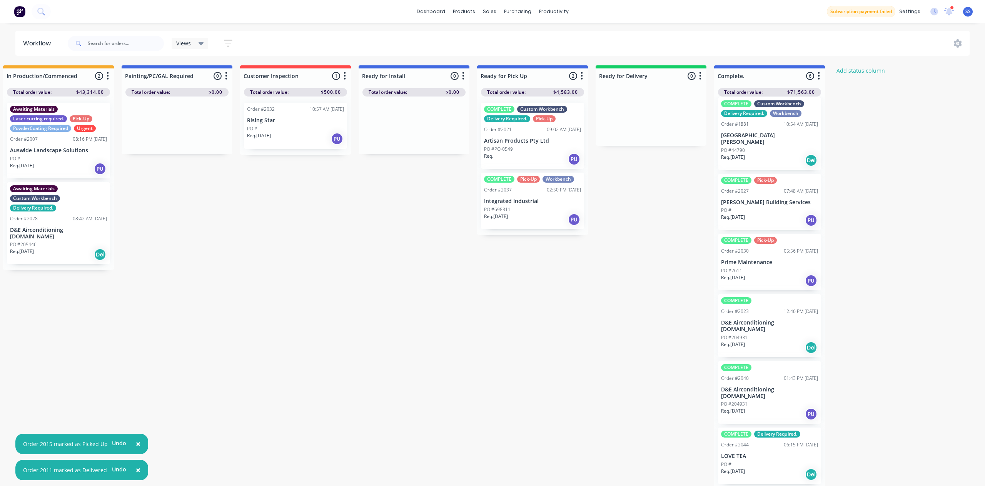
scroll to position [0, 0]
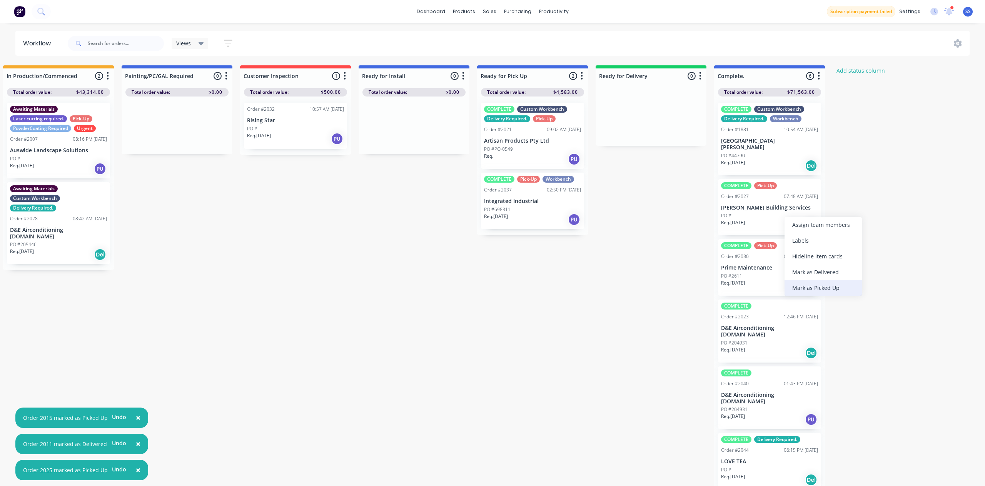
click at [826, 285] on div "Mark as Picked Up" at bounding box center [823, 288] width 77 height 16
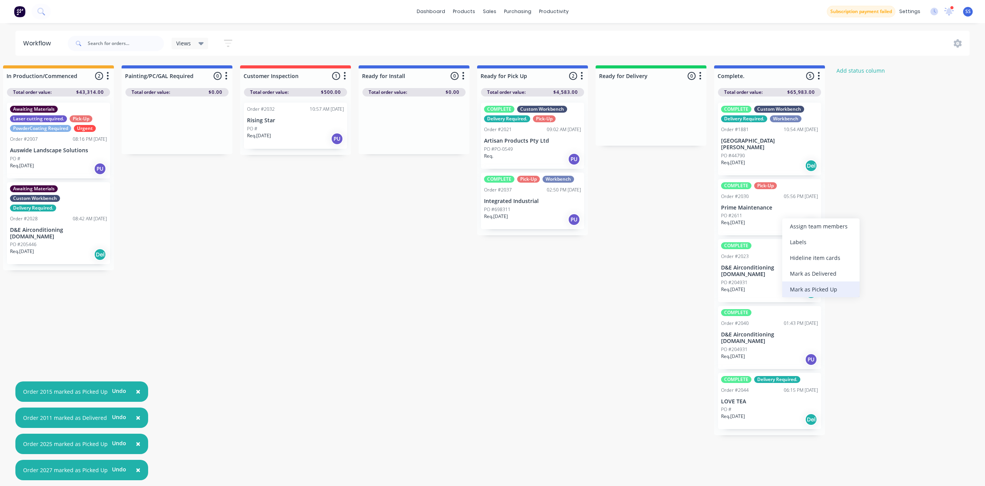
click at [817, 285] on div "Mark as Picked Up" at bounding box center [820, 290] width 77 height 16
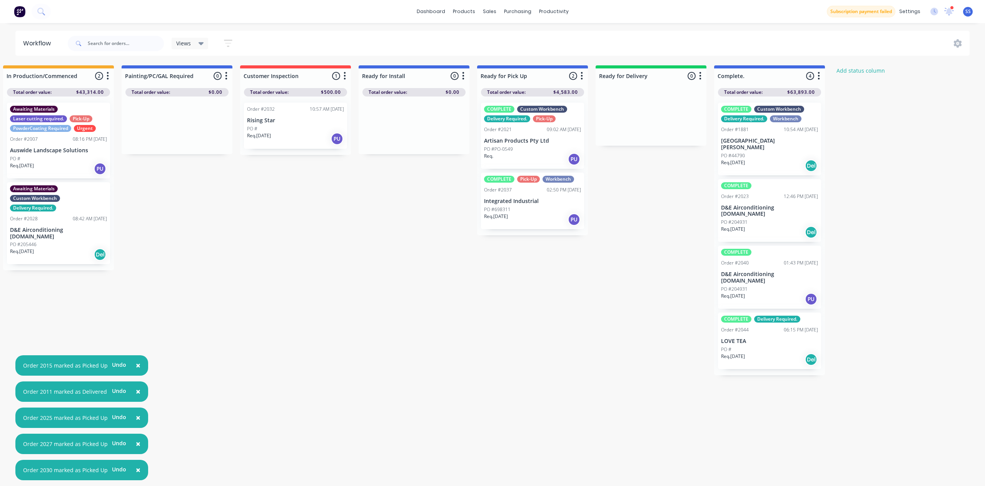
click at [770, 226] on div "Req. [DATE] Del" at bounding box center [769, 232] width 97 height 13
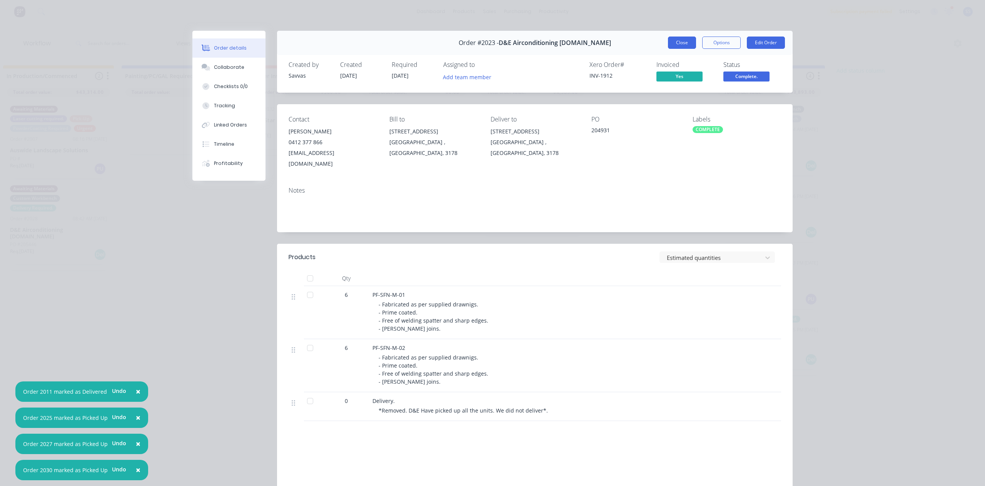
click at [679, 45] on button "Close" at bounding box center [682, 43] width 28 height 12
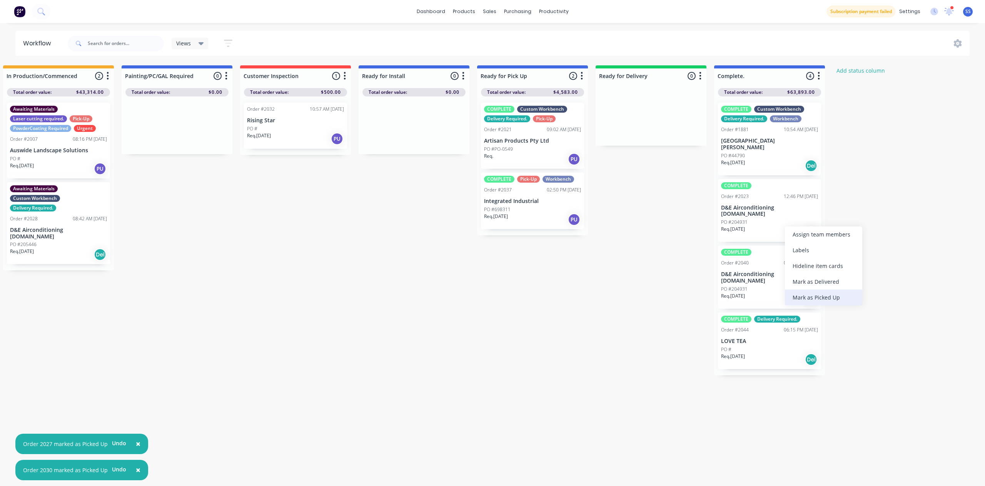
click at [835, 300] on div "Mark as Picked Up" at bounding box center [823, 298] width 77 height 16
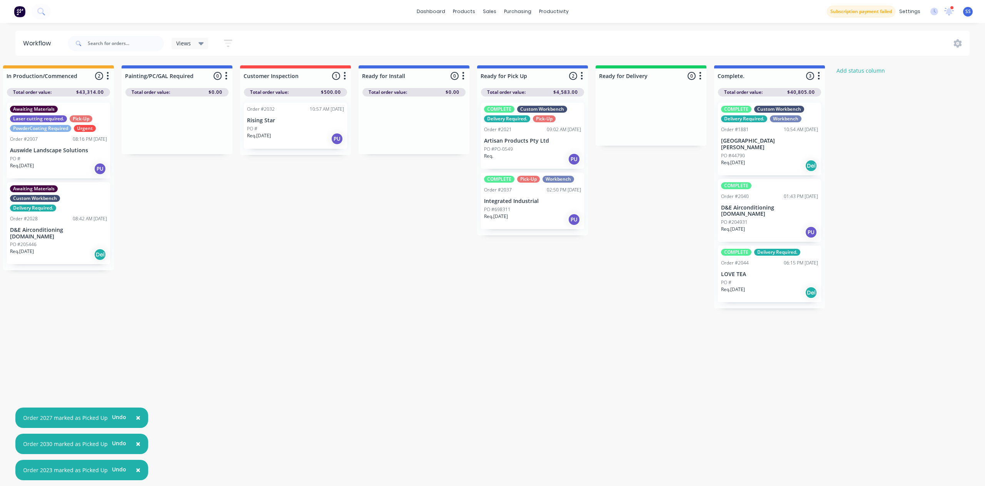
click at [770, 227] on div "COMPLETE Order #2040 01:43 PM [DATE] D&E Airconditioning [DOMAIN_NAME] PO #2049…" at bounding box center [769, 210] width 103 height 63
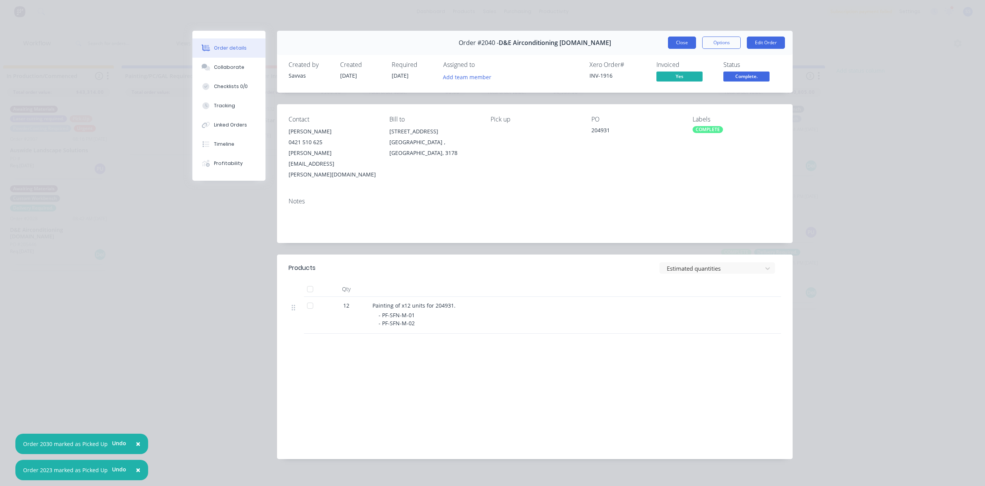
click at [678, 44] on button "Close" at bounding box center [682, 43] width 28 height 12
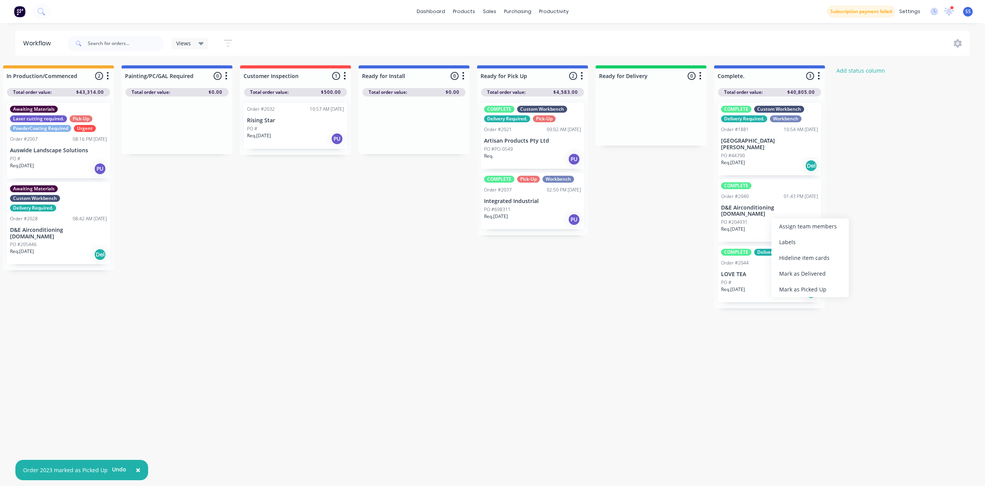
click at [816, 285] on div "Mark as Picked Up" at bounding box center [809, 290] width 77 height 16
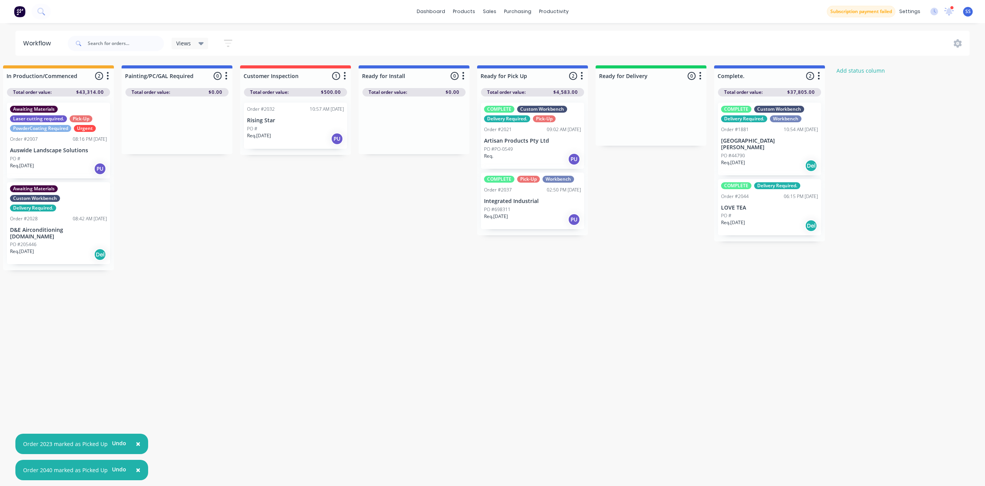
click at [762, 205] on p "LOVE TEA" at bounding box center [769, 208] width 97 height 7
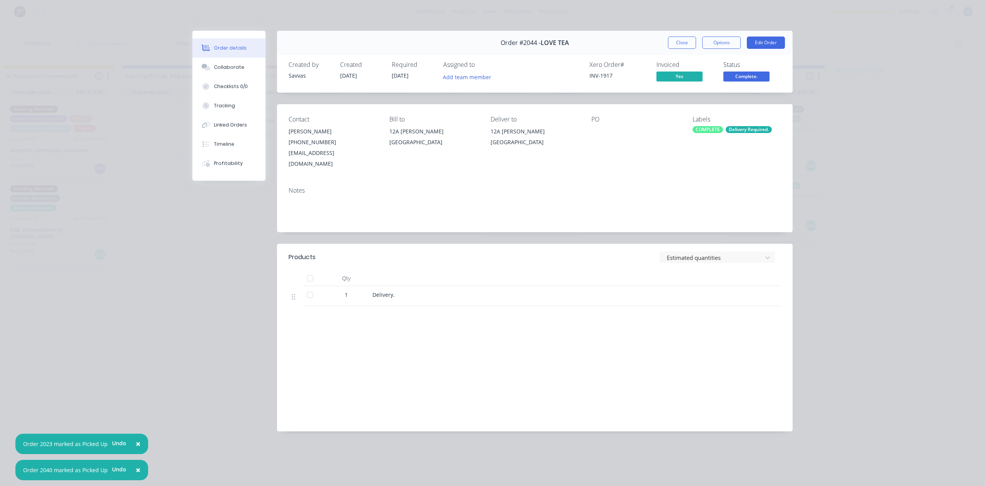
drag, startPoint x: 684, startPoint y: 43, endPoint x: 706, endPoint y: 75, distance: 39.2
click at [684, 41] on button "Close" at bounding box center [682, 43] width 28 height 12
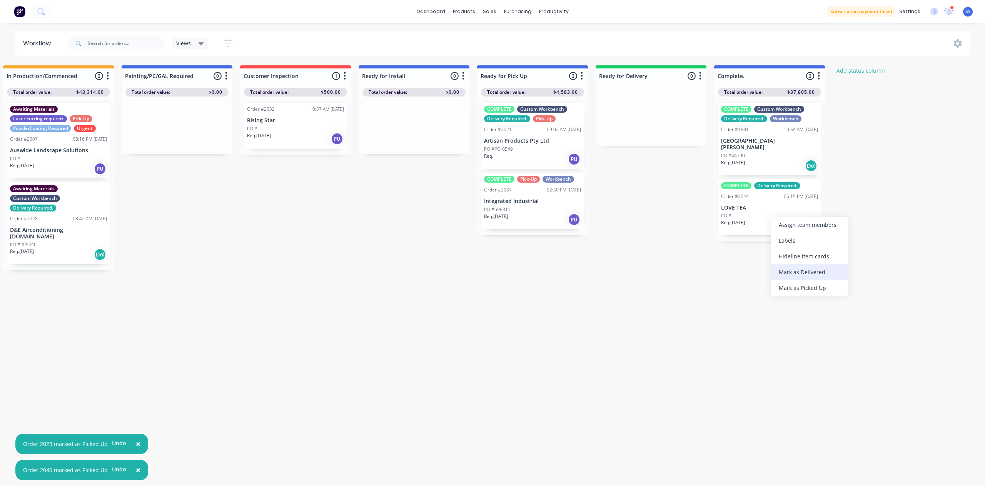
click at [806, 273] on div "Mark as Delivered" at bounding box center [809, 272] width 77 height 16
click at [720, 232] on div "Submitted 2 Status colour #273444 hex #273444 Save Cancel Summaries Total order…" at bounding box center [322, 252] width 1395 height 374
